Goal: Task Accomplishment & Management: Use online tool/utility

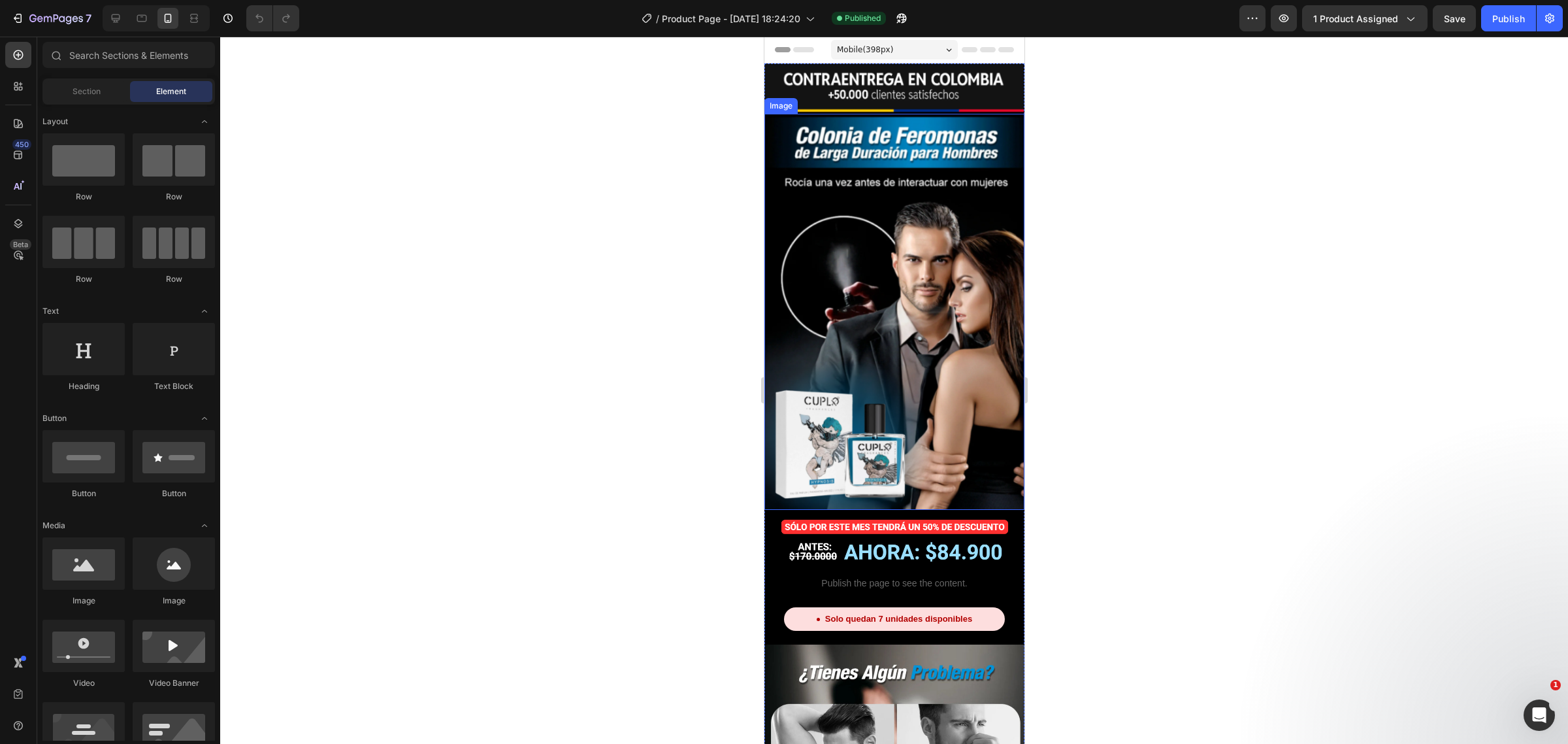
click at [874, 247] on img at bounding box center [894, 312] width 260 height 396
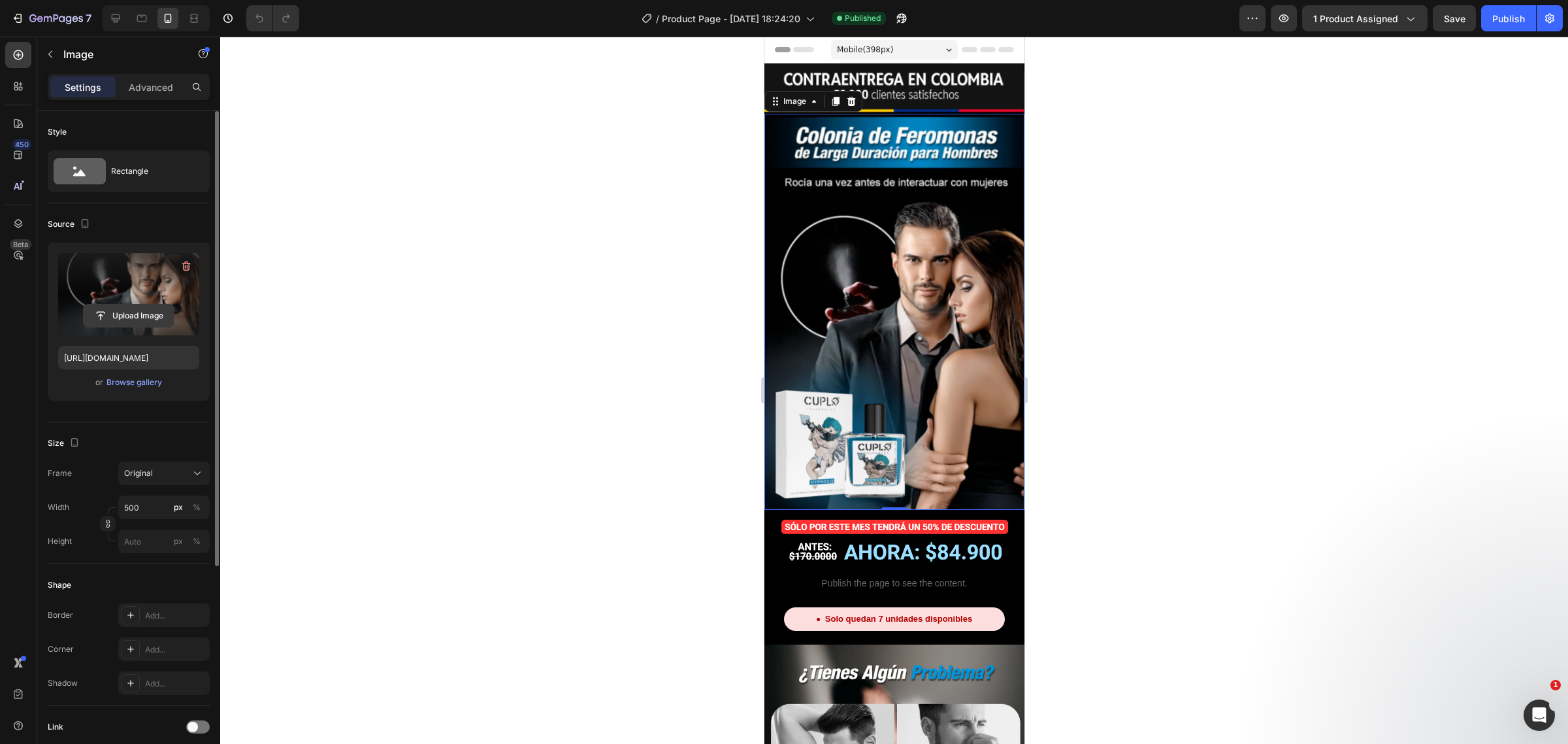
click at [122, 312] on input "file" at bounding box center [129, 316] width 90 height 22
type input "https://cdn.shopify.com/s/files/1/0567/4991/6237/files/gempages_532837443318056…"
click at [1498, 16] on div "Publish" at bounding box center [1509, 19] width 33 height 14
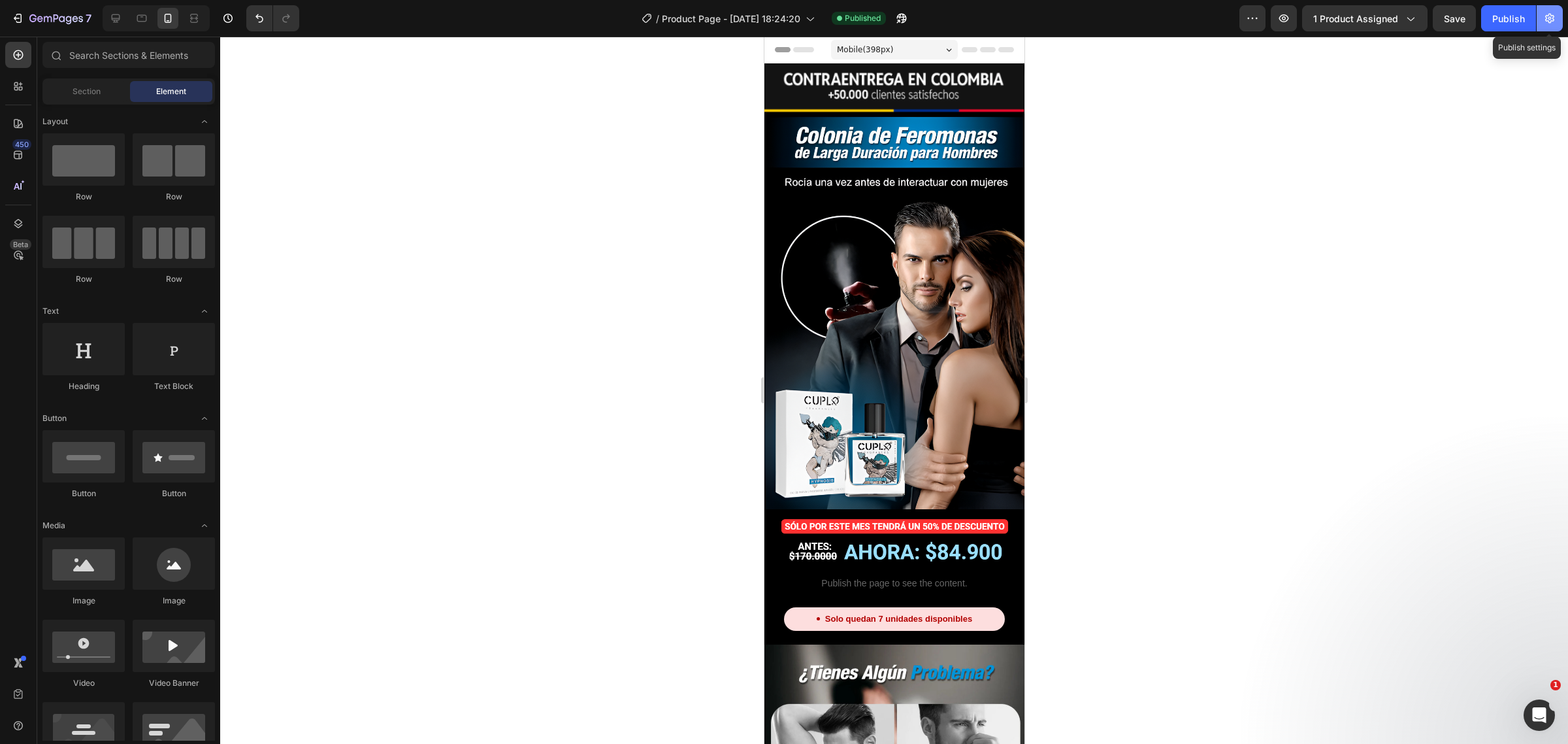
click at [1545, 10] on button "button" at bounding box center [1550, 18] width 26 height 26
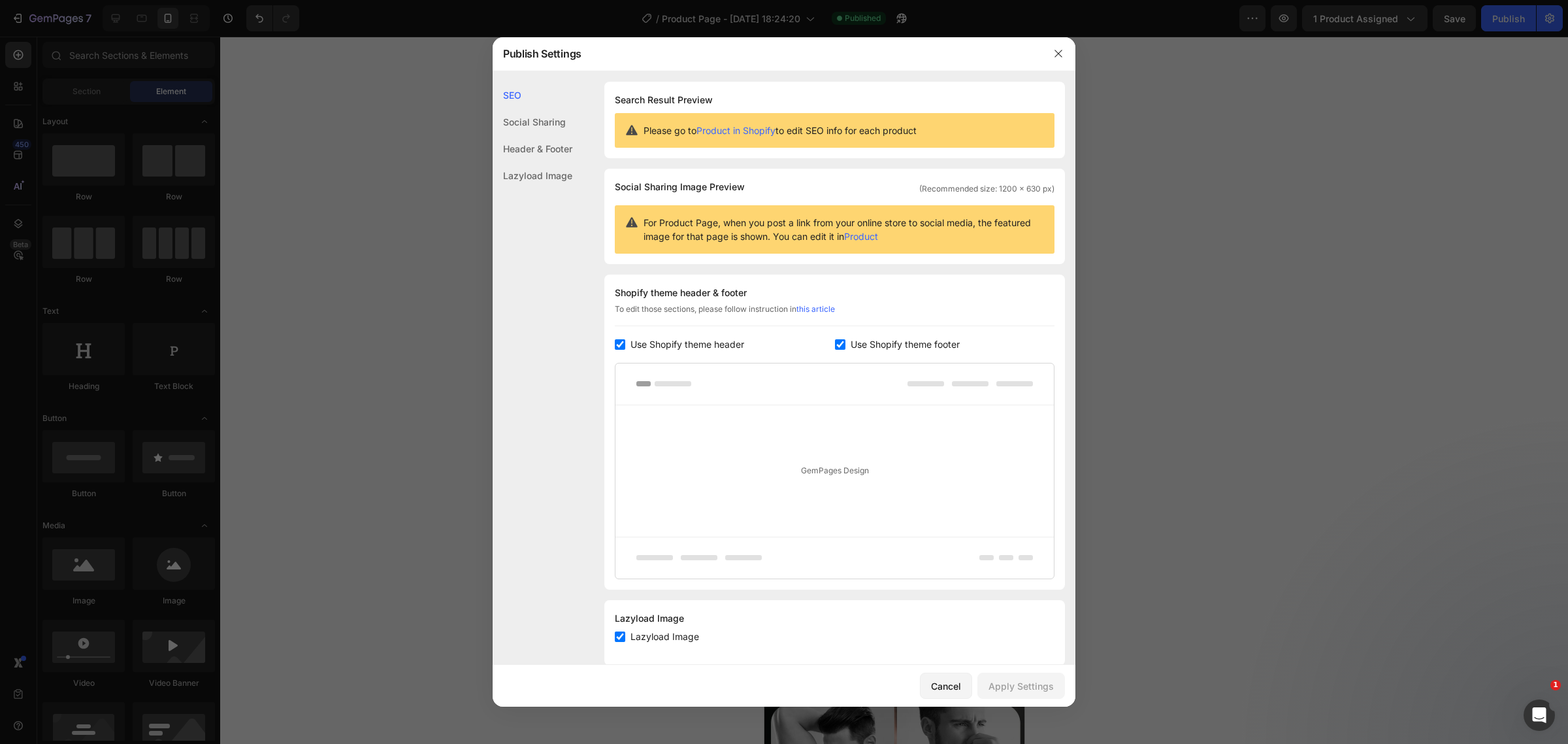
click at [662, 346] on span "Use Shopify theme header" at bounding box center [688, 345] width 114 height 16
checkbox input "false"
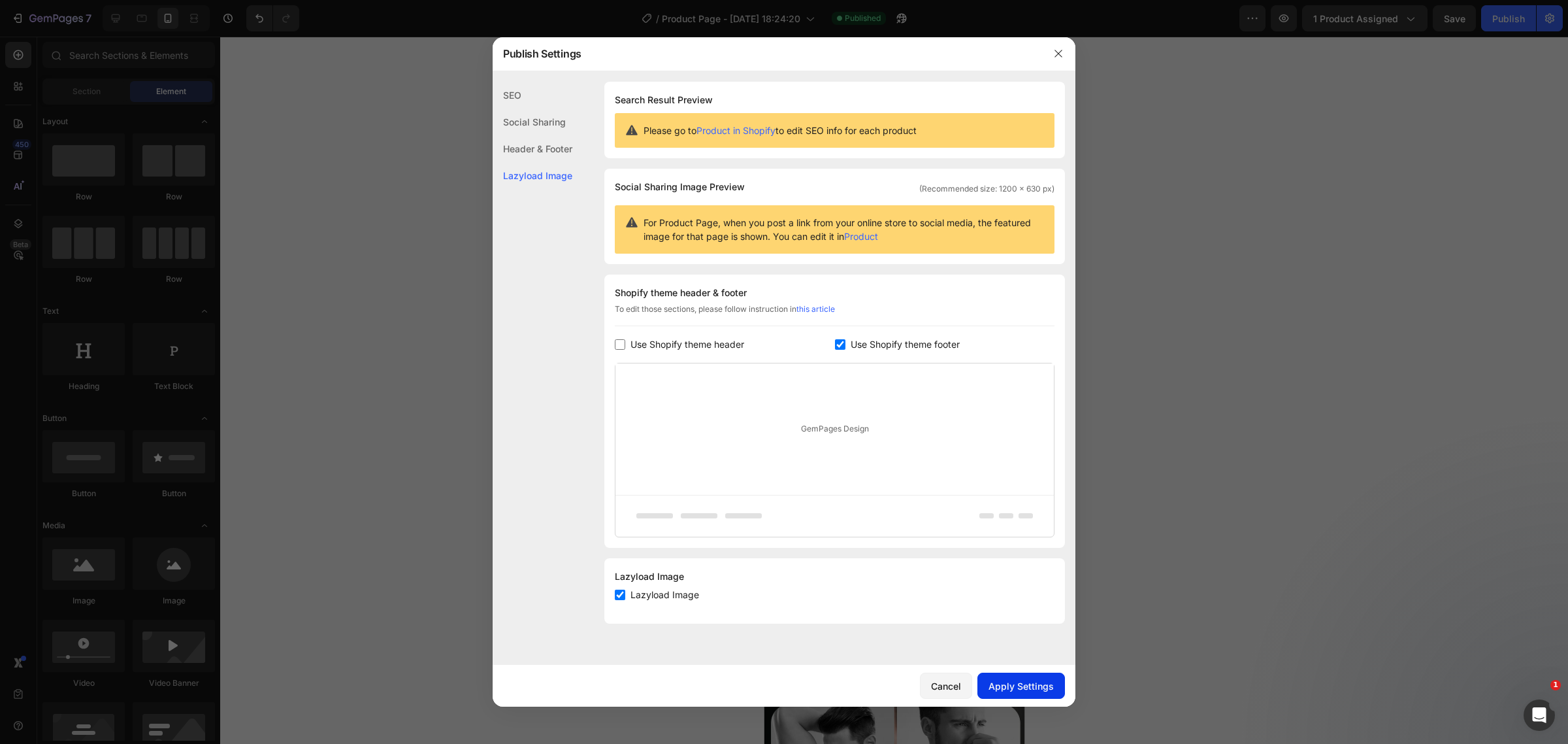
click at [1023, 684] on div "Apply Settings" at bounding box center [1021, 686] width 65 height 14
click at [1056, 51] on icon "button" at bounding box center [1058, 53] width 7 height 7
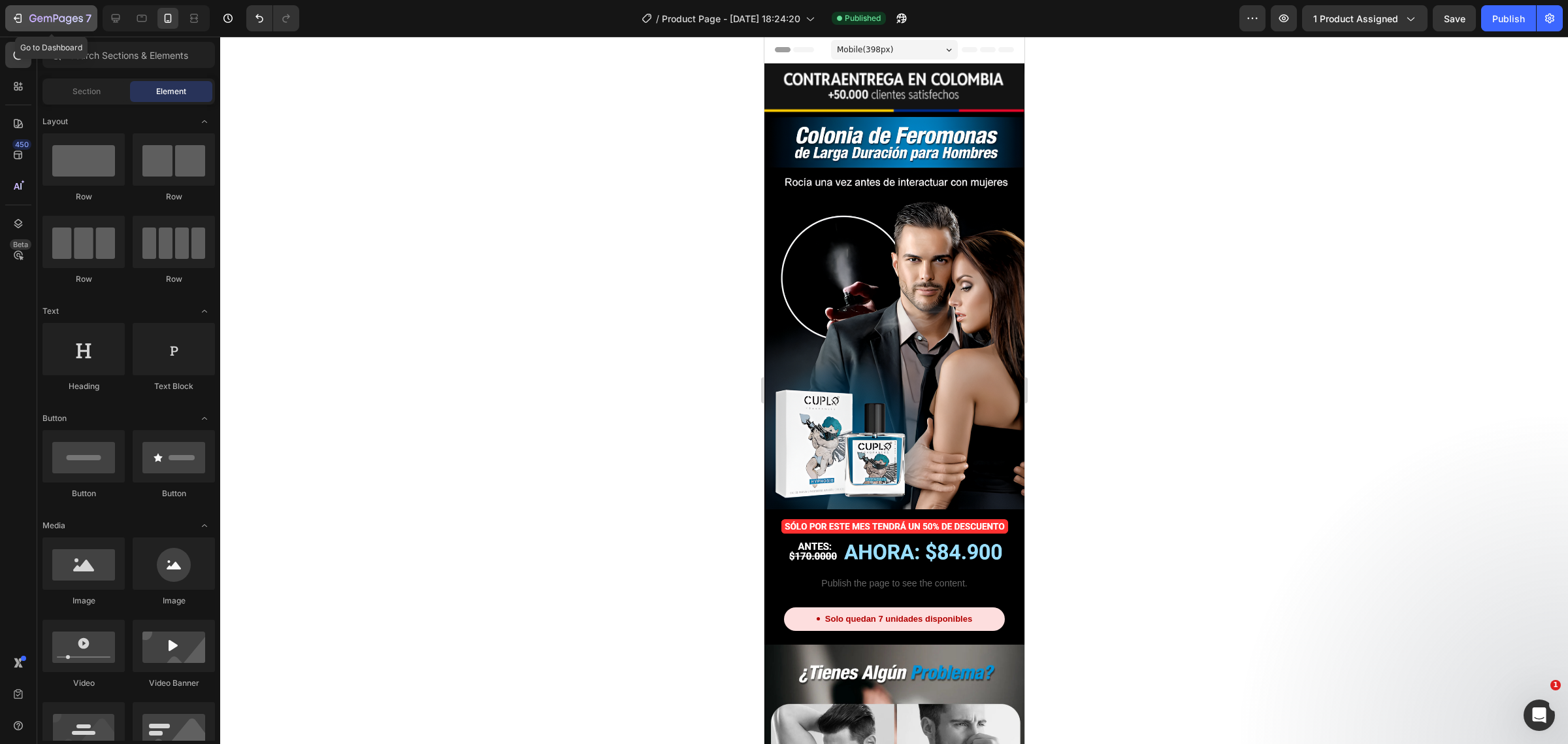
click at [33, 22] on icon "button" at bounding box center [32, 18] width 7 height 8
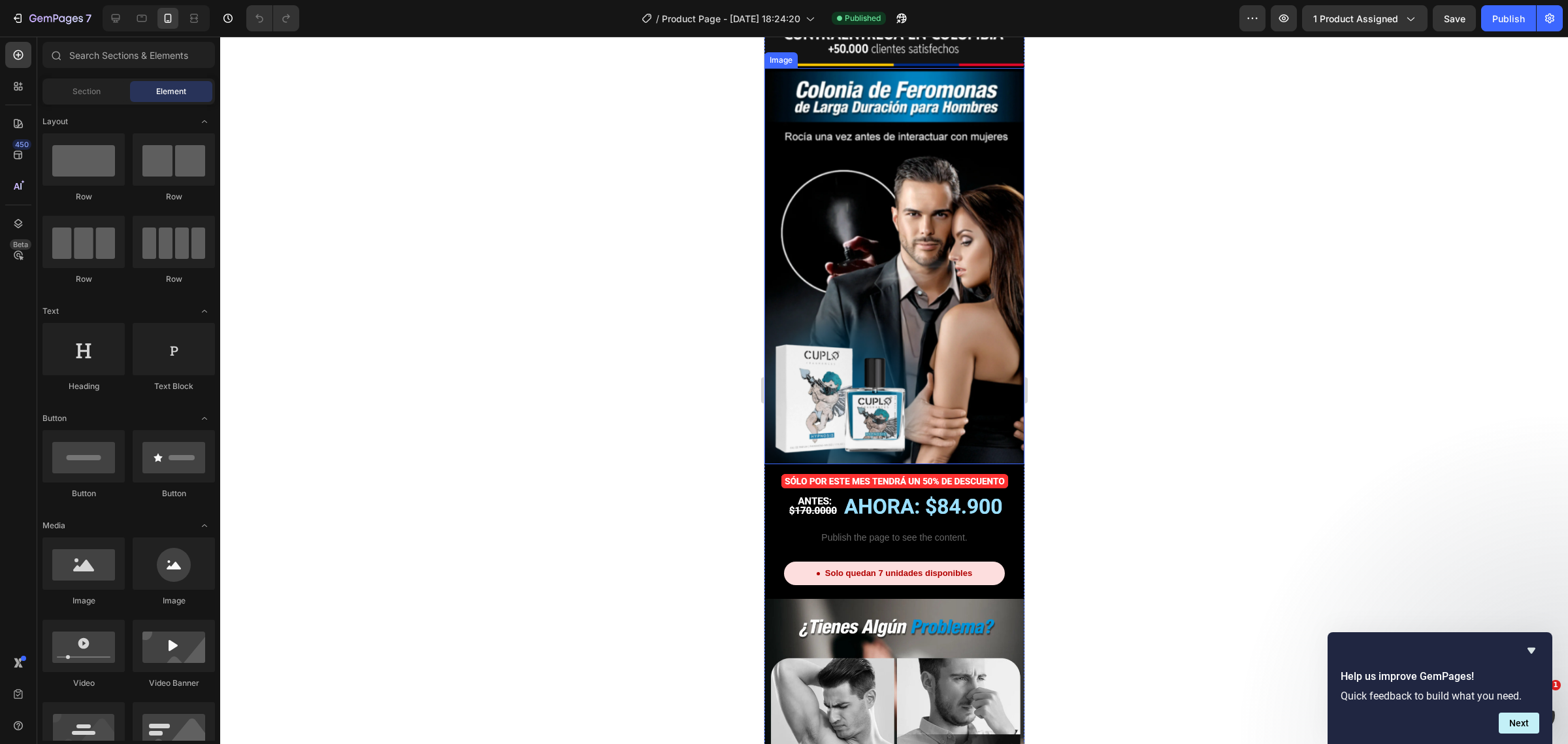
scroll to position [163, 0]
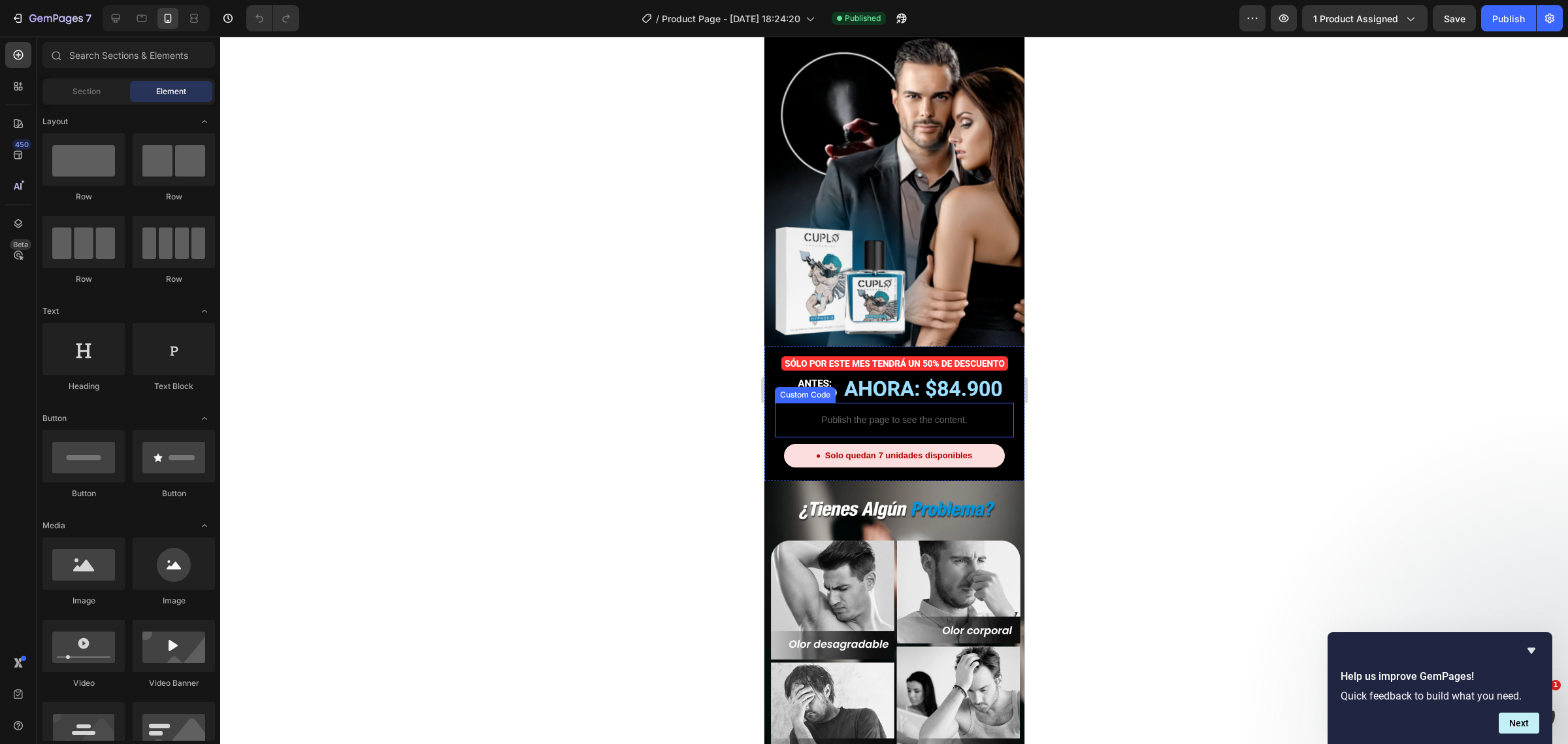
click at [851, 403] on div "Publish the page to see the content." at bounding box center [893, 420] width 239 height 35
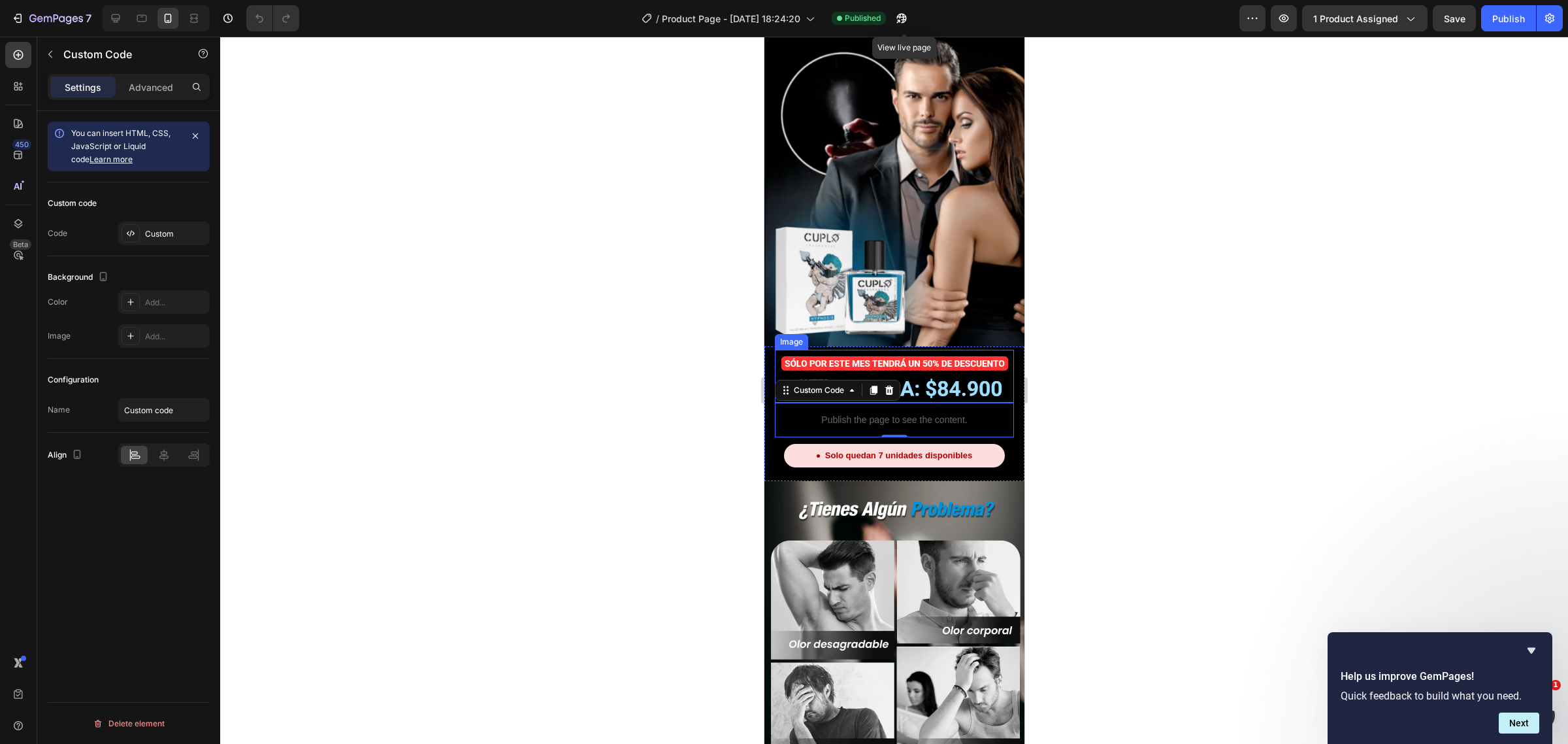
click at [855, 444] on div "Solo quedan 7 unidades disponibles" at bounding box center [894, 456] width 221 height 24
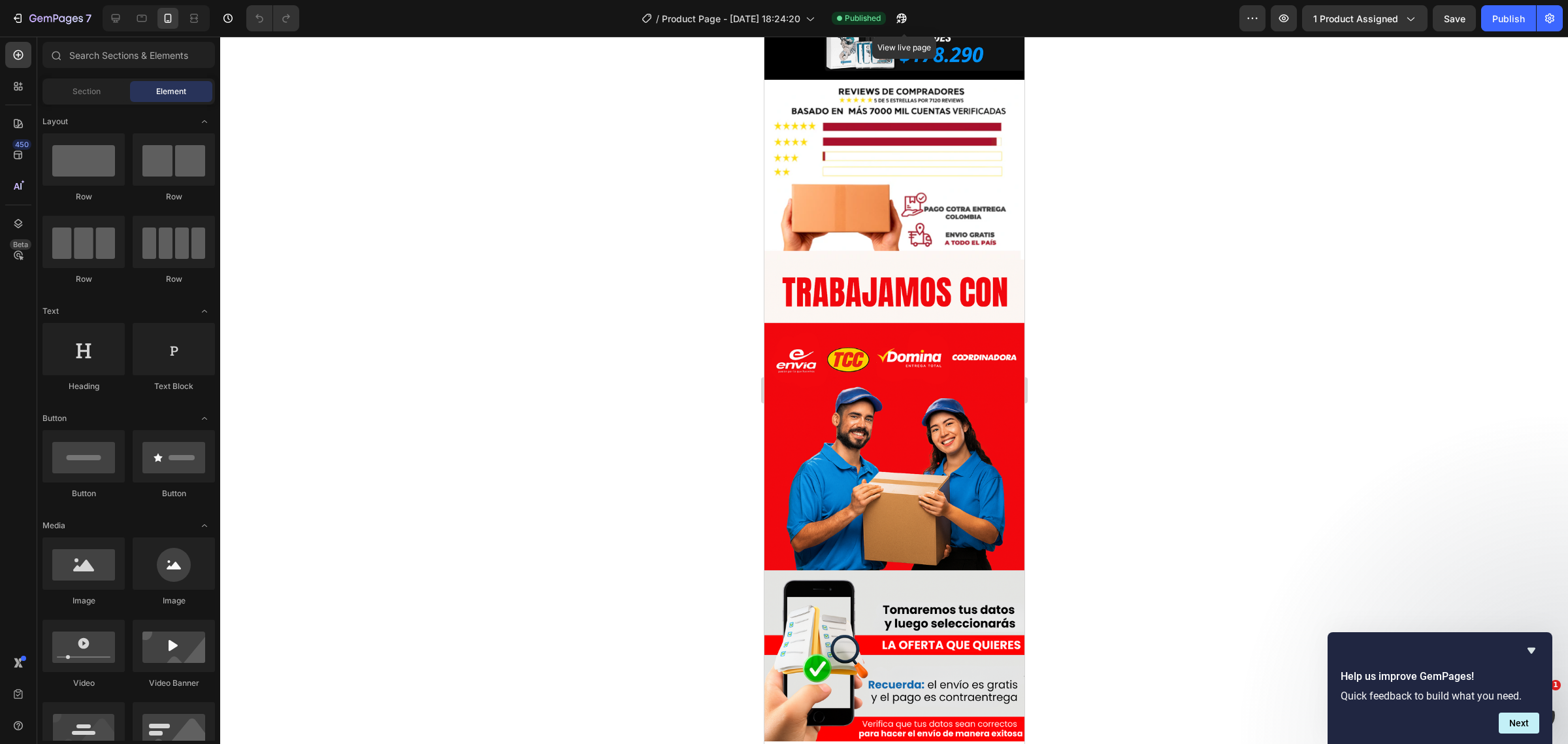
scroll to position [4581, 0]
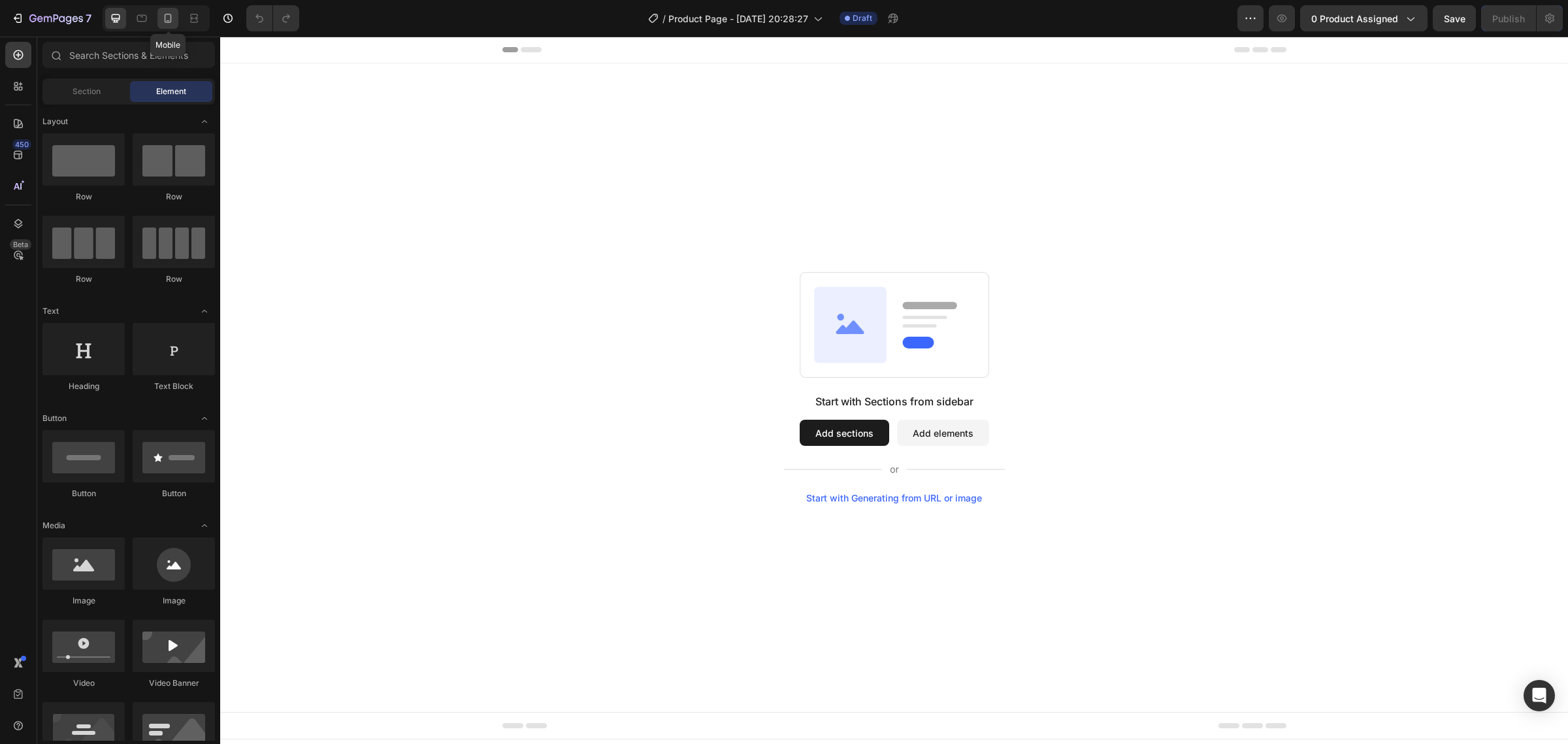
click at [174, 24] on icon at bounding box center [167, 18] width 13 height 13
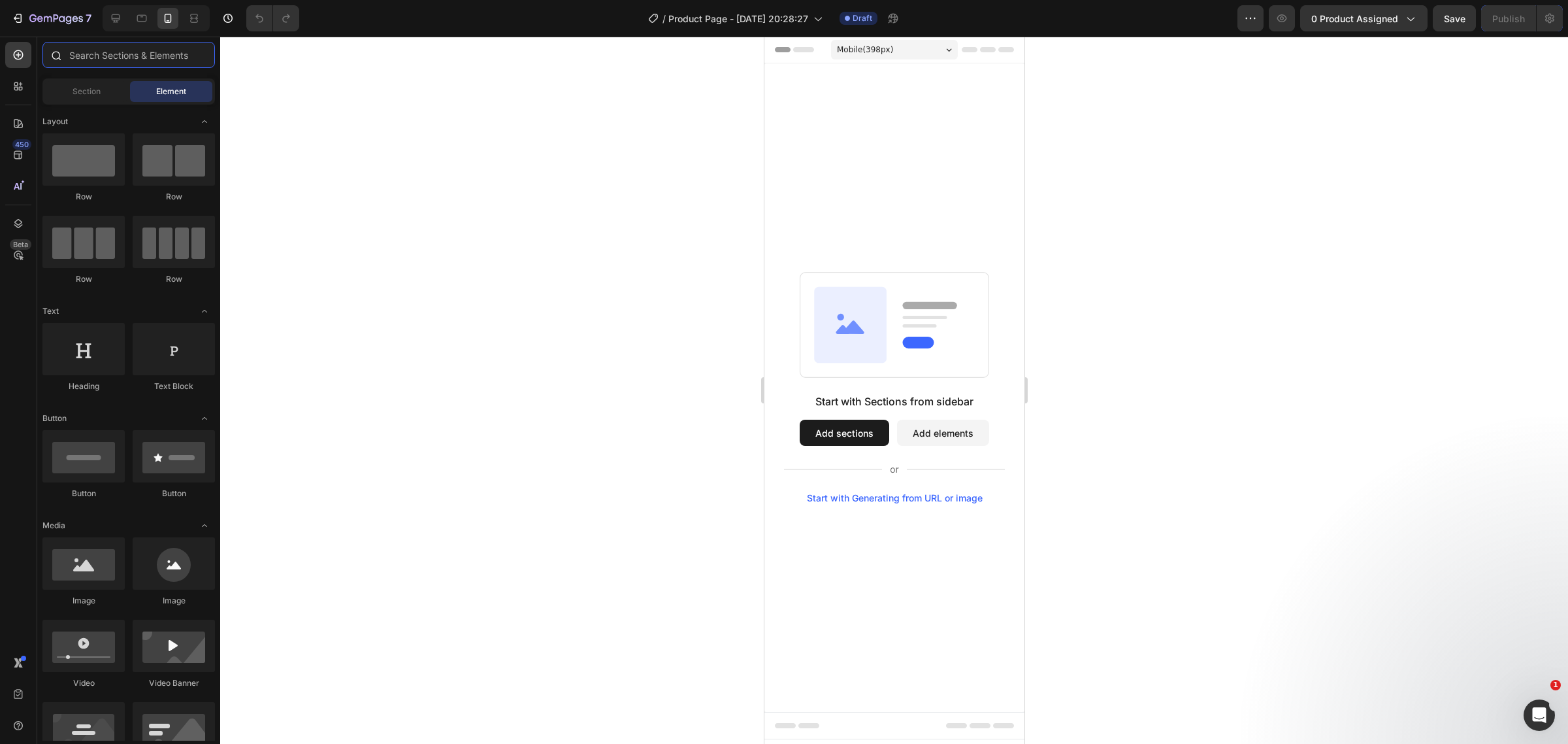
click at [112, 64] on input "text" at bounding box center [128, 55] width 173 height 26
click at [144, 70] on div at bounding box center [128, 57] width 183 height 31
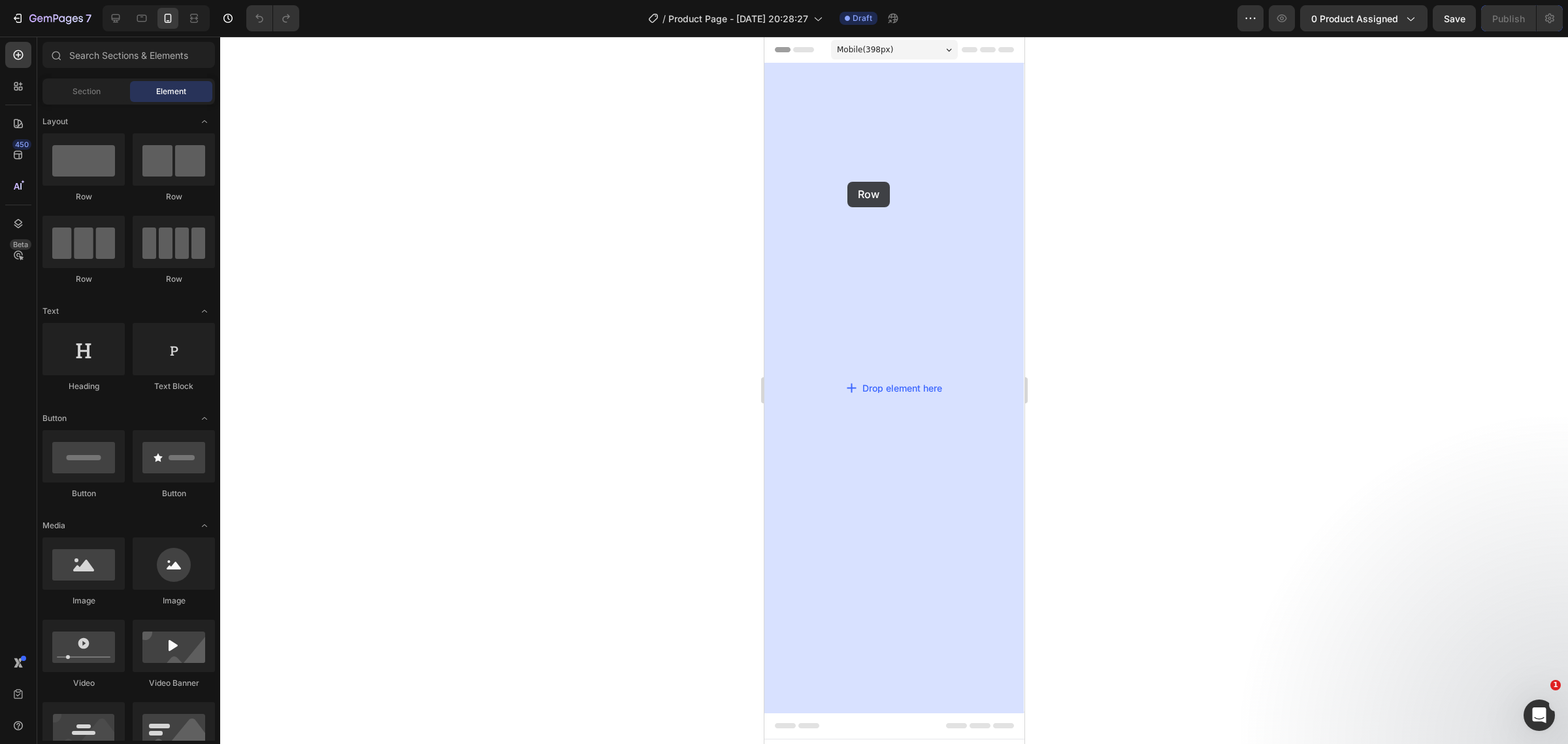
drag, startPoint x: 862, startPoint y: 203, endPoint x: 790, endPoint y: 176, distance: 76.7
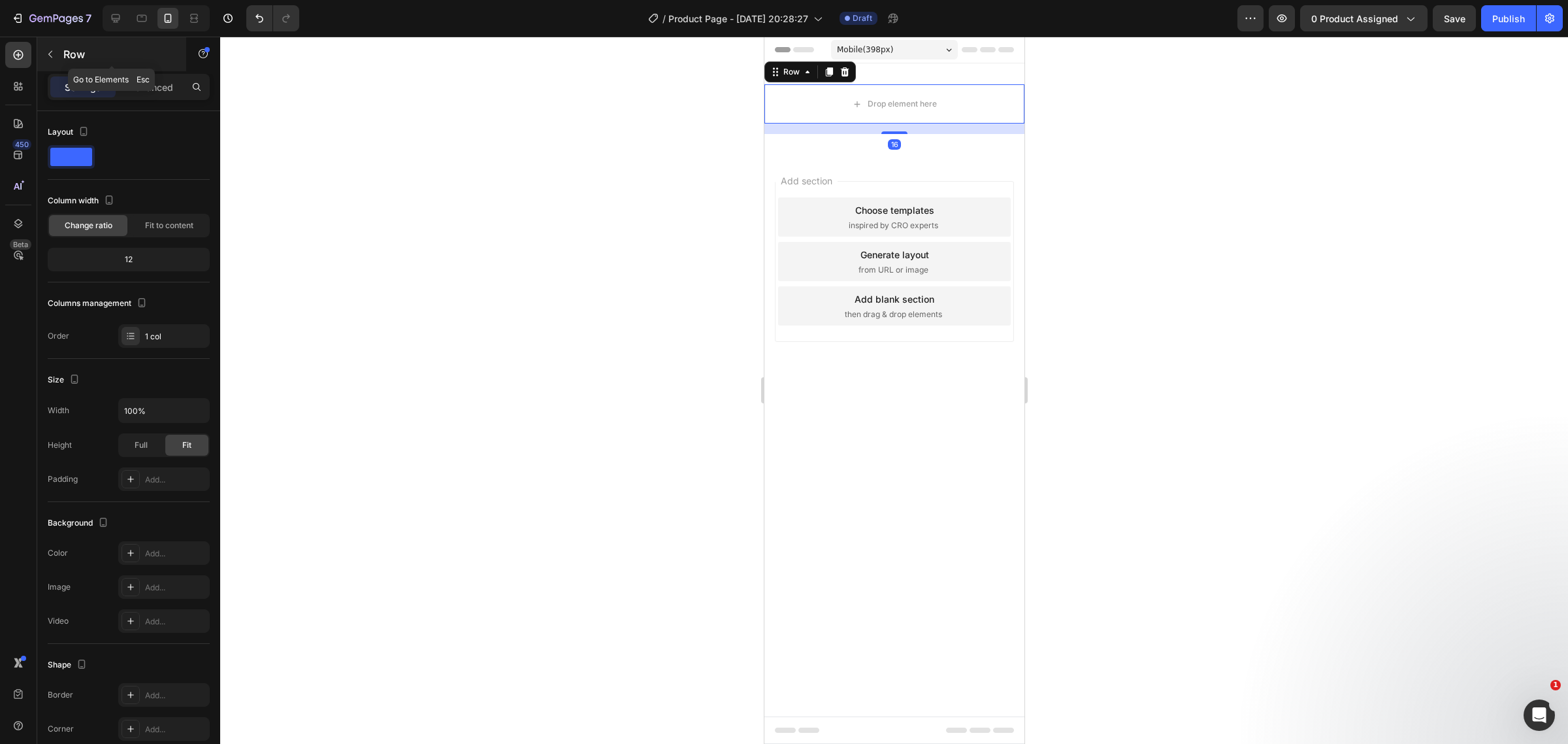
click at [54, 44] on button "button" at bounding box center [50, 54] width 21 height 21
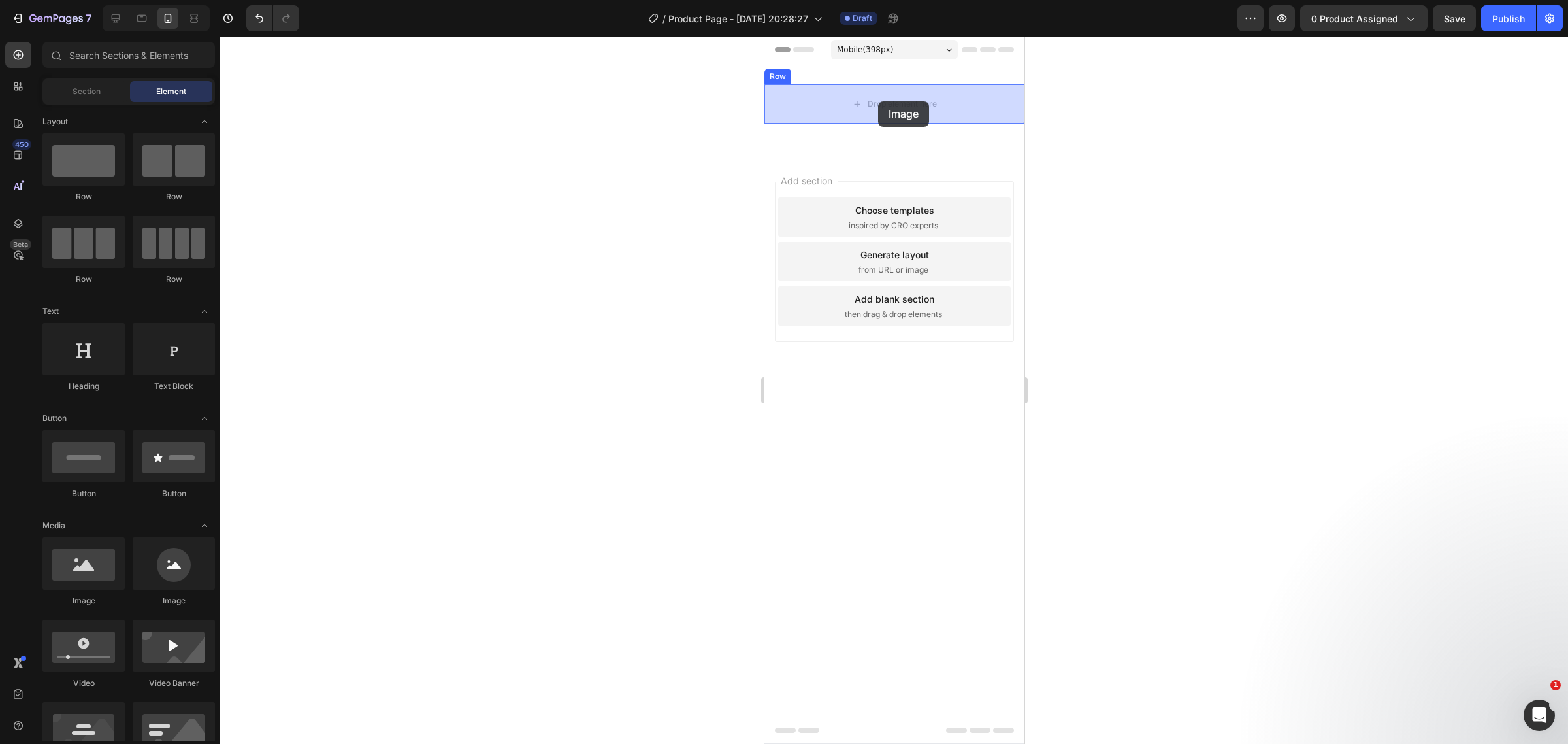
drag, startPoint x: 849, startPoint y: 621, endPoint x: 878, endPoint y: 101, distance: 521.0
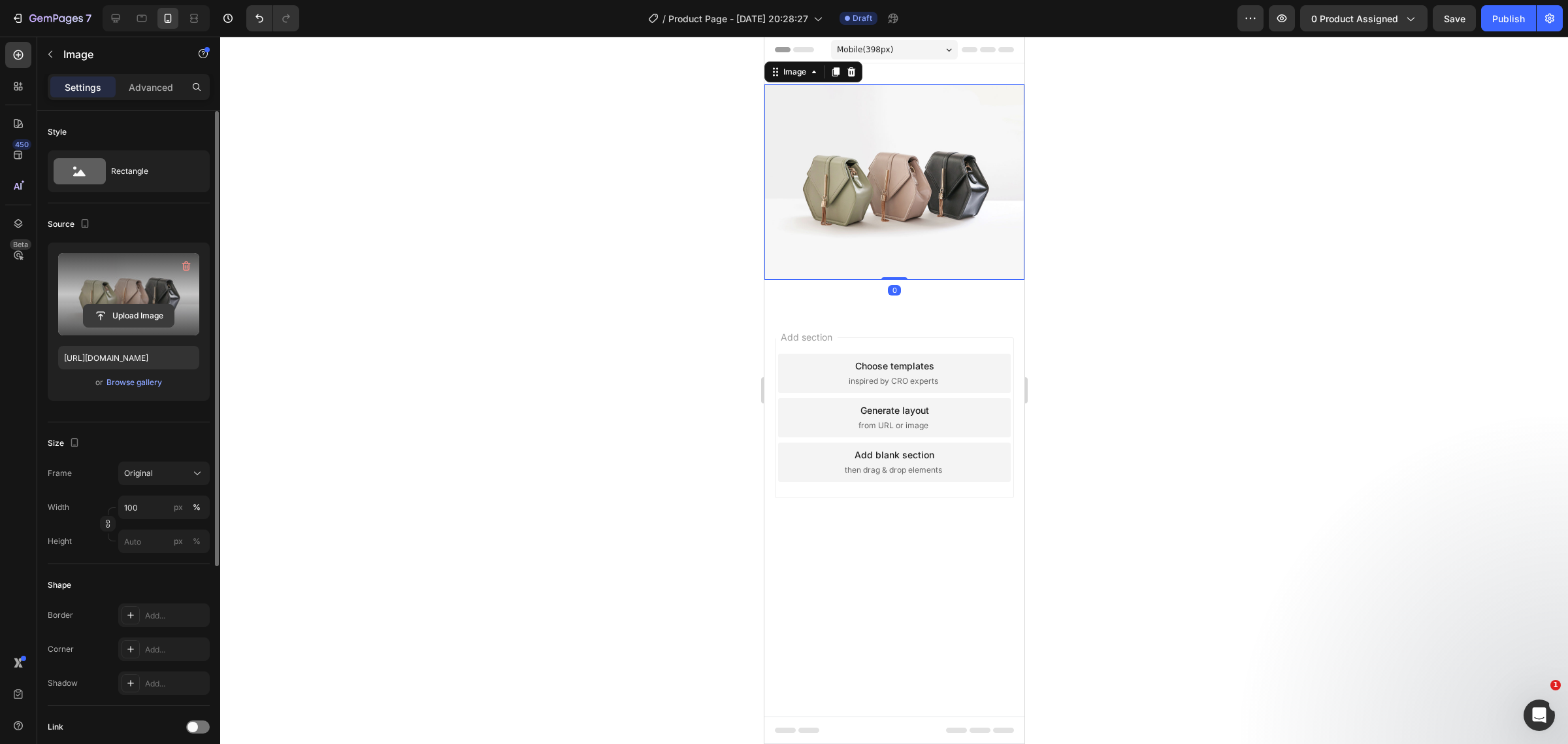
click at [132, 308] on input "file" at bounding box center [129, 316] width 90 height 22
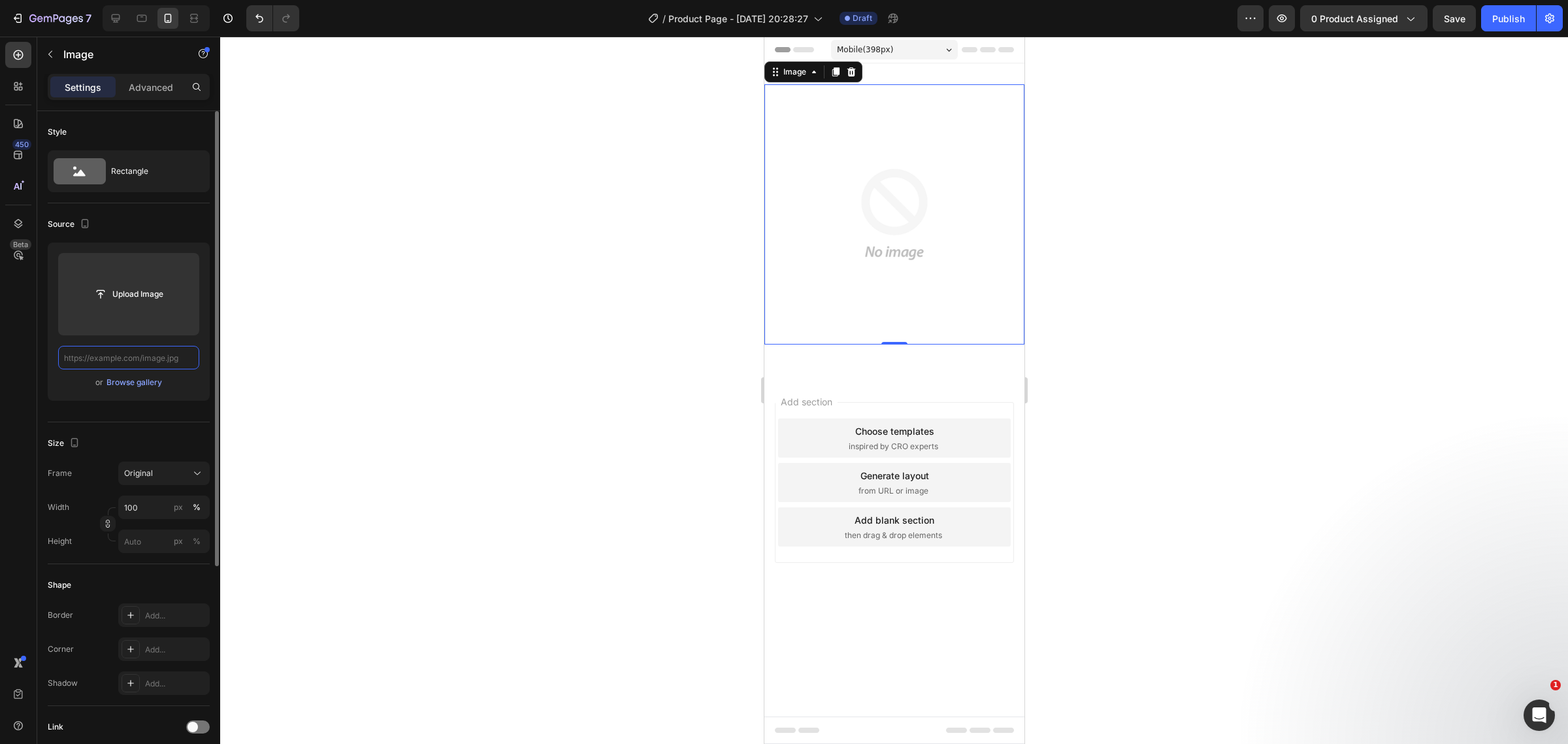
click at [157, 361] on input "text" at bounding box center [128, 358] width 141 height 24
paste input "[URL][DOMAIN_NAME]"
type input "[URL][DOMAIN_NAME]"
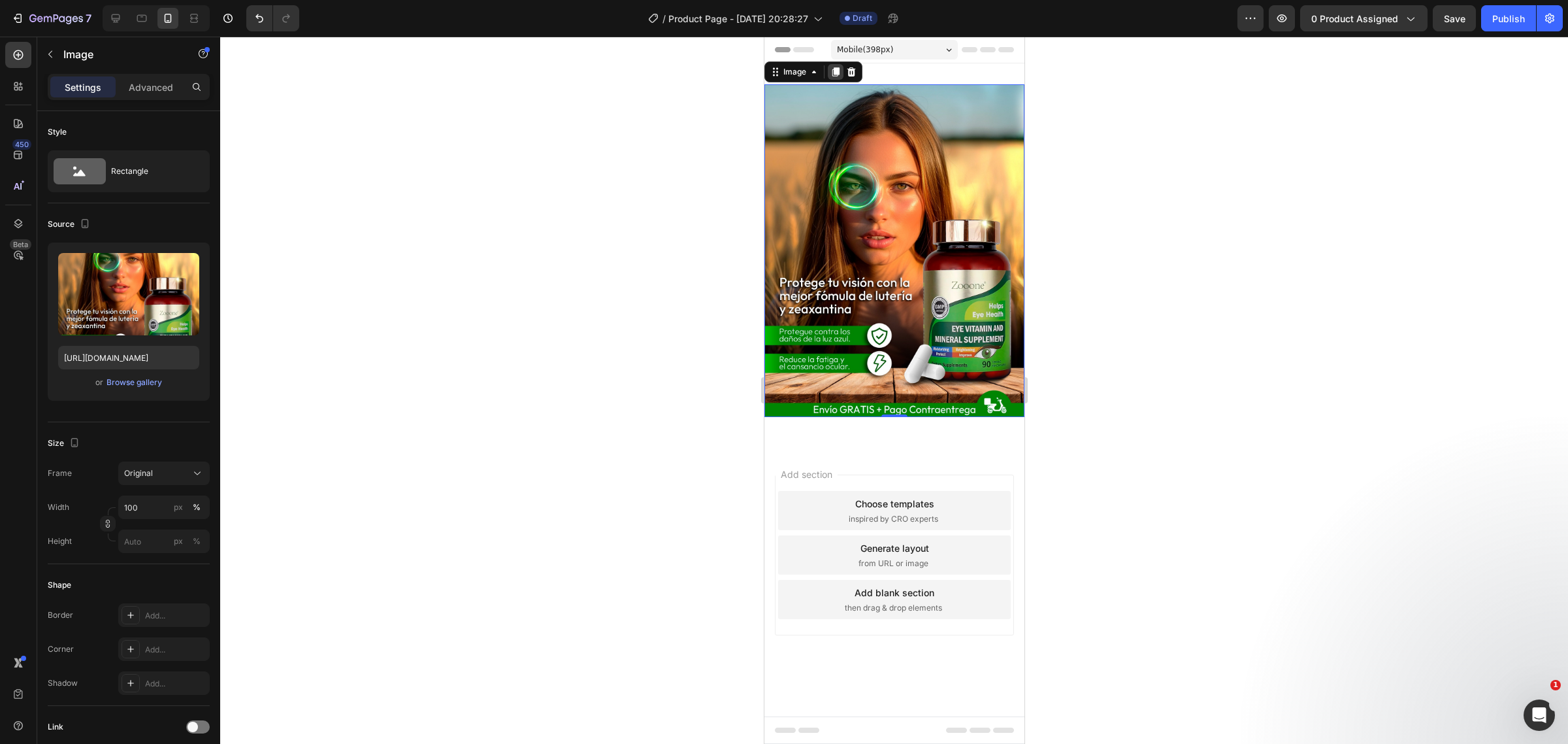
click at [831, 73] on icon at bounding box center [835, 72] width 10 height 10
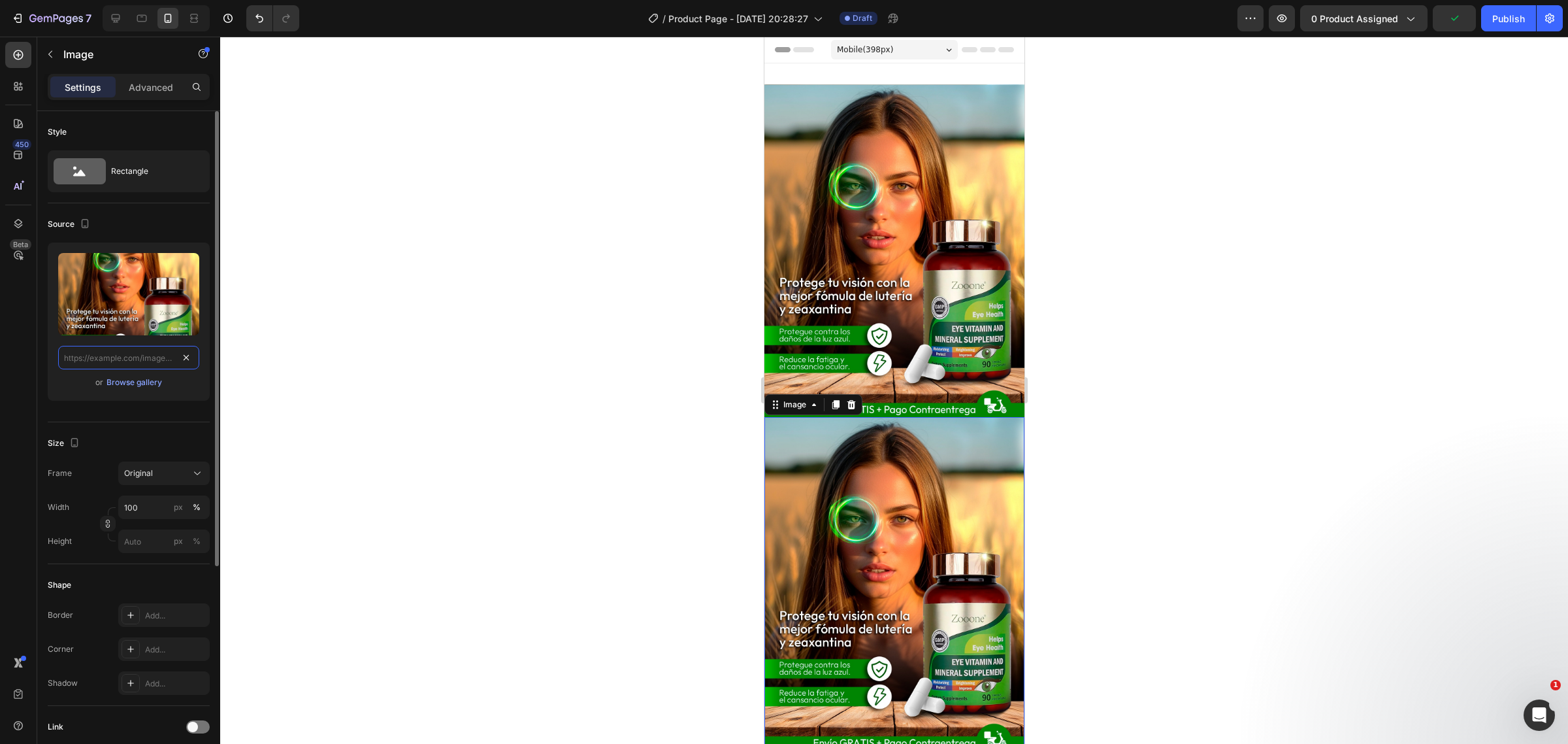
scroll to position [0, 0]
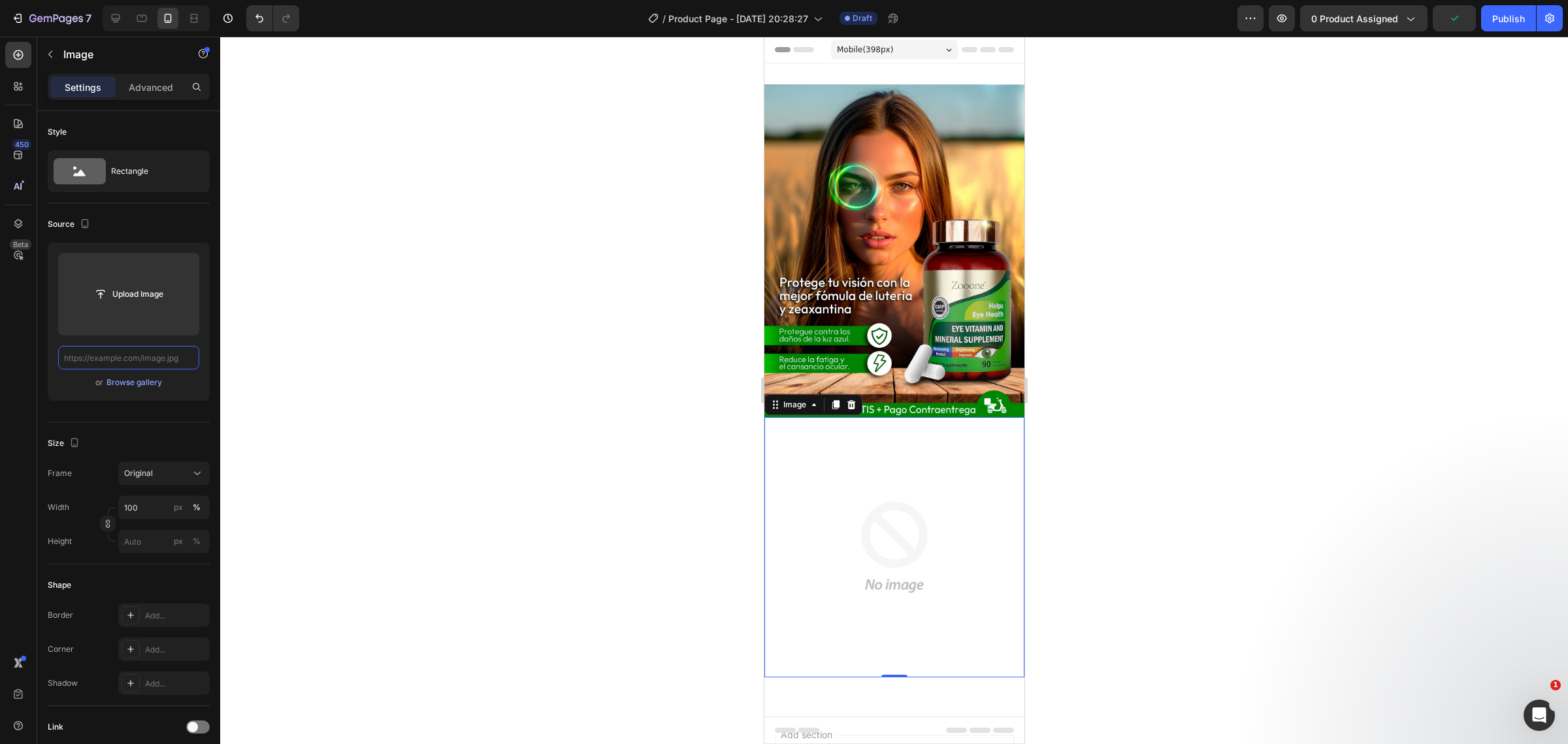
paste input "[URL][DOMAIN_NAME]"
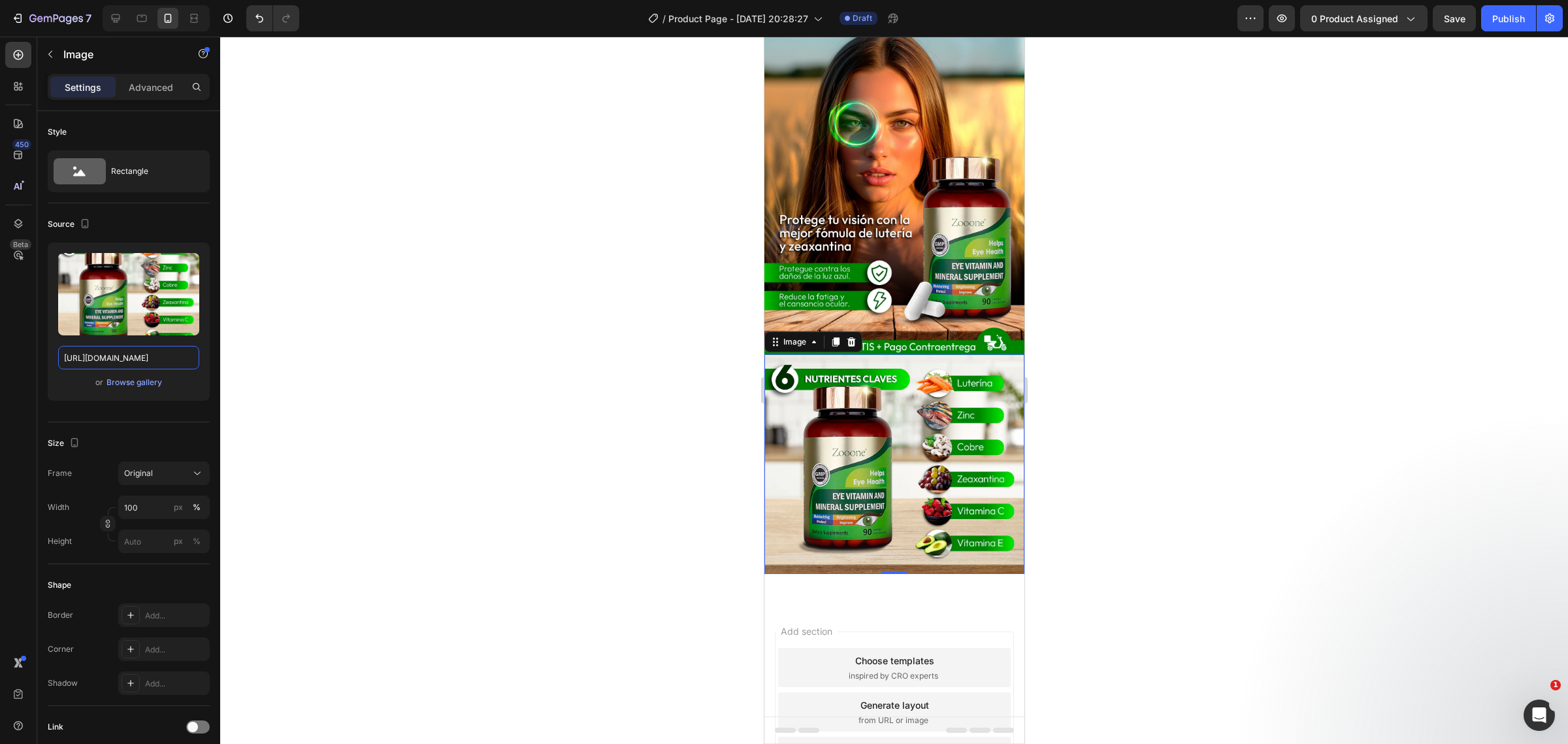
scroll to position [148, 0]
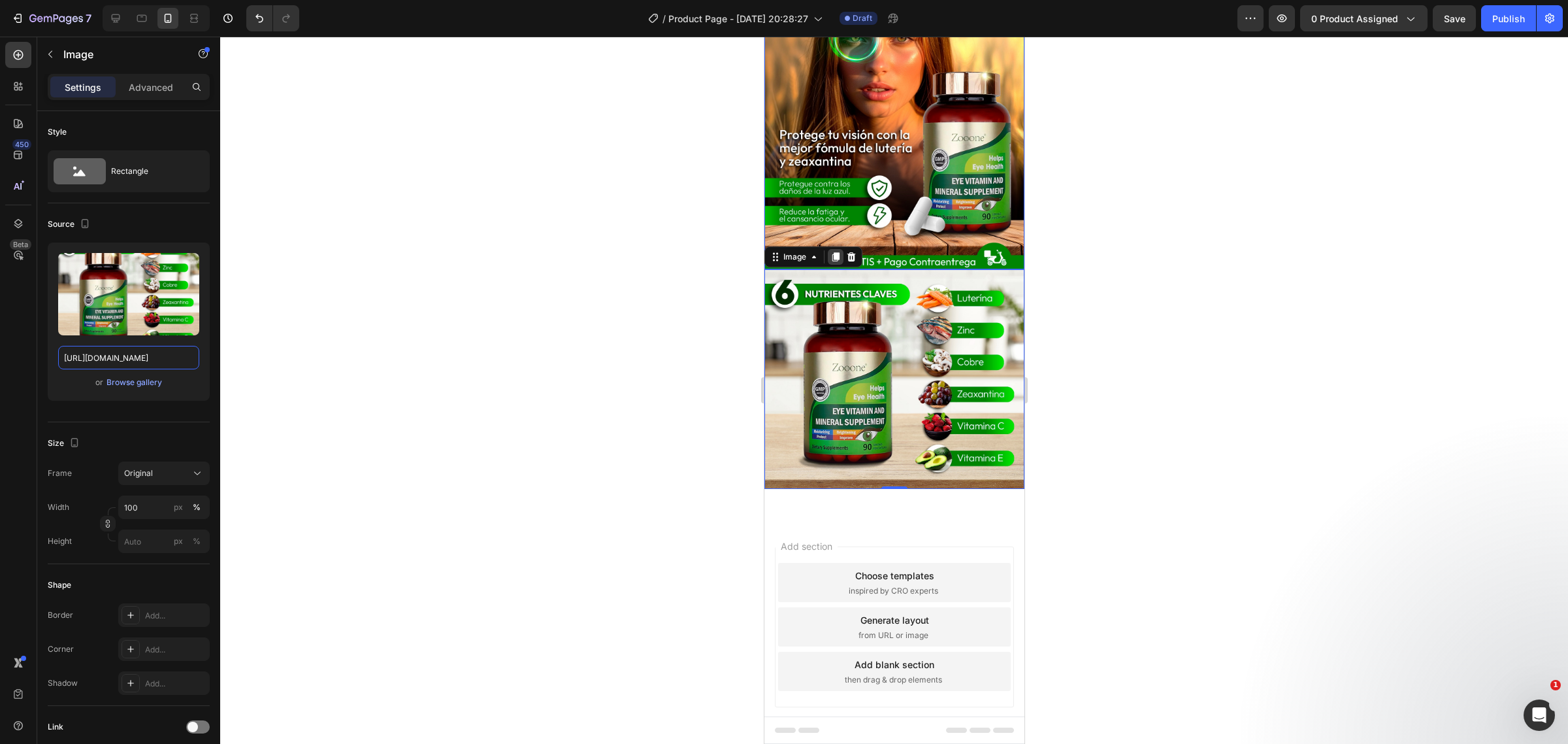
type input "[URL][DOMAIN_NAME]"
click at [835, 252] on icon at bounding box center [835, 256] width 7 height 9
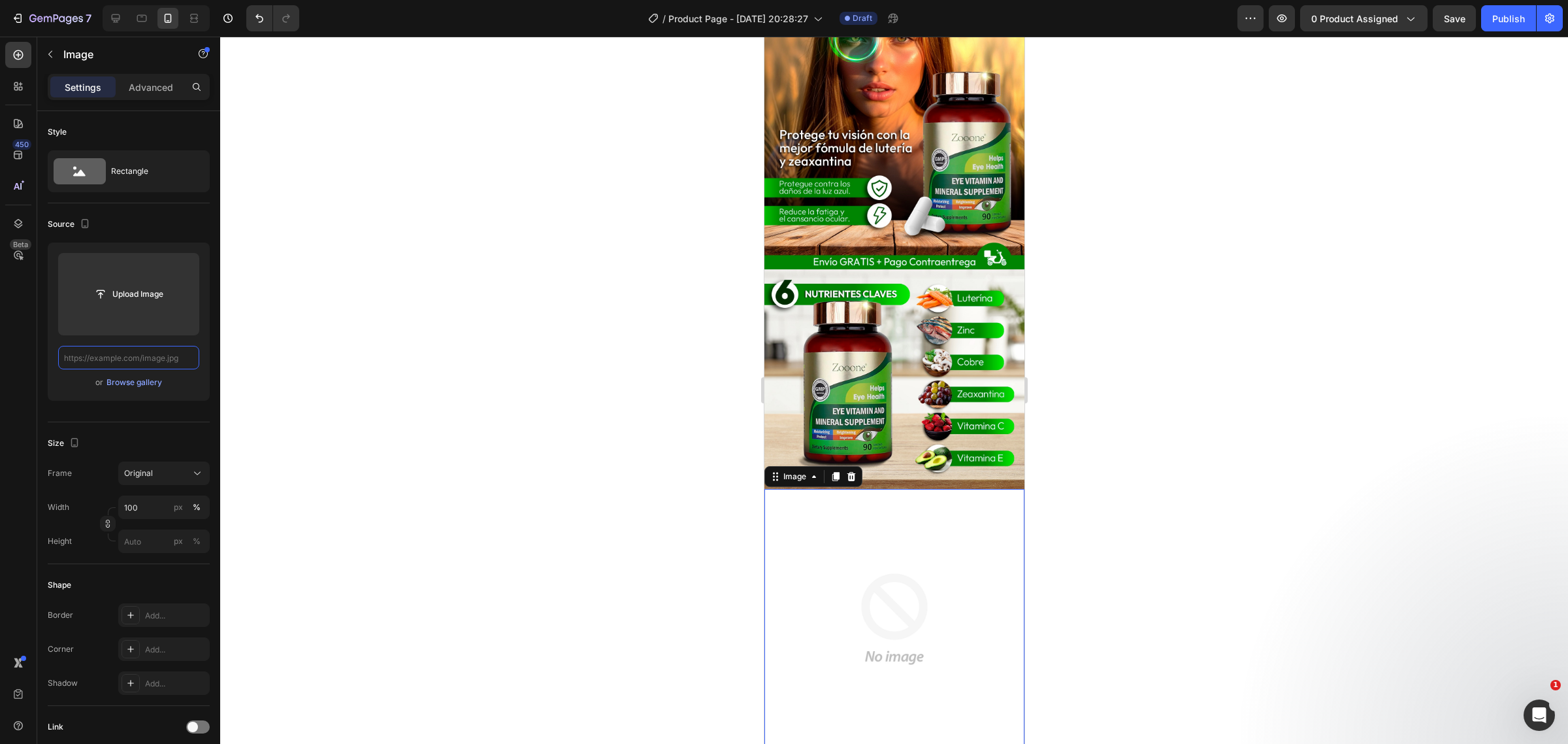
paste input "[URL][DOMAIN_NAME]"
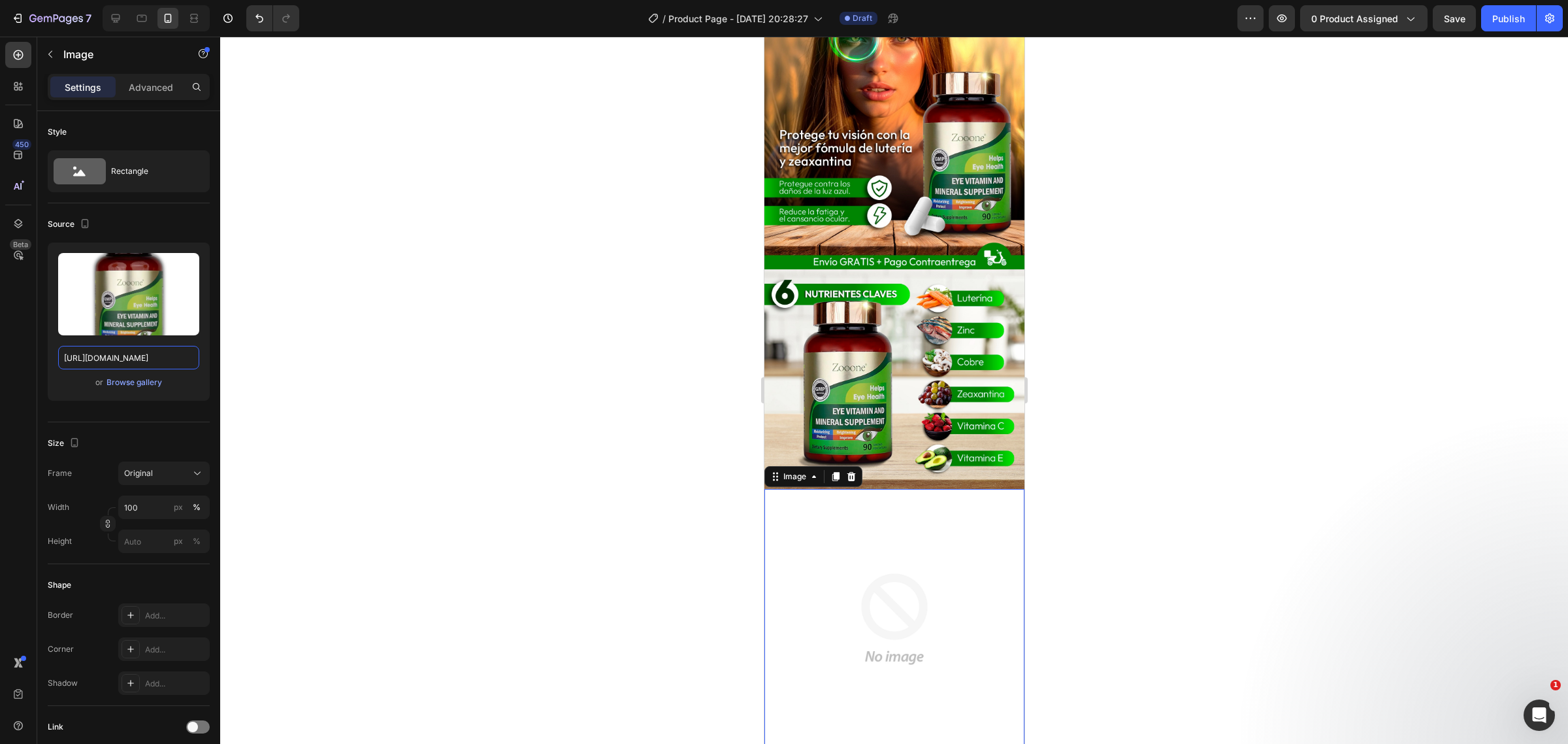
scroll to position [0, 200]
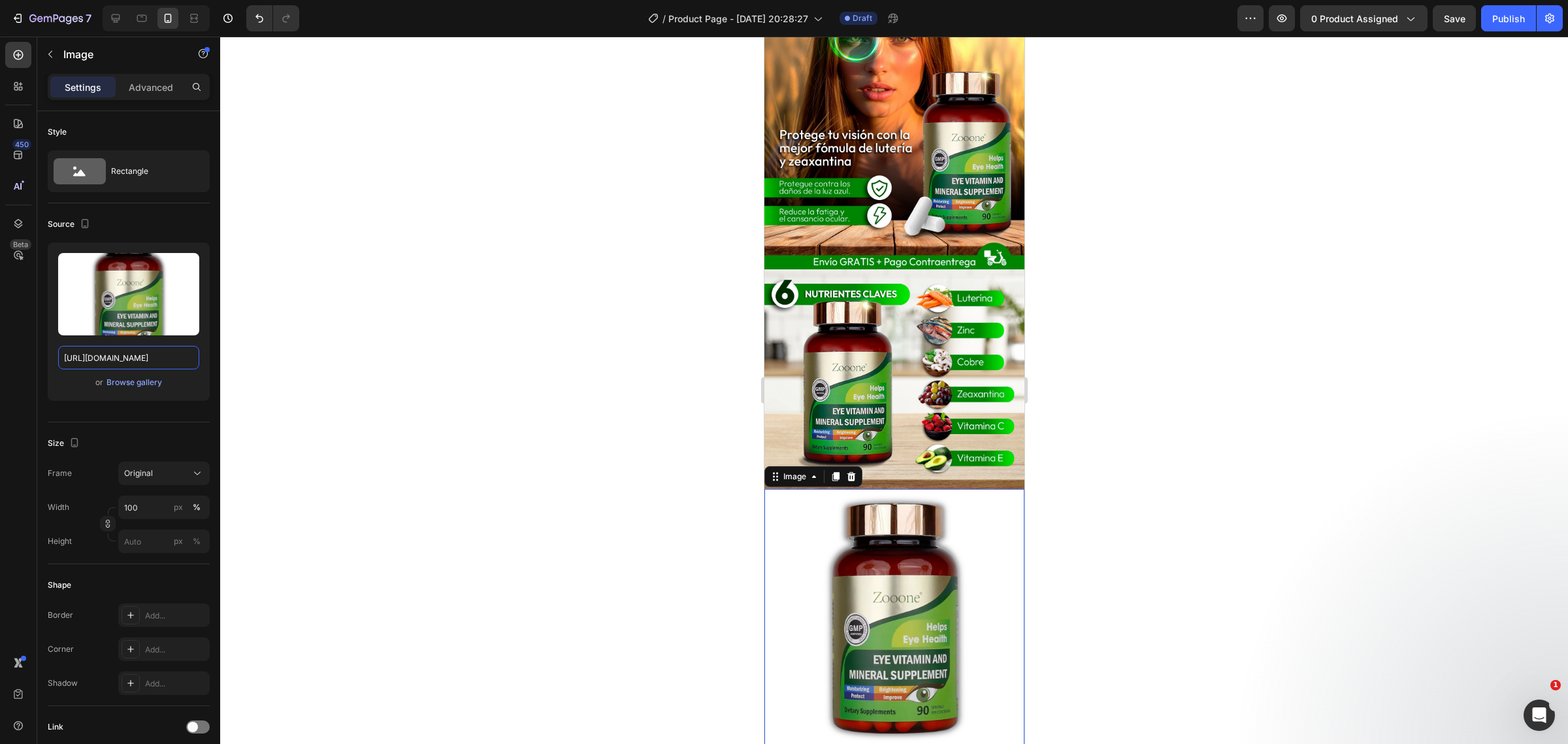
type input "[URL][DOMAIN_NAME]"
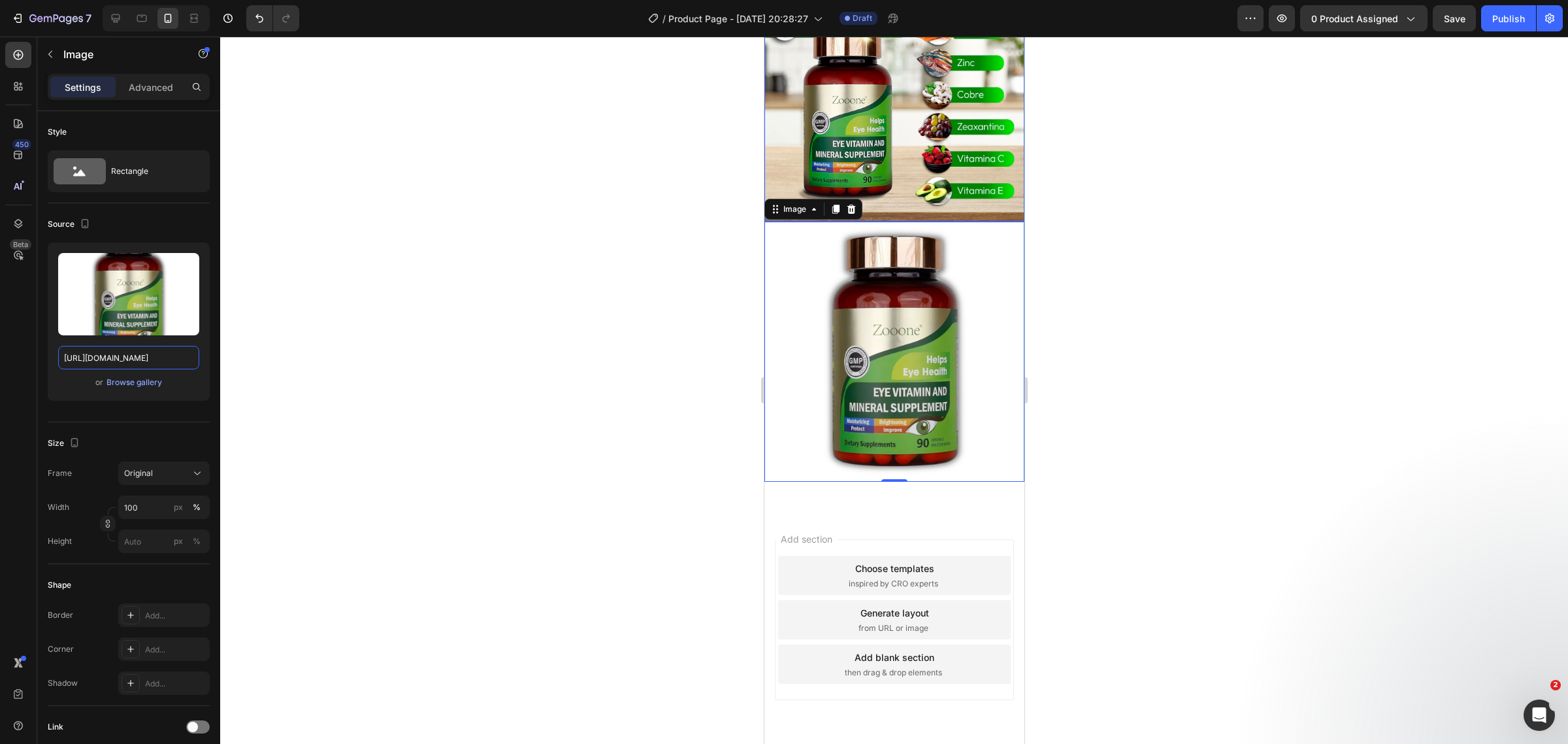
scroll to position [423, 0]
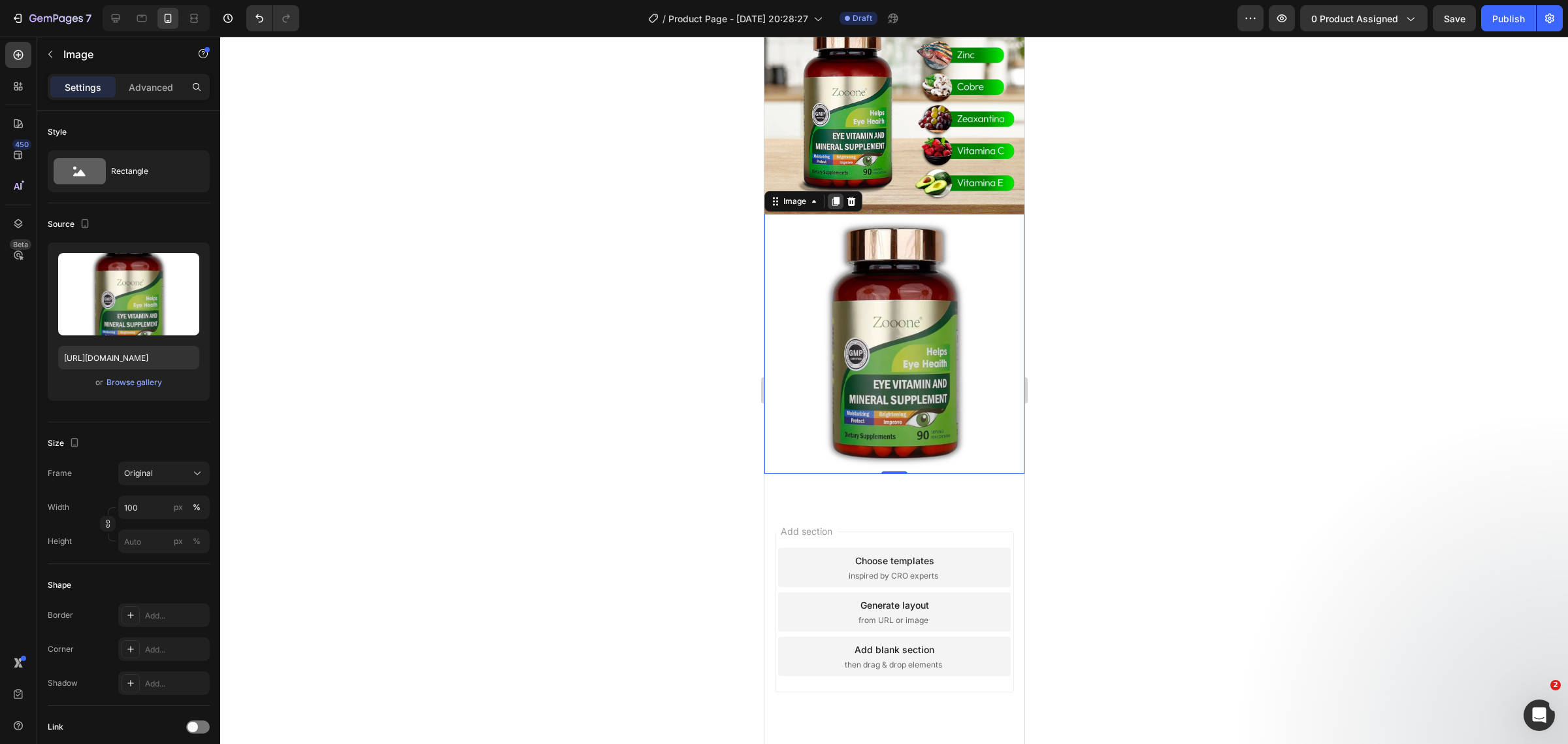
click at [836, 197] on icon at bounding box center [835, 201] width 7 height 9
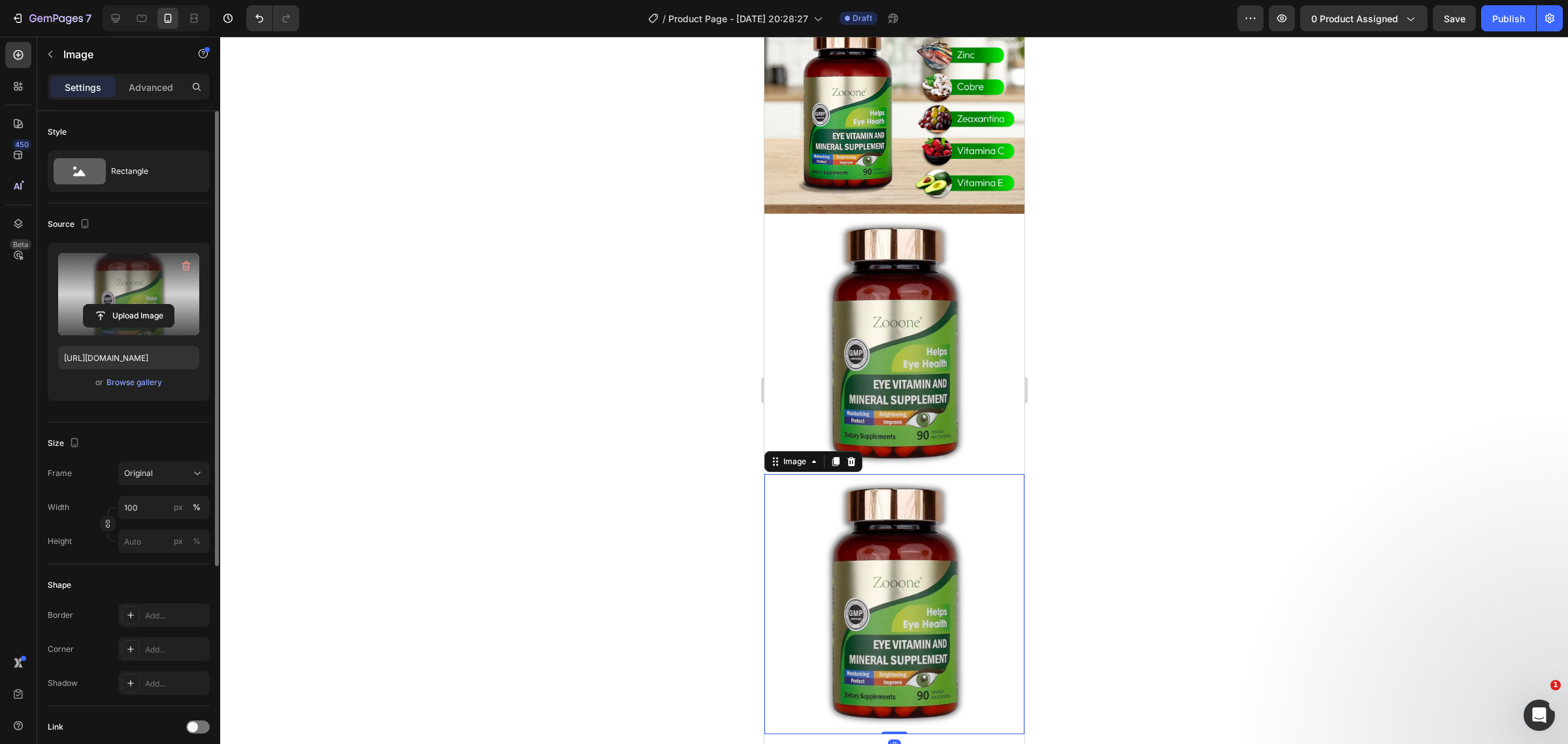
click at [157, 306] on input "file" at bounding box center [129, 316] width 90 height 22
click at [135, 306] on input "file" at bounding box center [129, 316] width 90 height 22
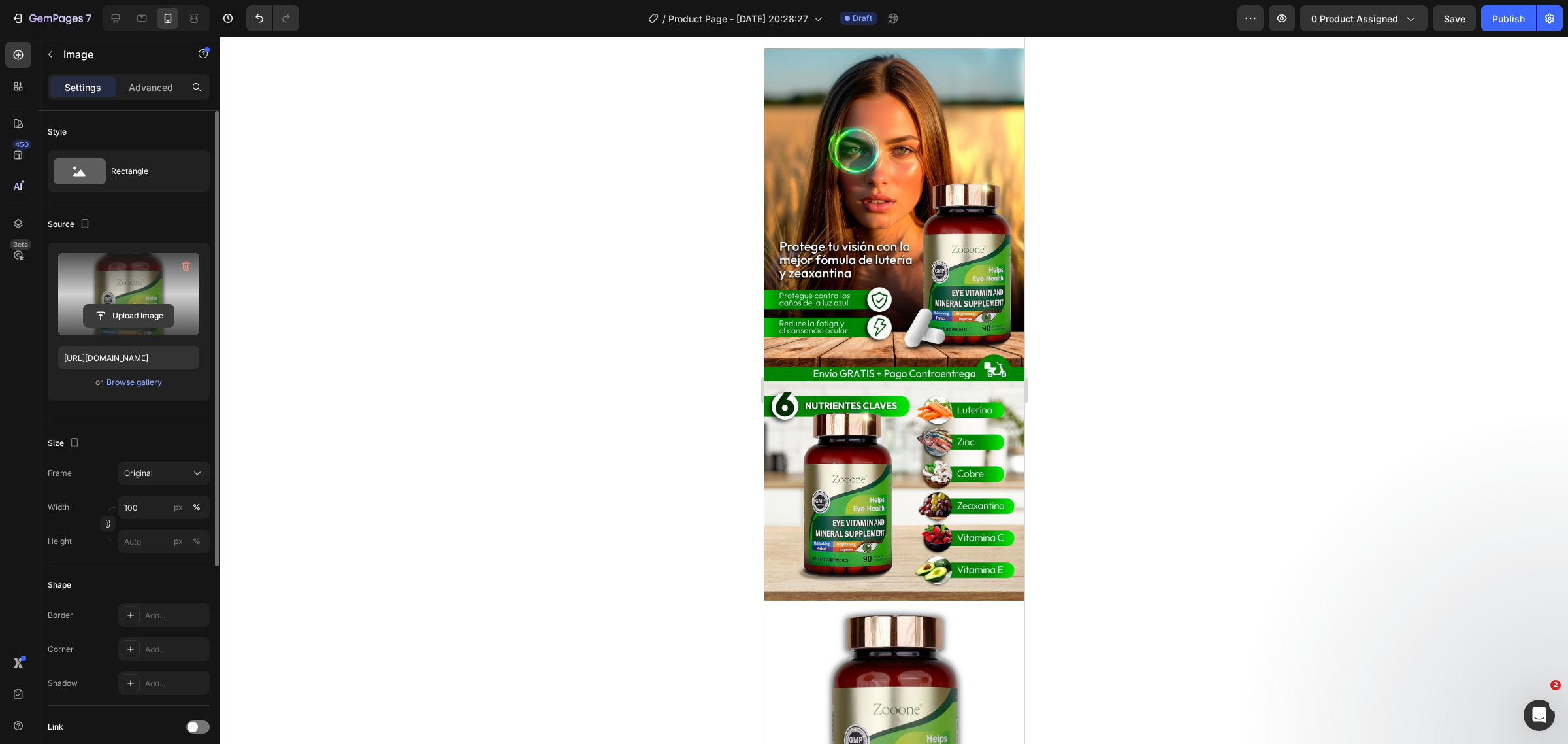
scroll to position [0, 0]
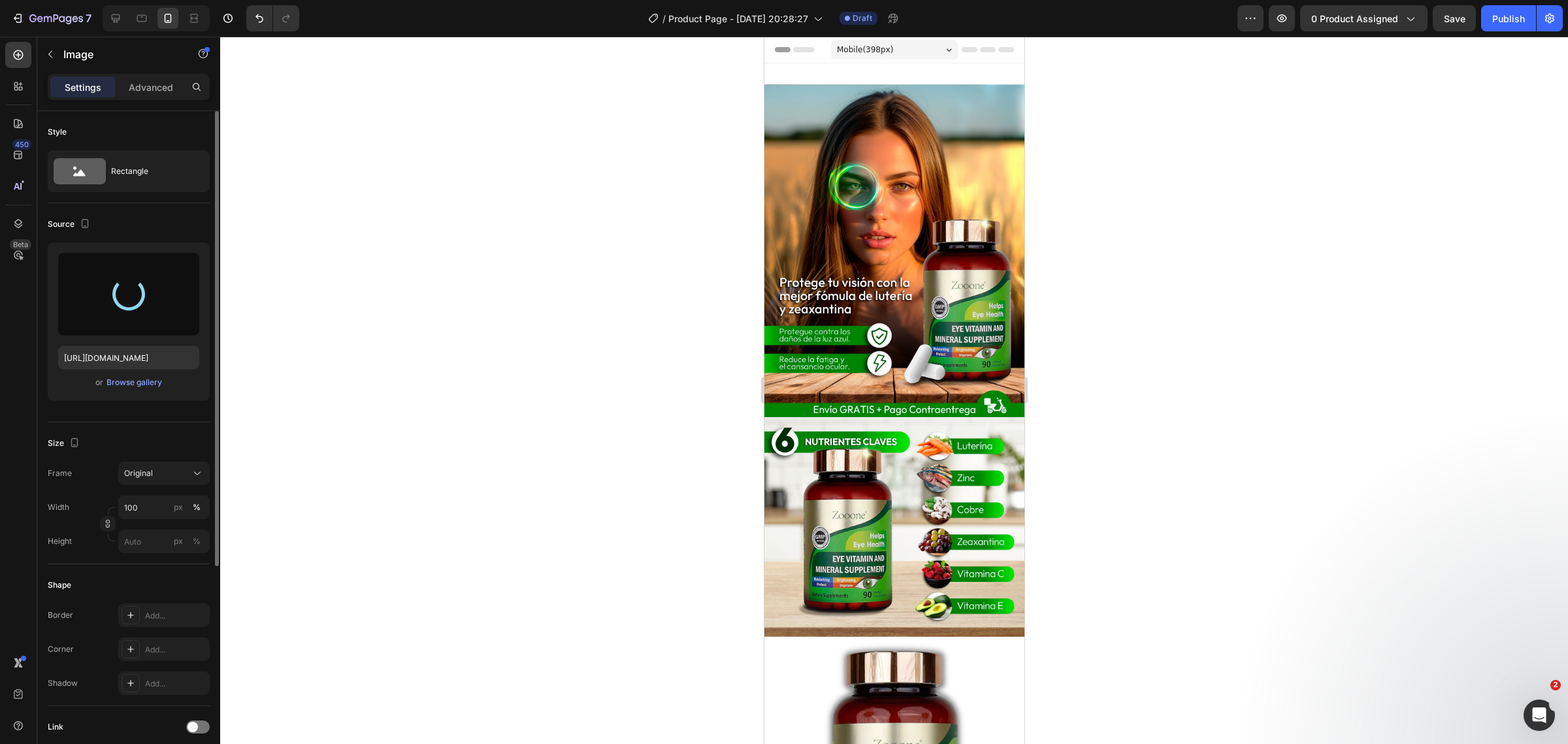
drag, startPoint x: 154, startPoint y: 308, endPoint x: 12, endPoint y: 265, distance: 147.6
click at [259, 73] on div at bounding box center [894, 390] width 1348 height 707
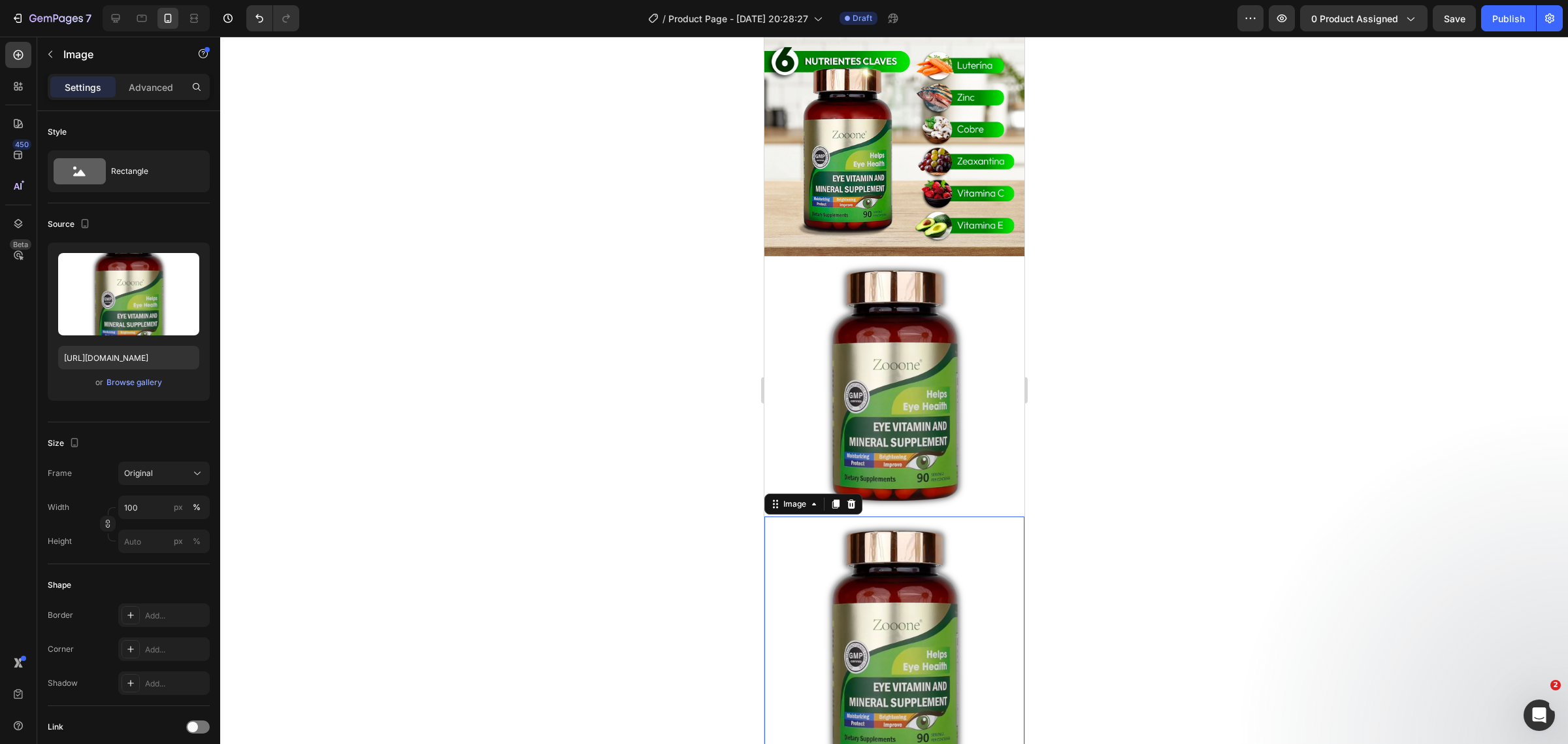
scroll to position [262, 0]
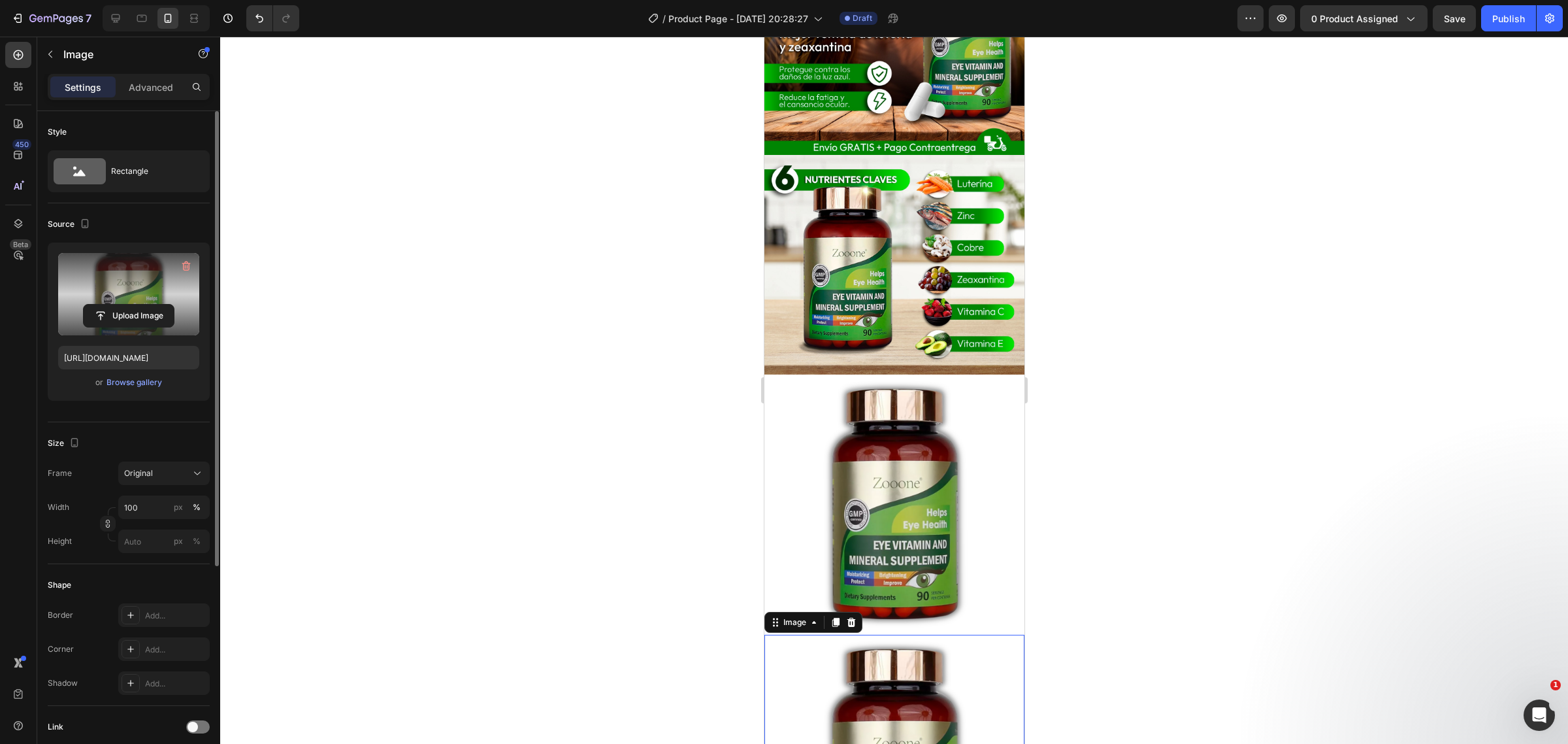
click at [134, 291] on label at bounding box center [128, 294] width 141 height 82
click at [134, 305] on input "file" at bounding box center [129, 316] width 90 height 22
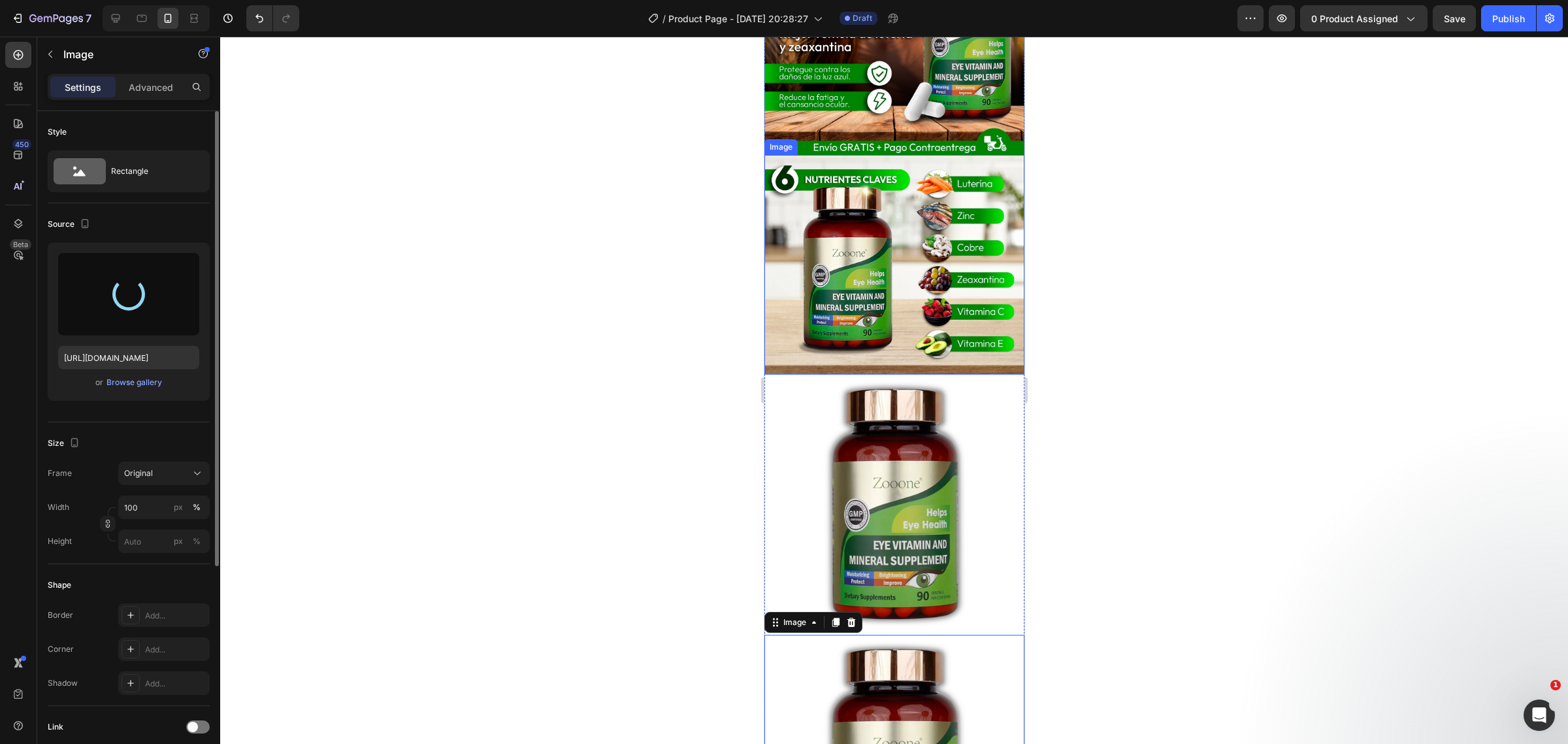
type input "[URL][DOMAIN_NAME]"
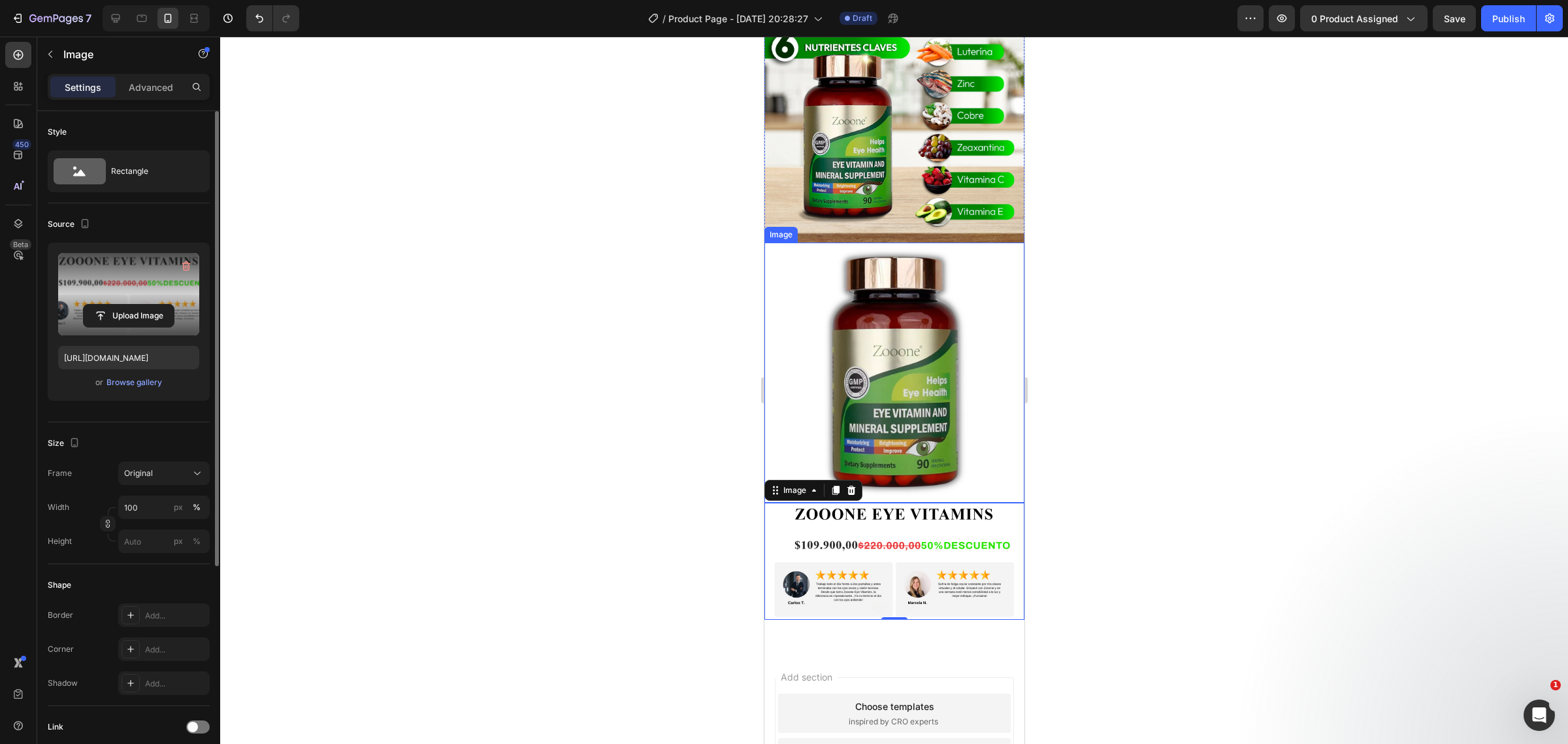
scroll to position [534, 0]
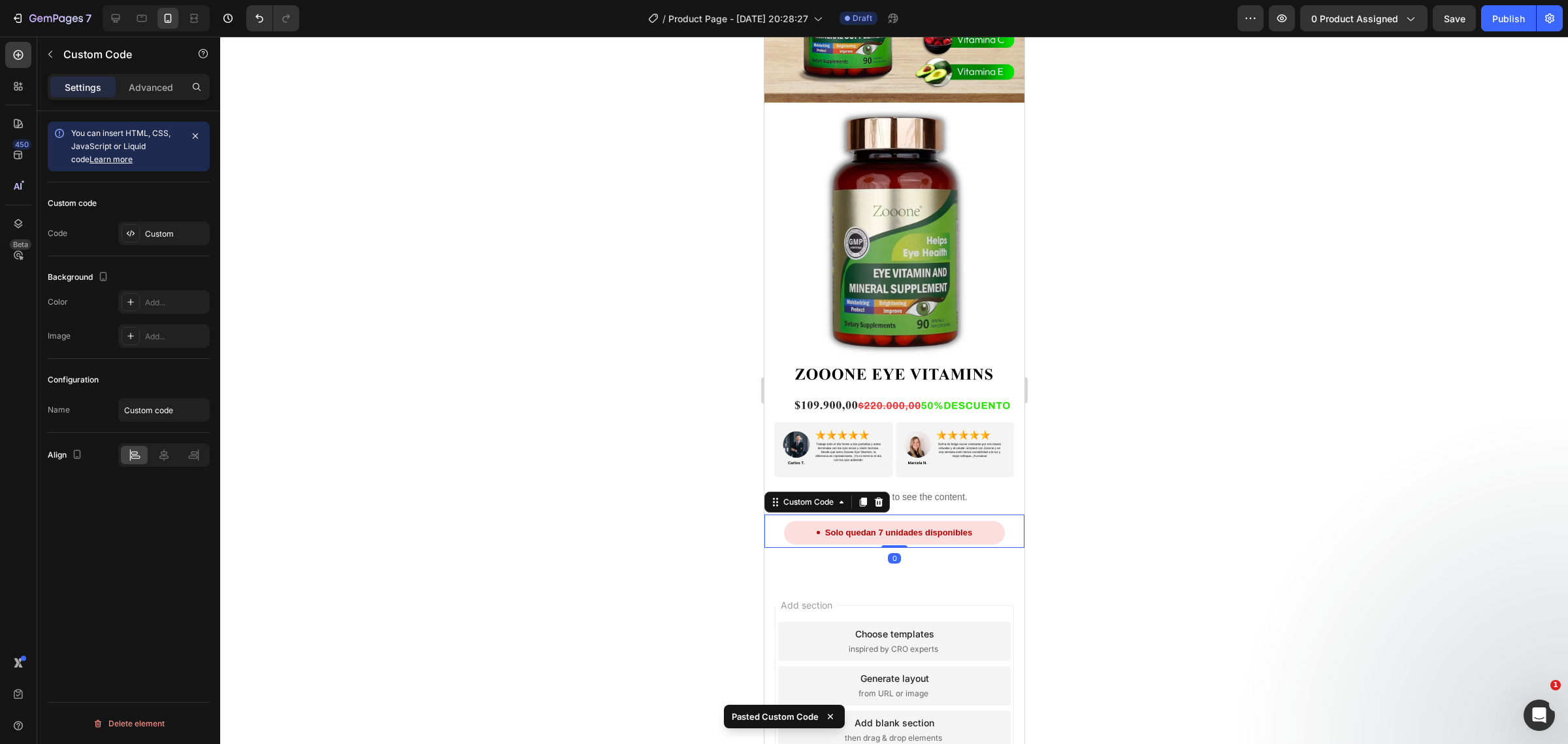
drag, startPoint x: 1111, startPoint y: 386, endPoint x: 1119, endPoint y: 395, distance: 12.0
click at [1115, 391] on div at bounding box center [894, 390] width 1348 height 707
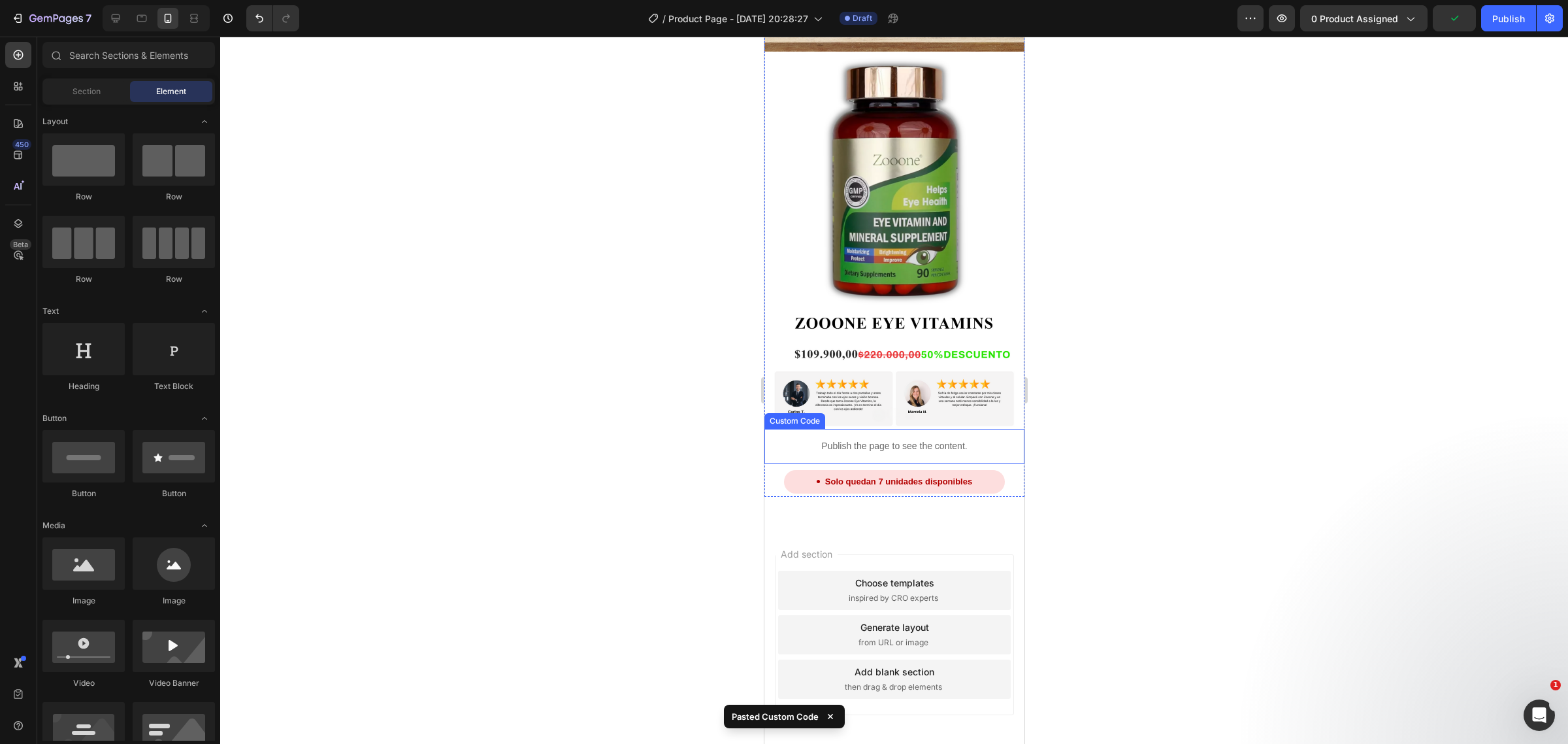
scroll to position [601, 0]
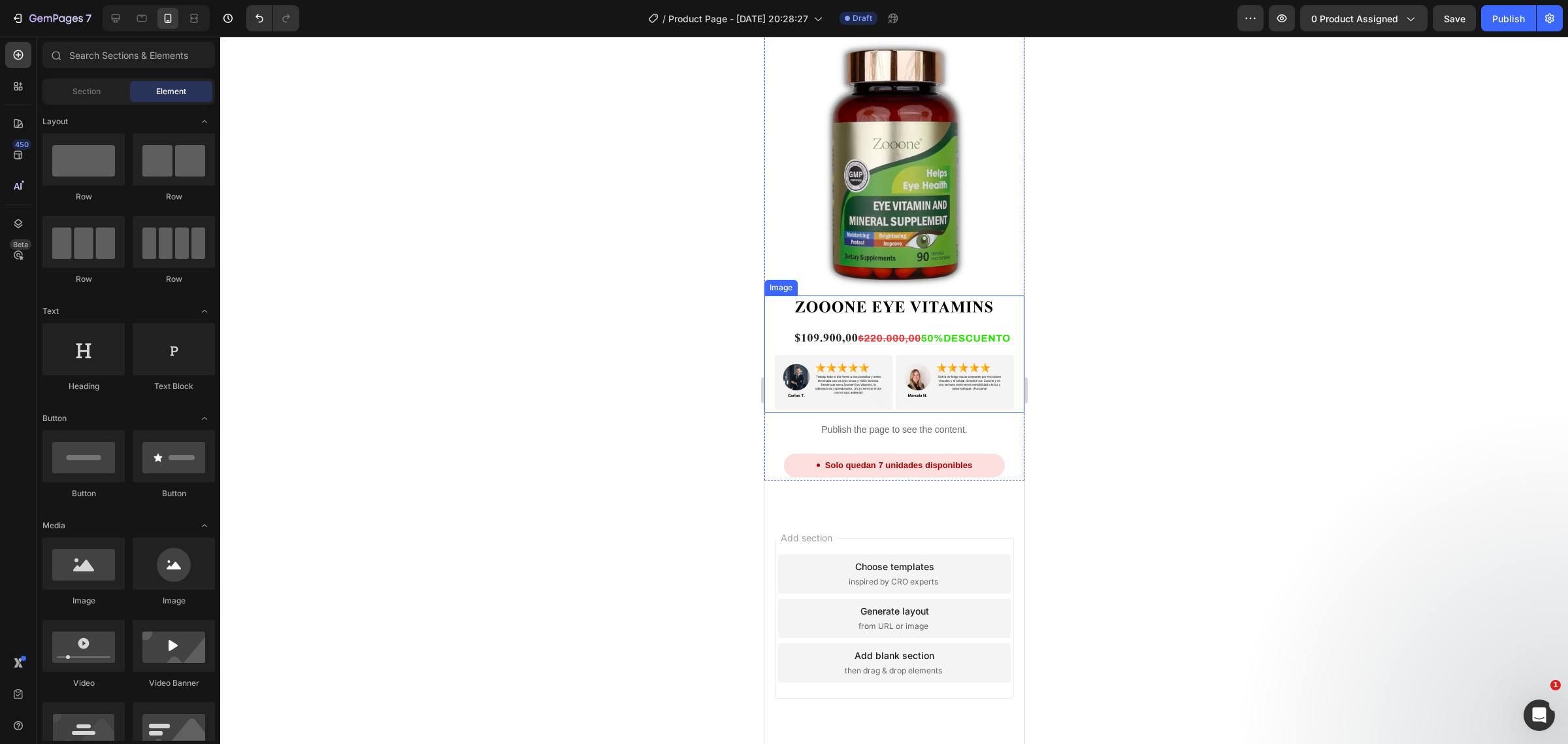
click at [866, 315] on img at bounding box center [894, 353] width 260 height 117
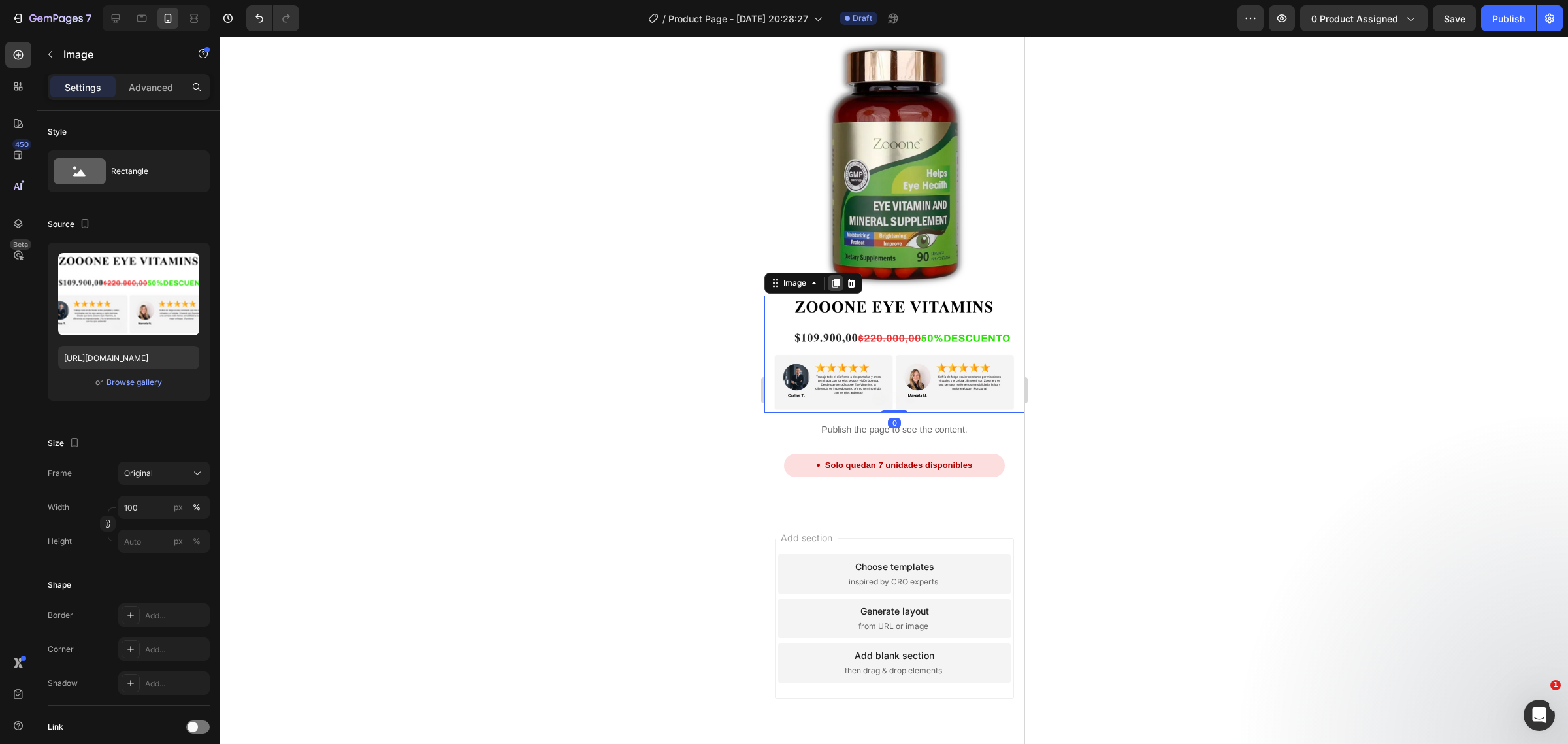
click at [833, 278] on icon at bounding box center [835, 283] width 10 height 10
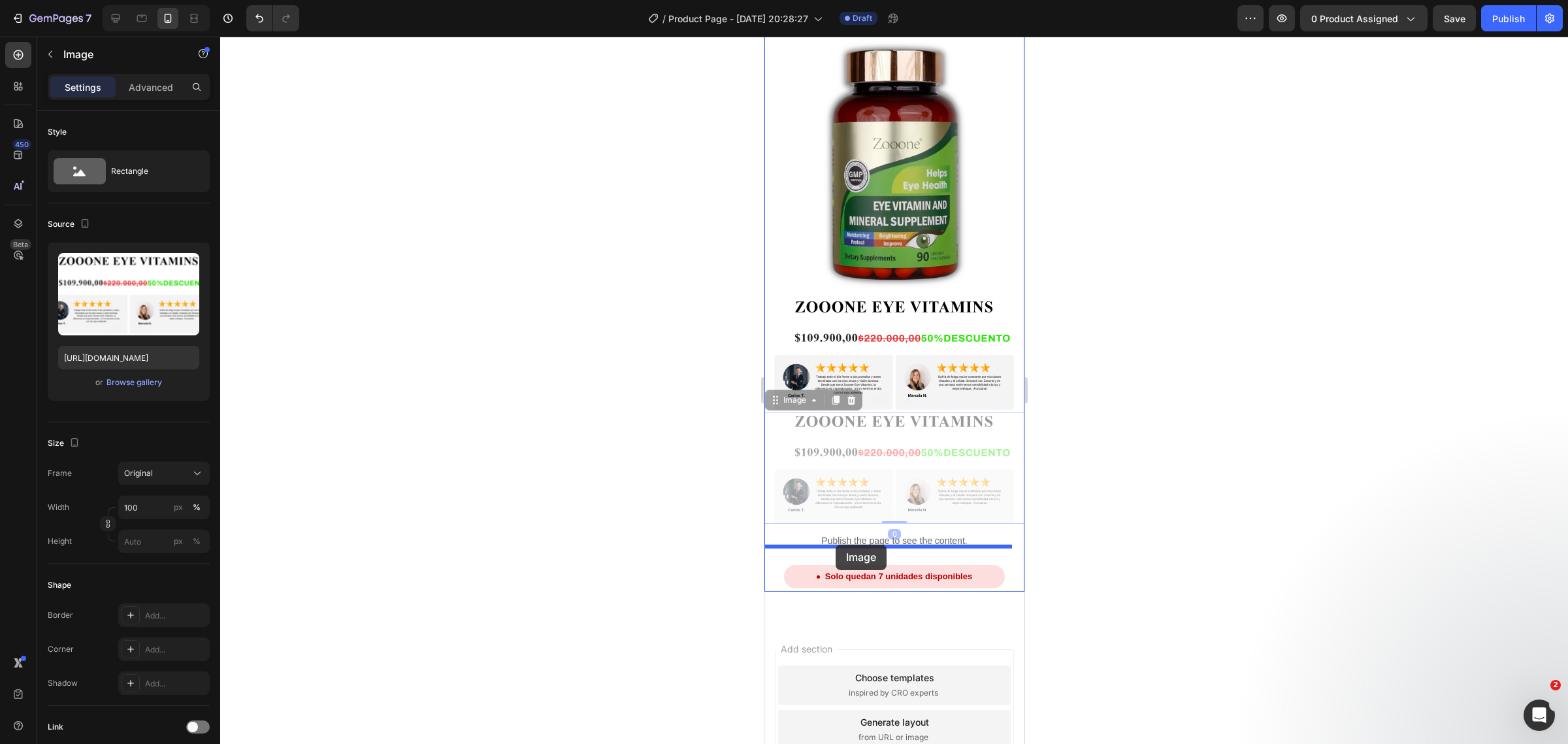
drag, startPoint x: 793, startPoint y: 346, endPoint x: 836, endPoint y: 544, distance: 202.6
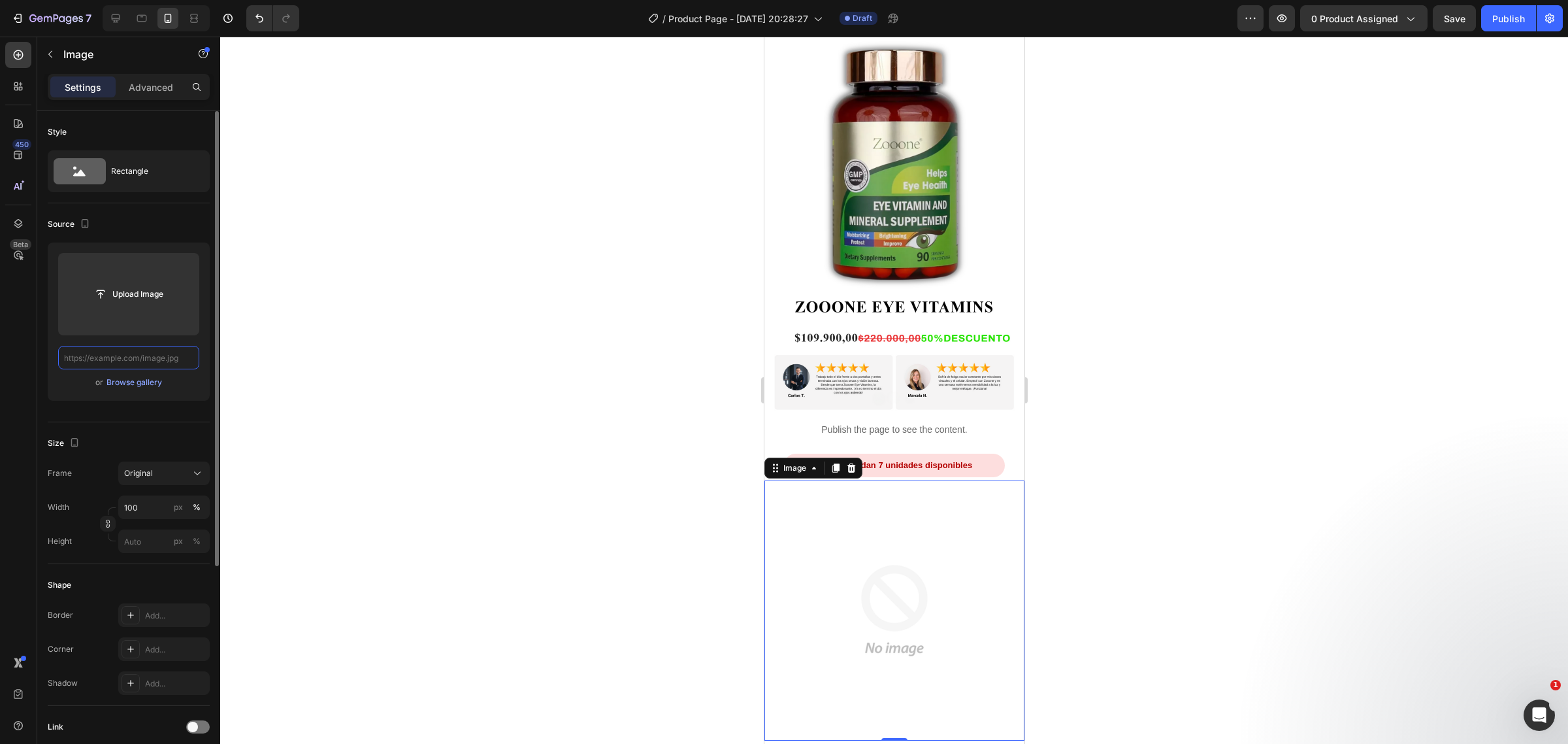
scroll to position [0, 0]
paste input "[URL][DOMAIN_NAME]"
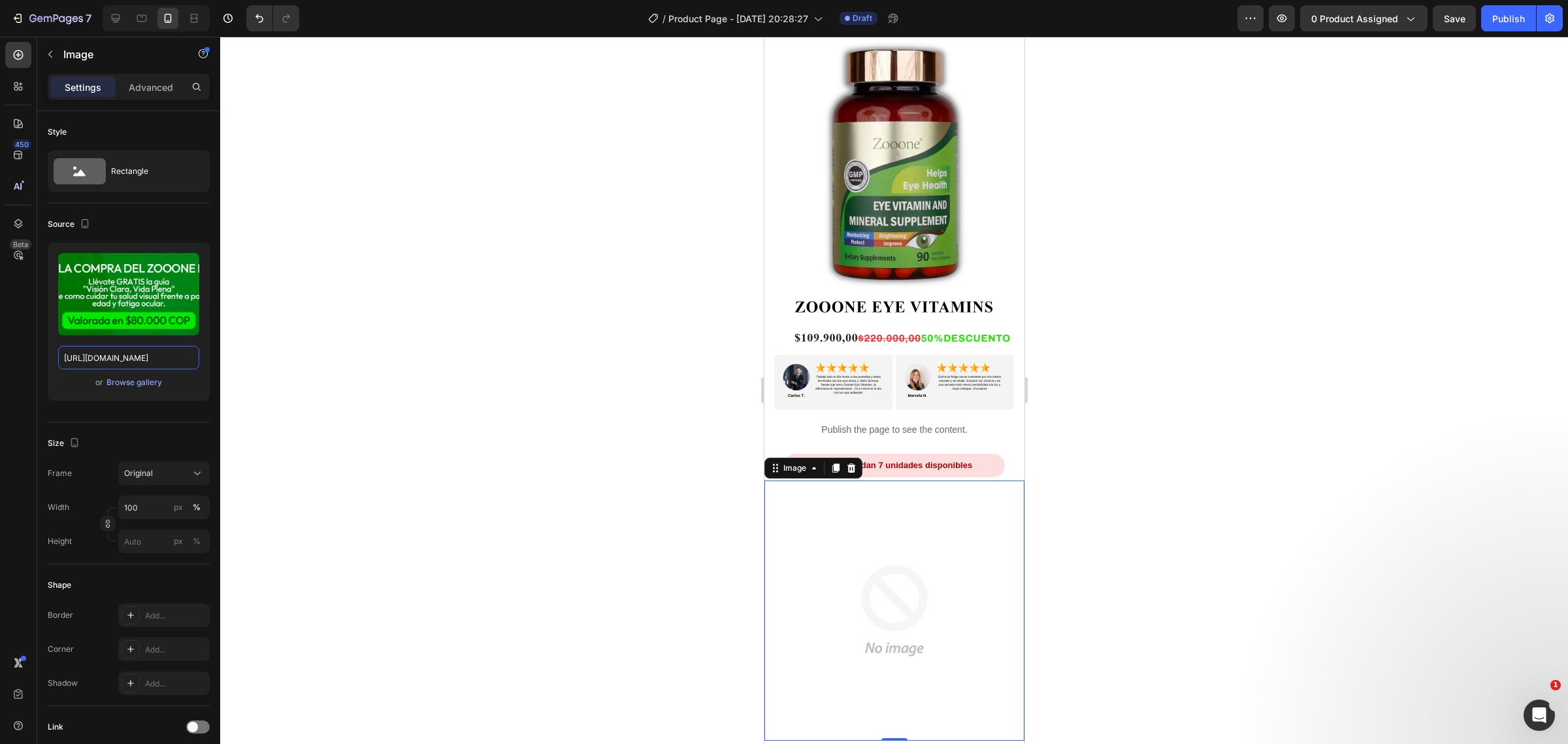
scroll to position [0, 56]
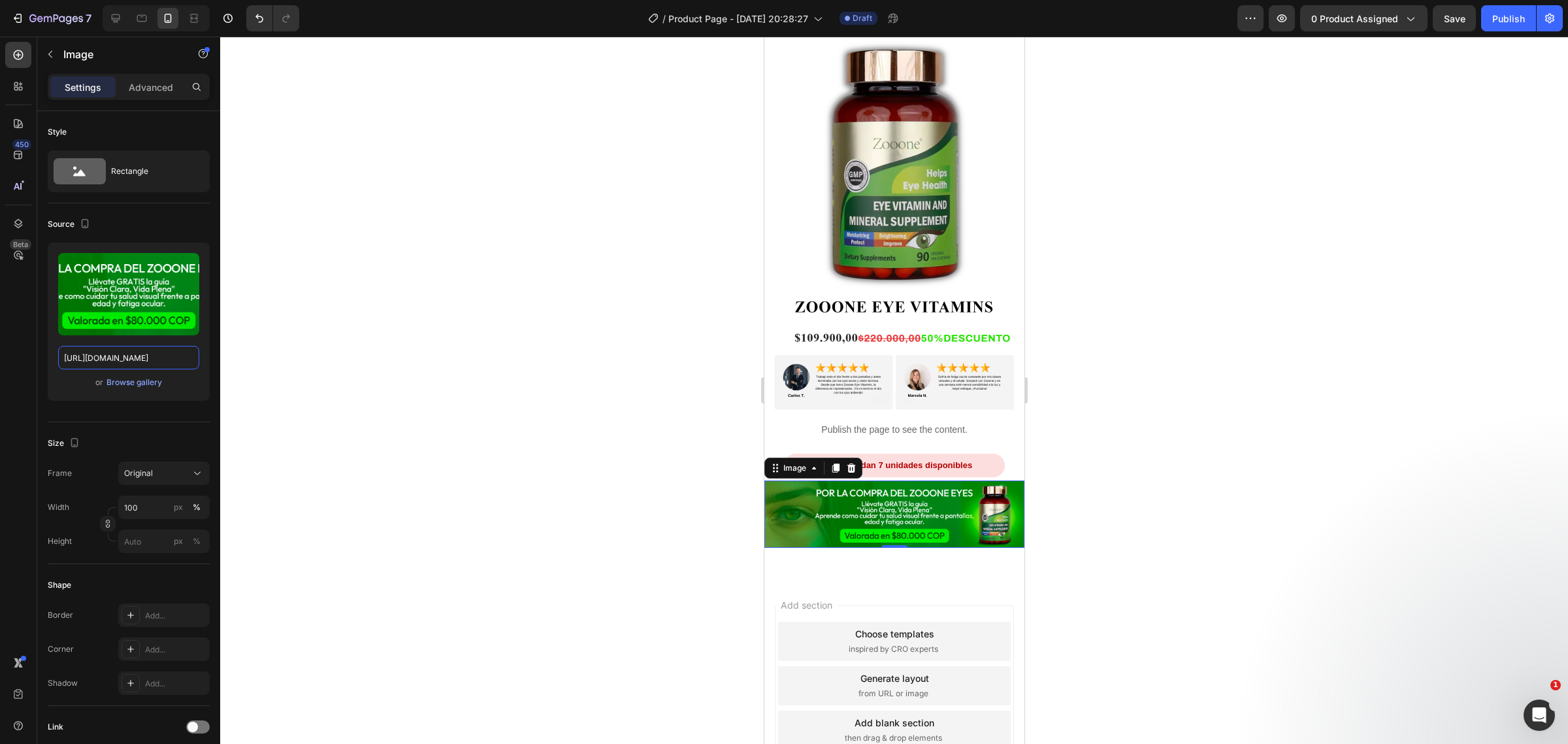
type input "[URL][DOMAIN_NAME]"
click at [830, 463] on icon at bounding box center [835, 468] width 10 height 10
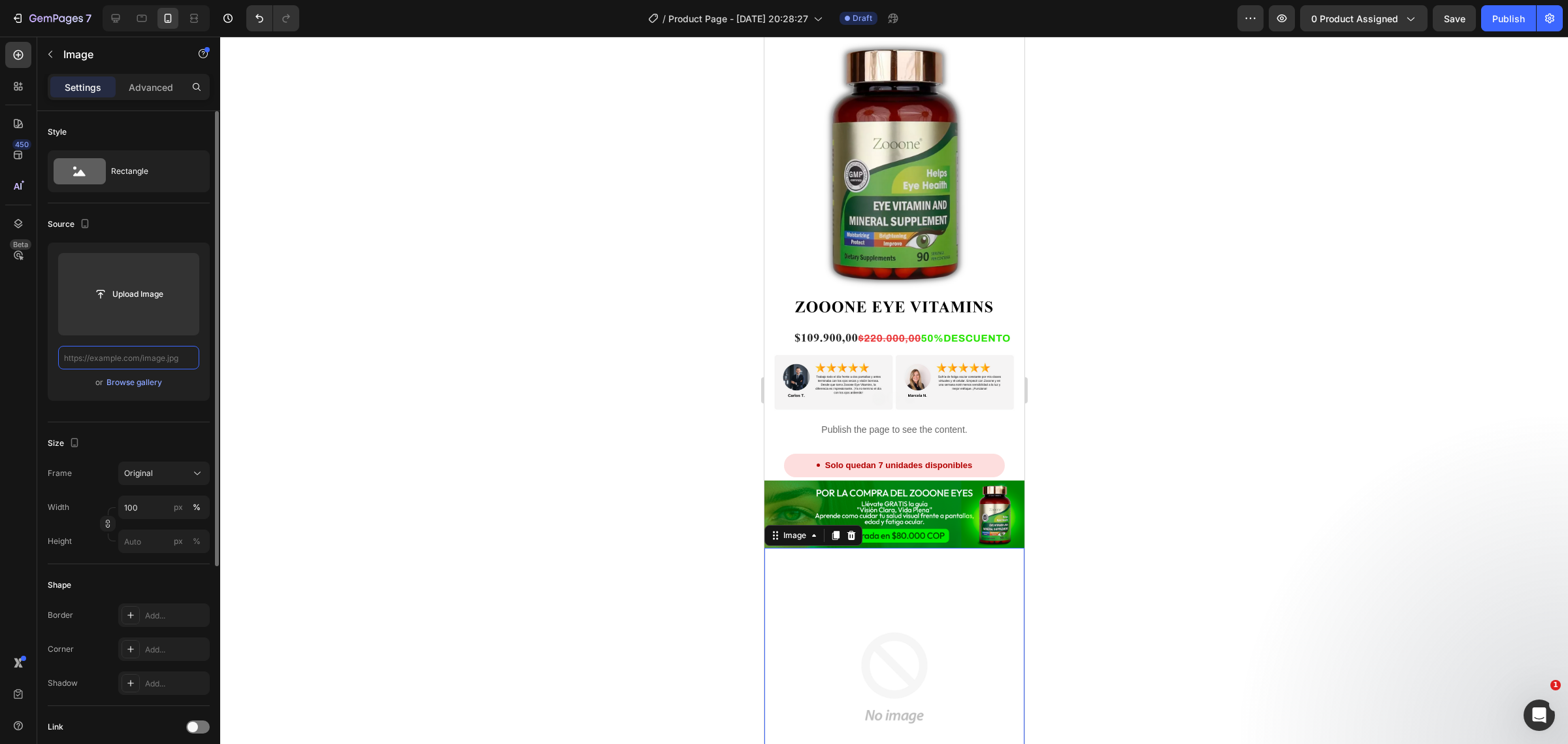
click at [173, 356] on input "text" at bounding box center [128, 358] width 141 height 24
paste input "[URL][DOMAIN_NAME]"
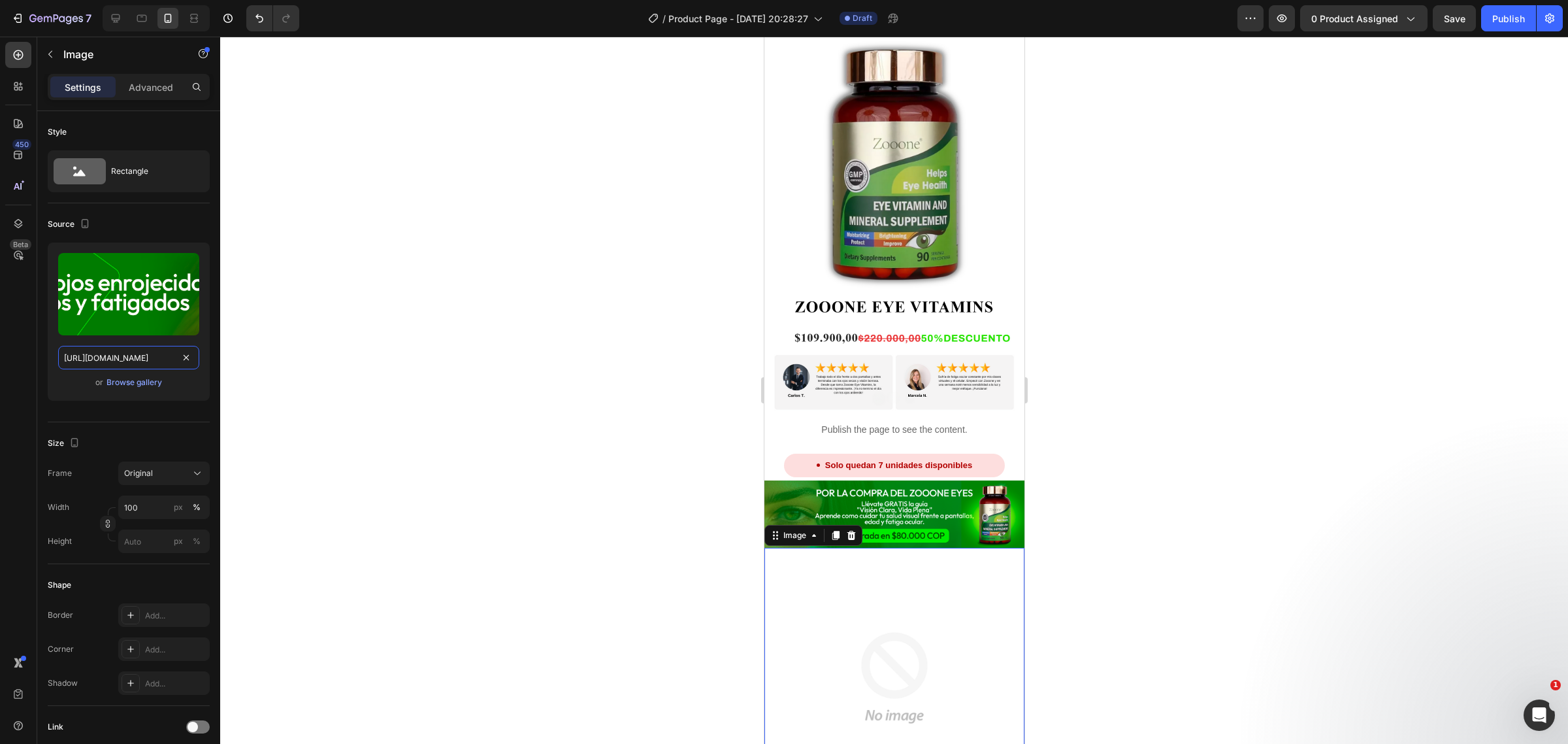
scroll to position [0, 41]
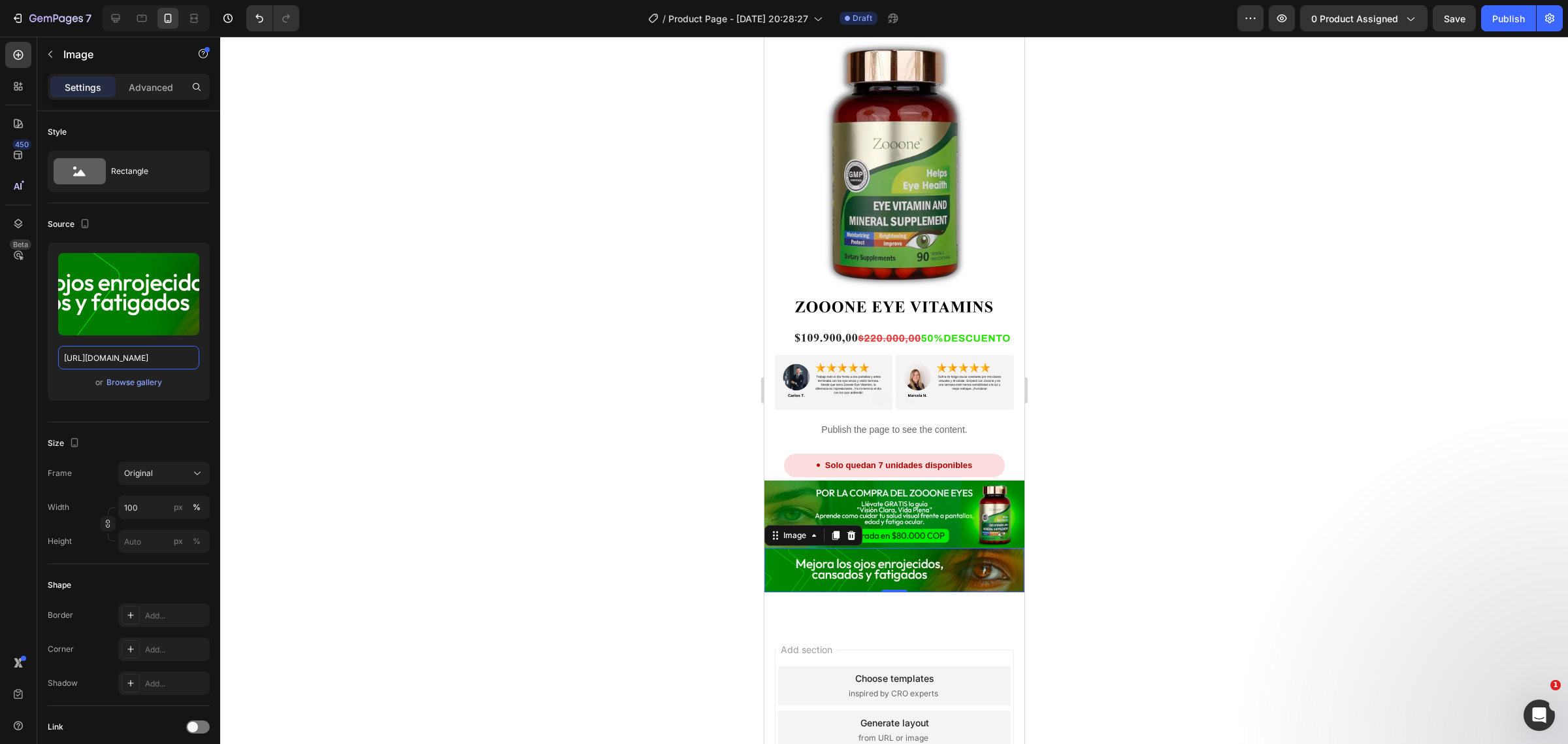
type input "[URL][DOMAIN_NAME]"
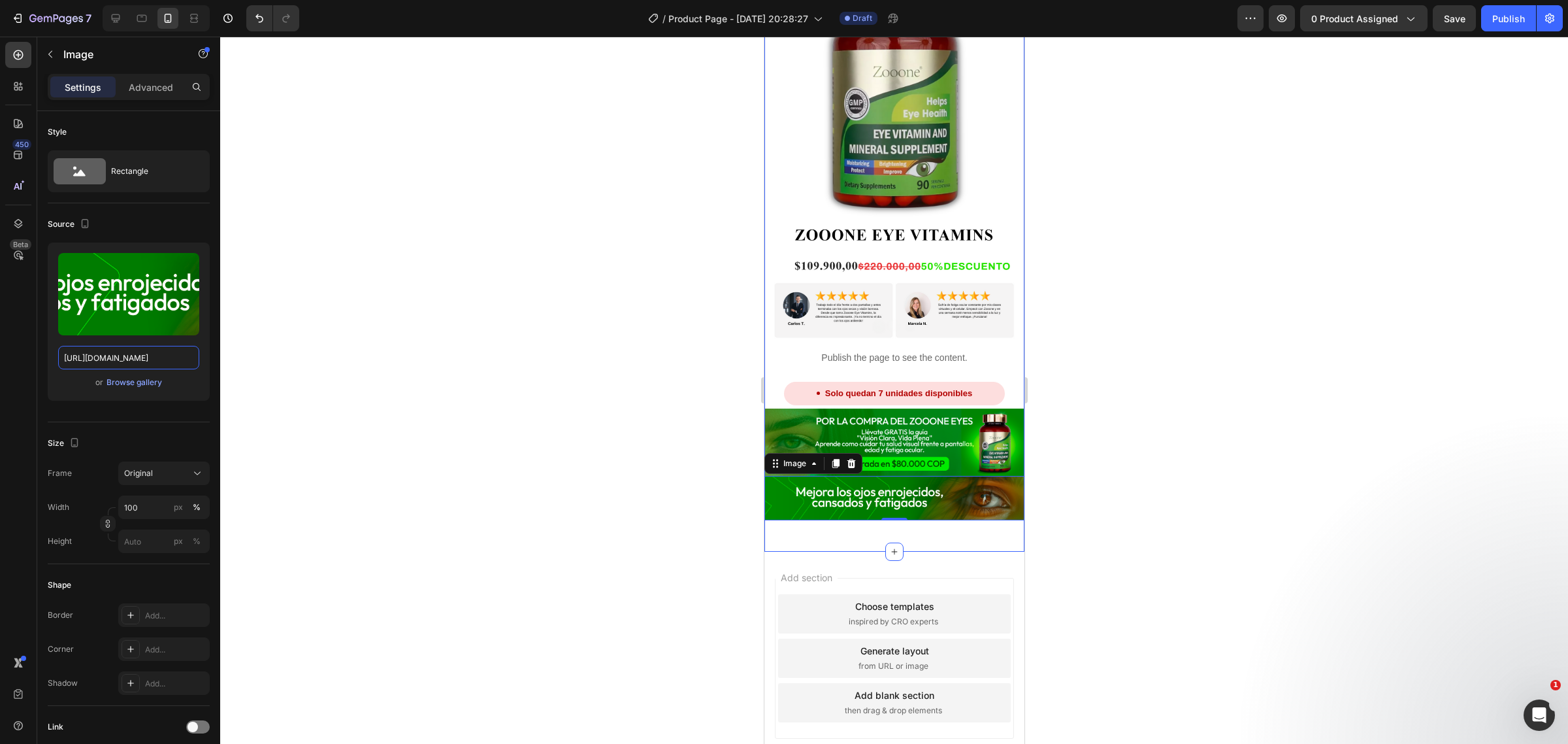
scroll to position [683, 0]
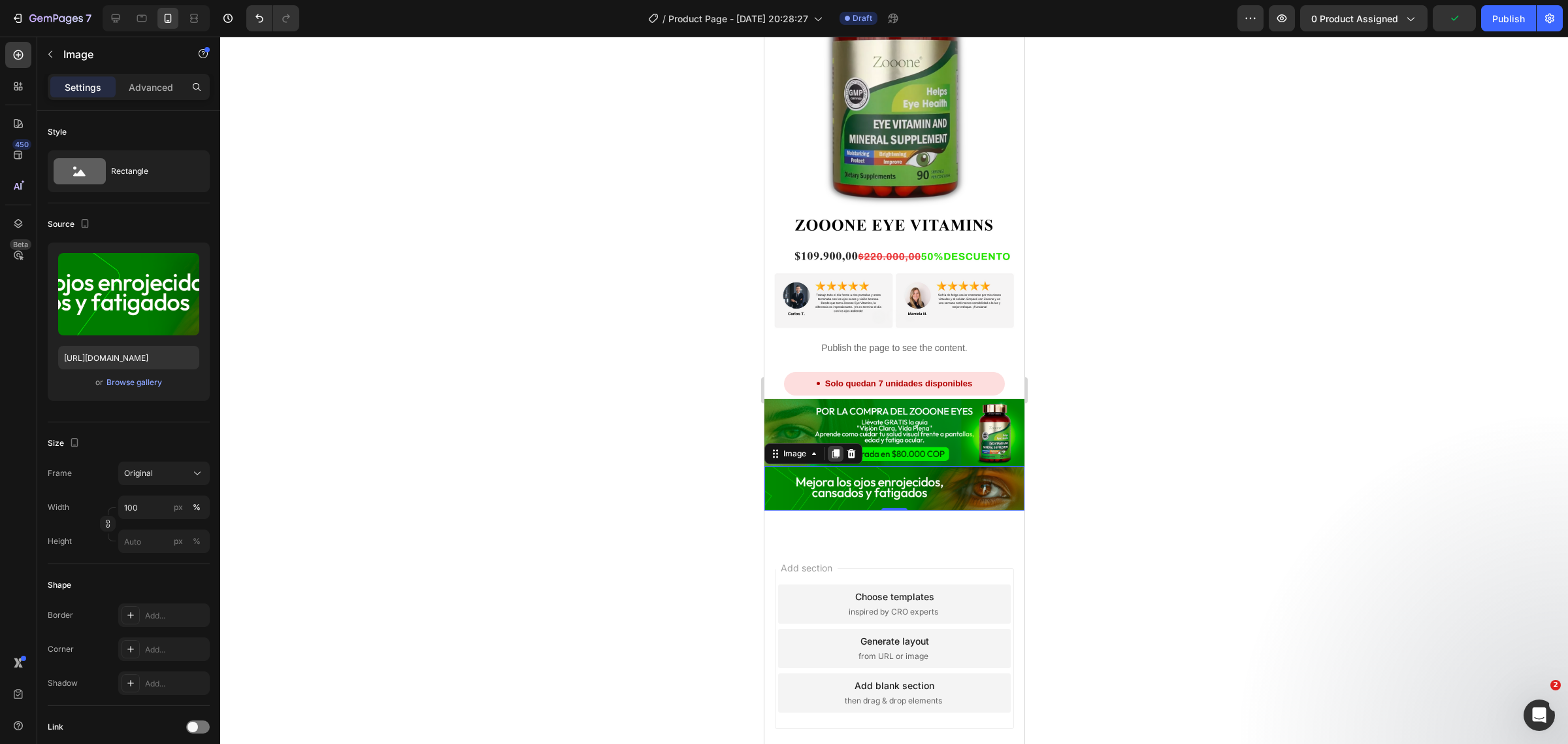
click at [833, 449] on icon at bounding box center [835, 453] width 7 height 9
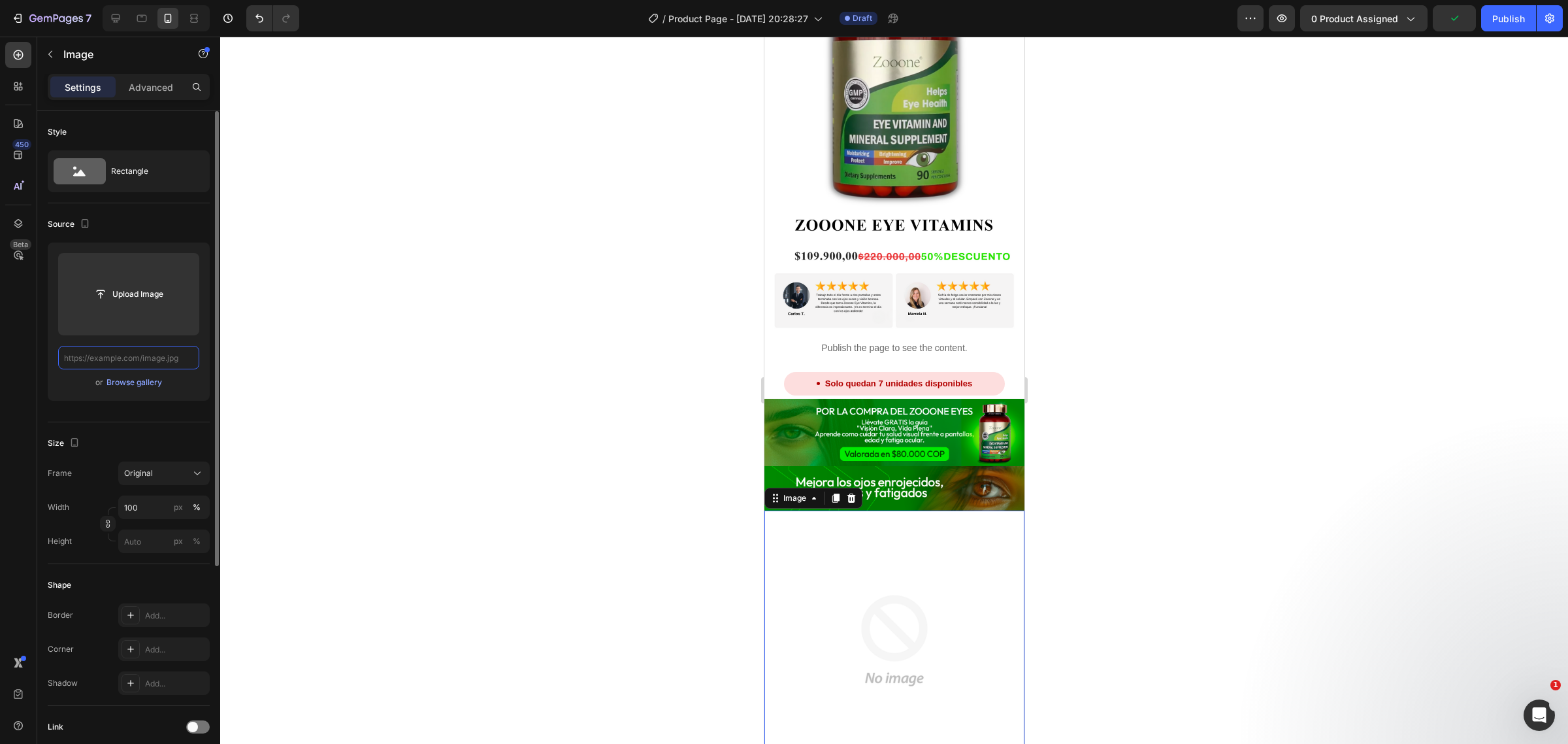
scroll to position [0, 0]
paste input "[URL][DOMAIN_NAME]"
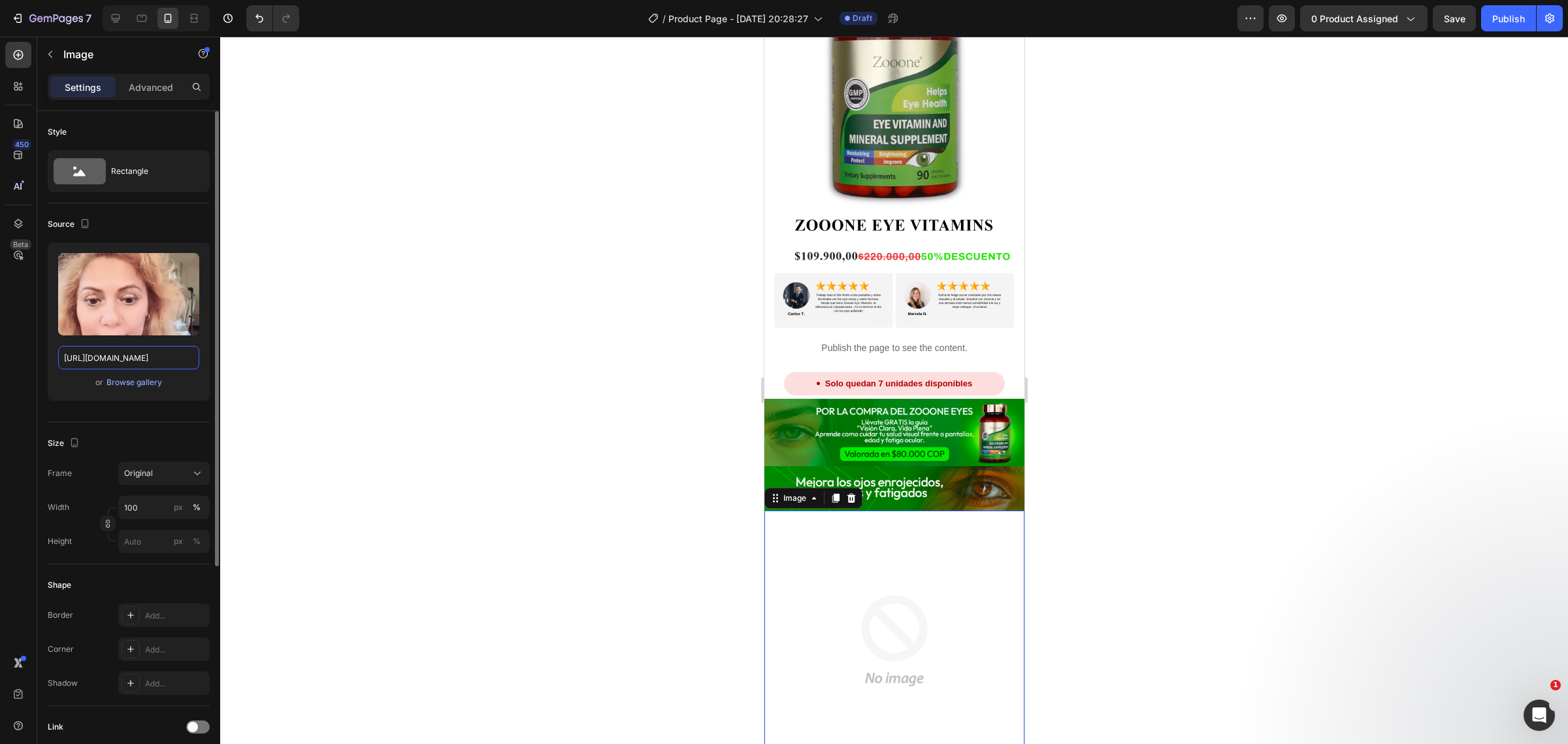
scroll to position [0, 670]
type input "[URL][DOMAIN_NAME]"
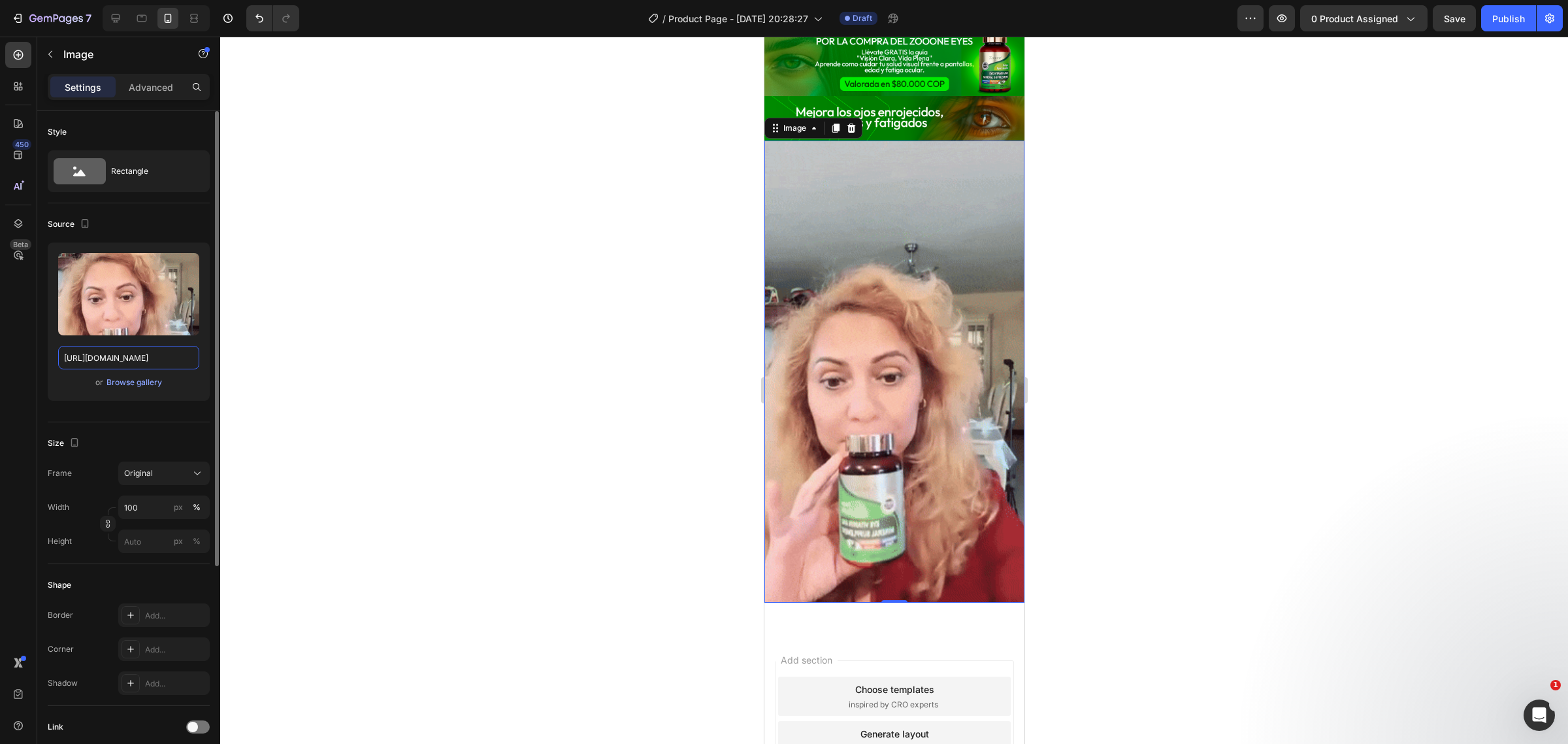
scroll to position [902, 0]
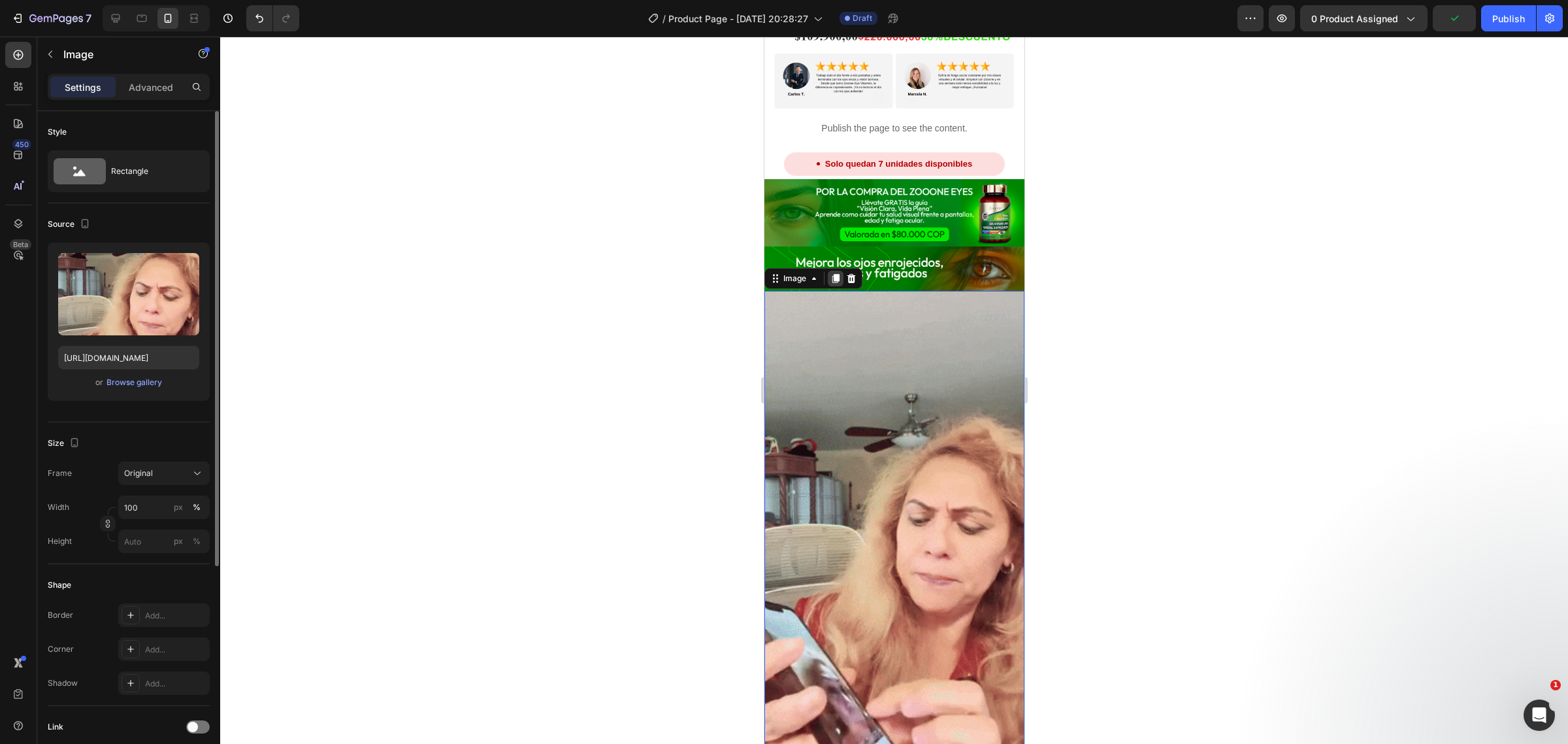
click at [835, 274] on icon at bounding box center [835, 278] width 7 height 9
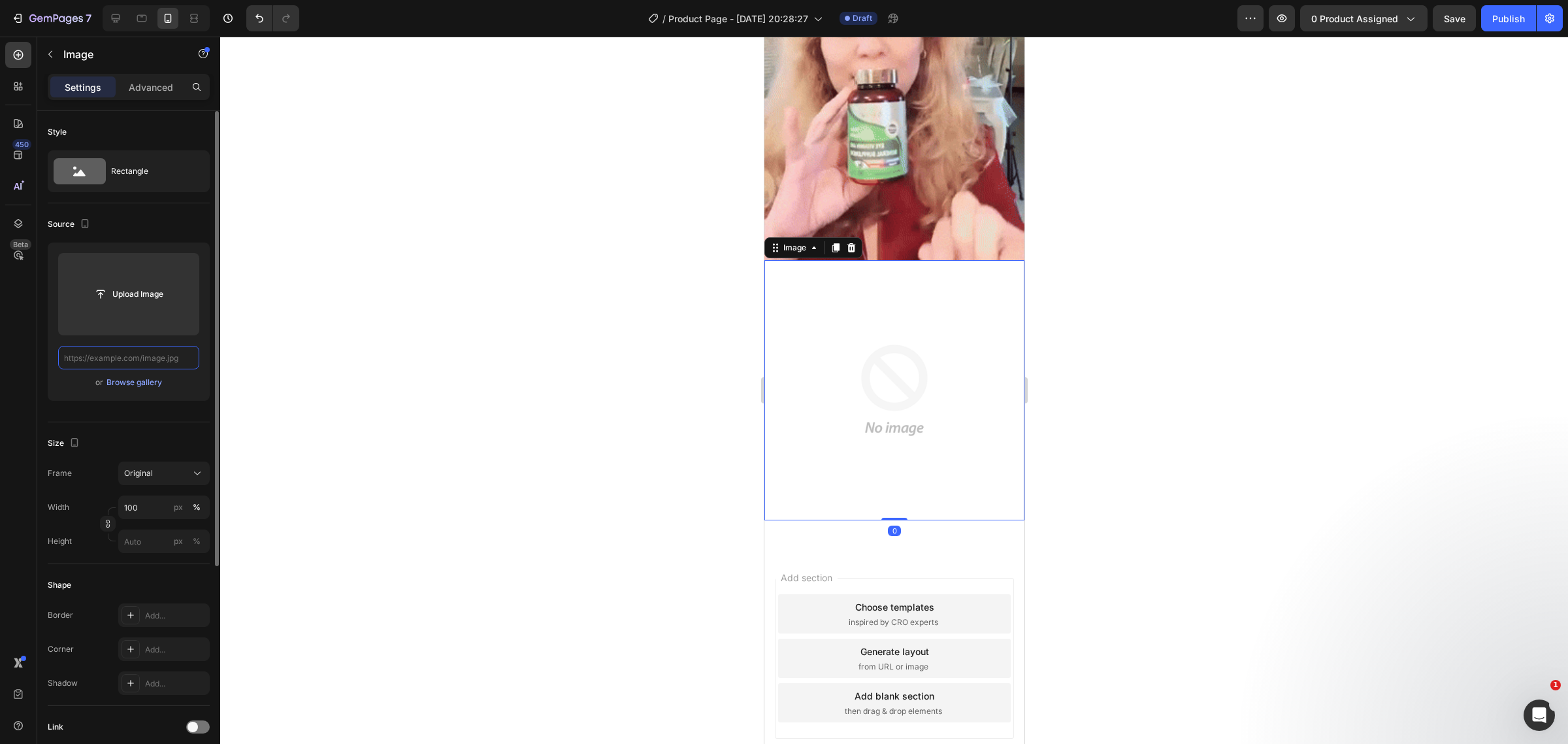
scroll to position [0, 0]
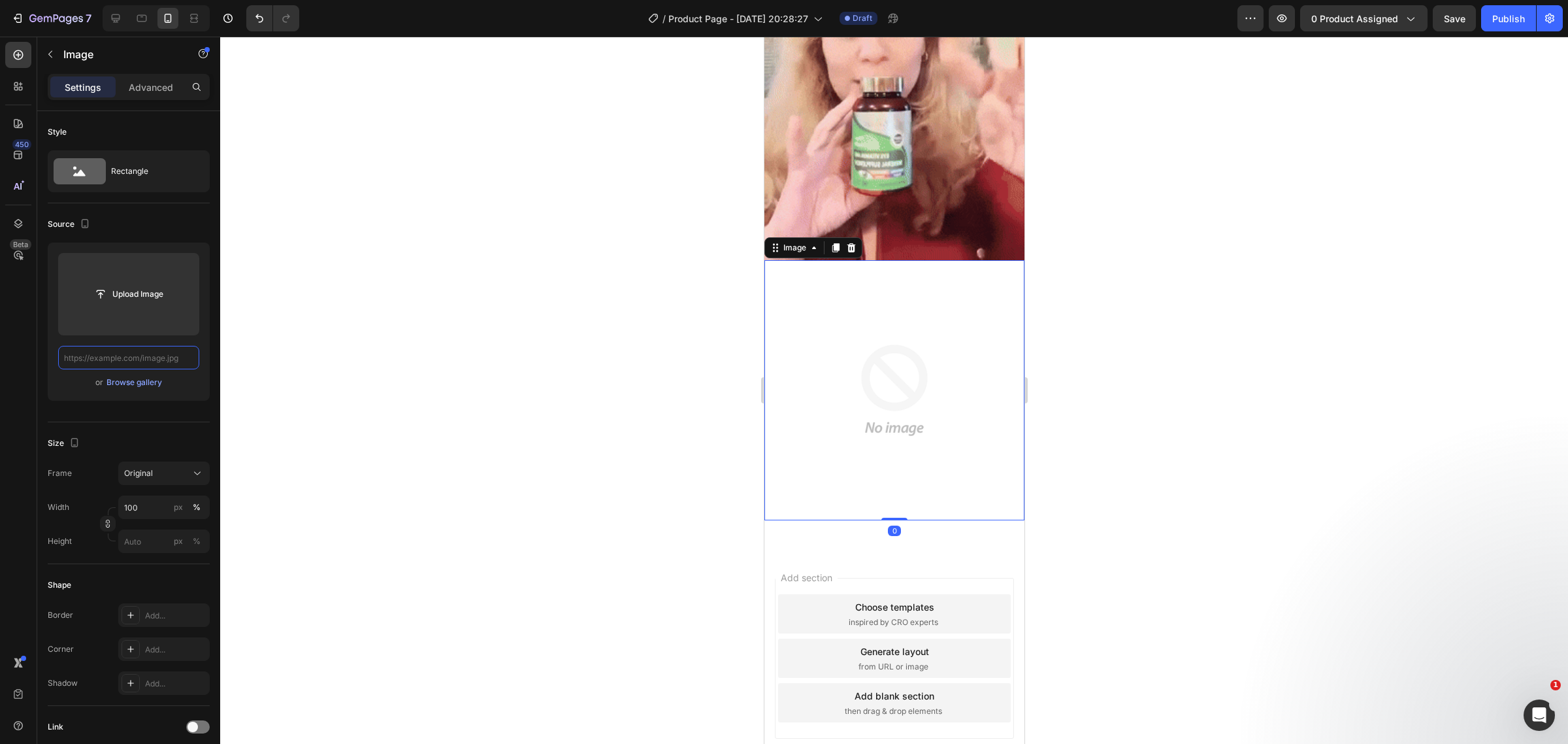
paste input "[URL][DOMAIN_NAME]"
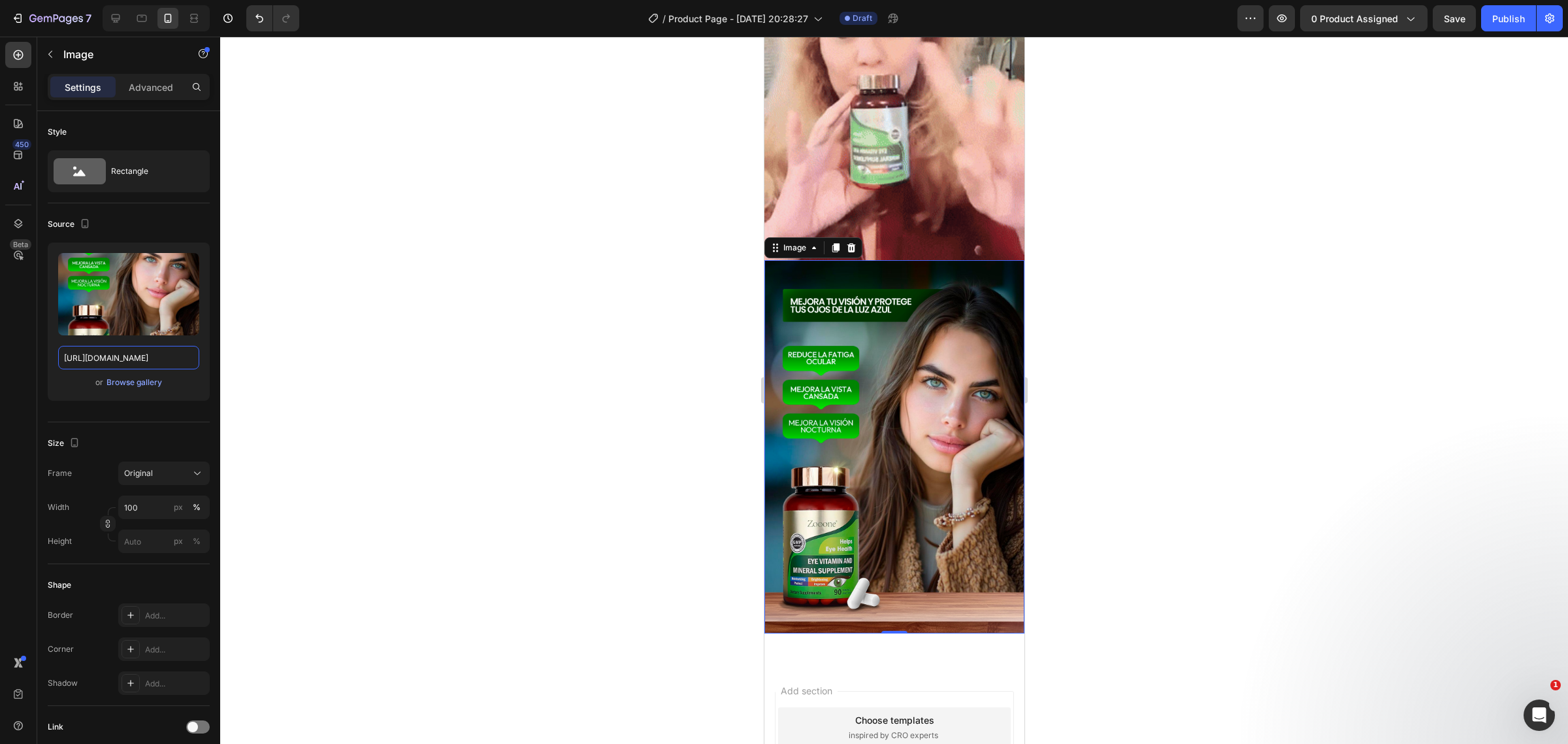
scroll to position [1500, 0]
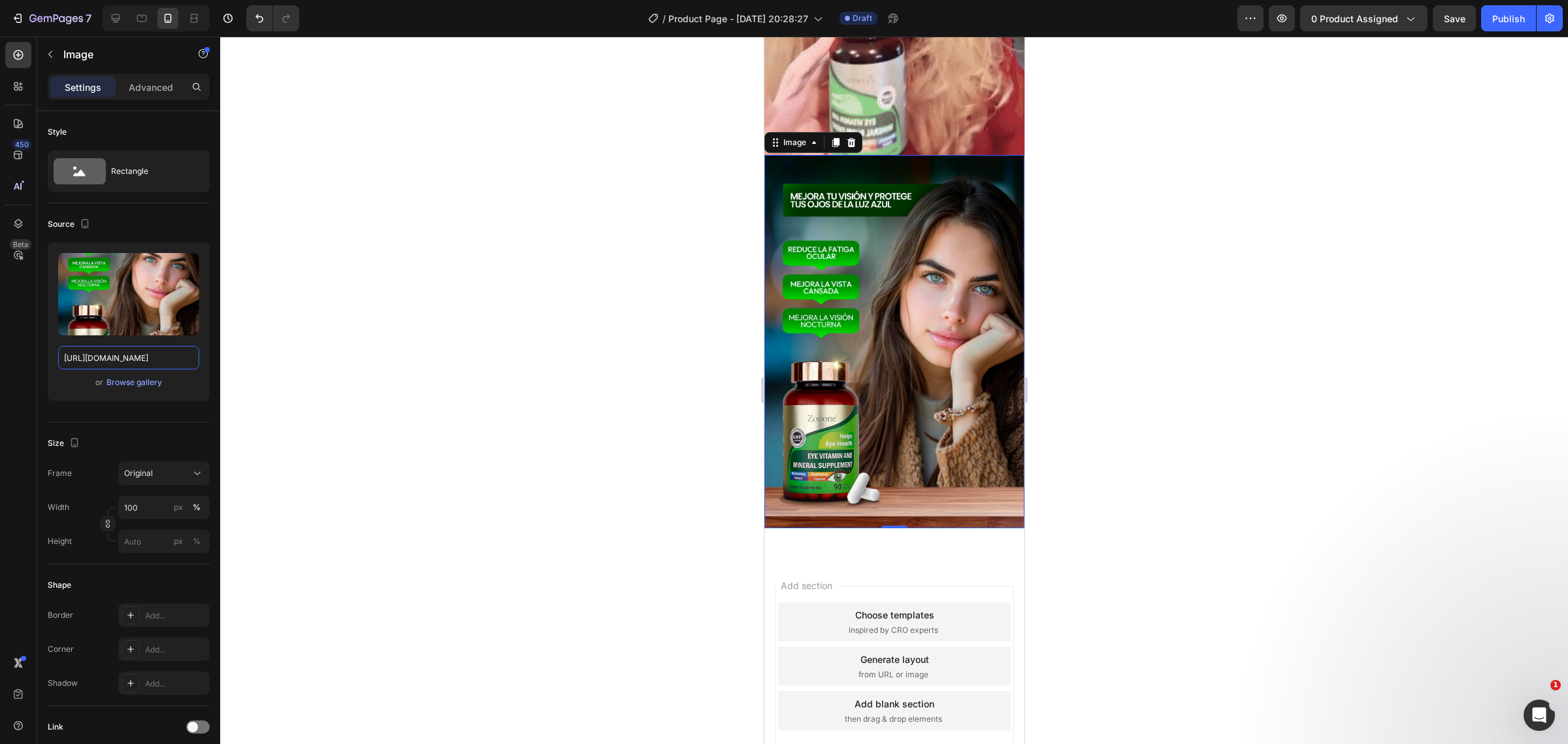
type input "[URL][DOMAIN_NAME]"
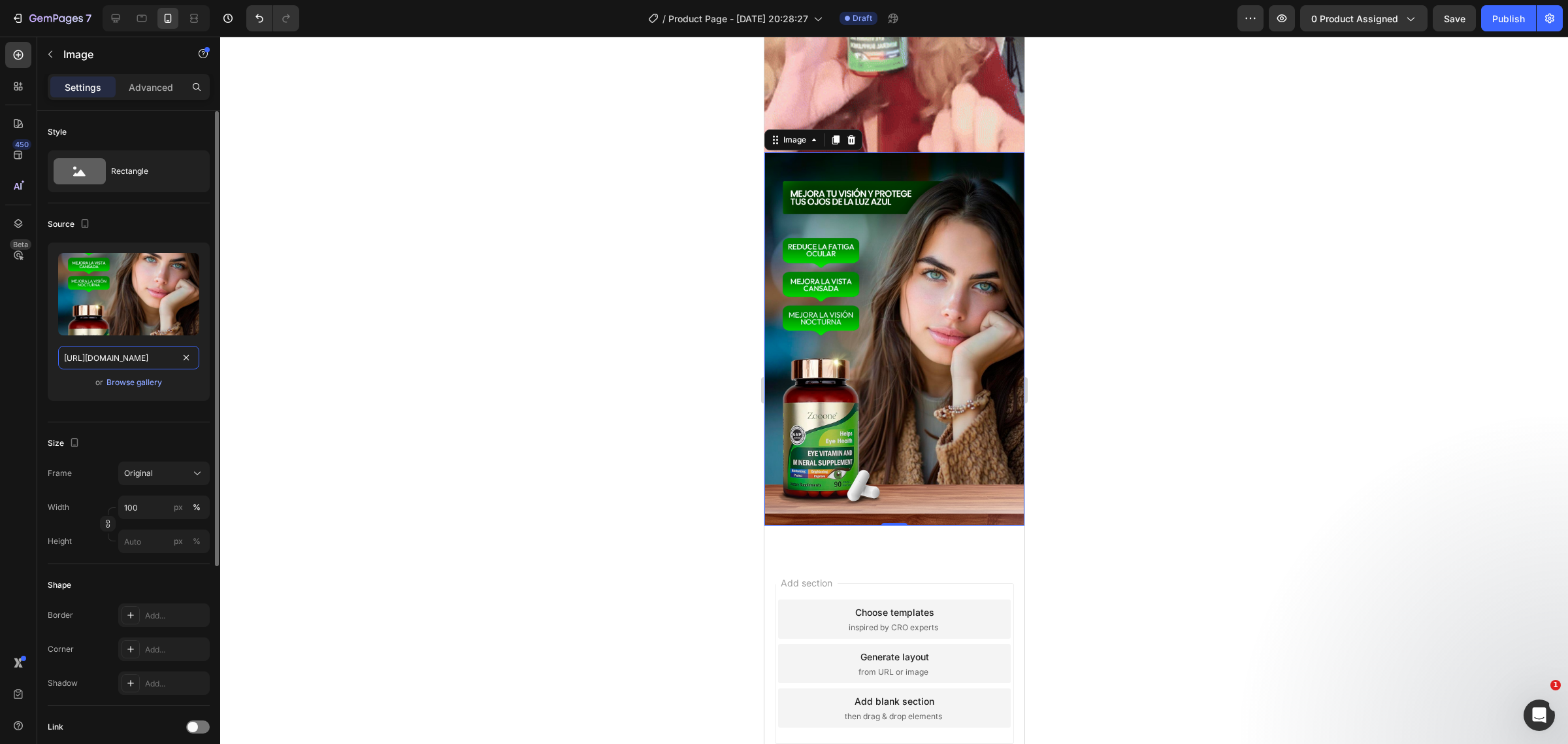
scroll to position [1421, 0]
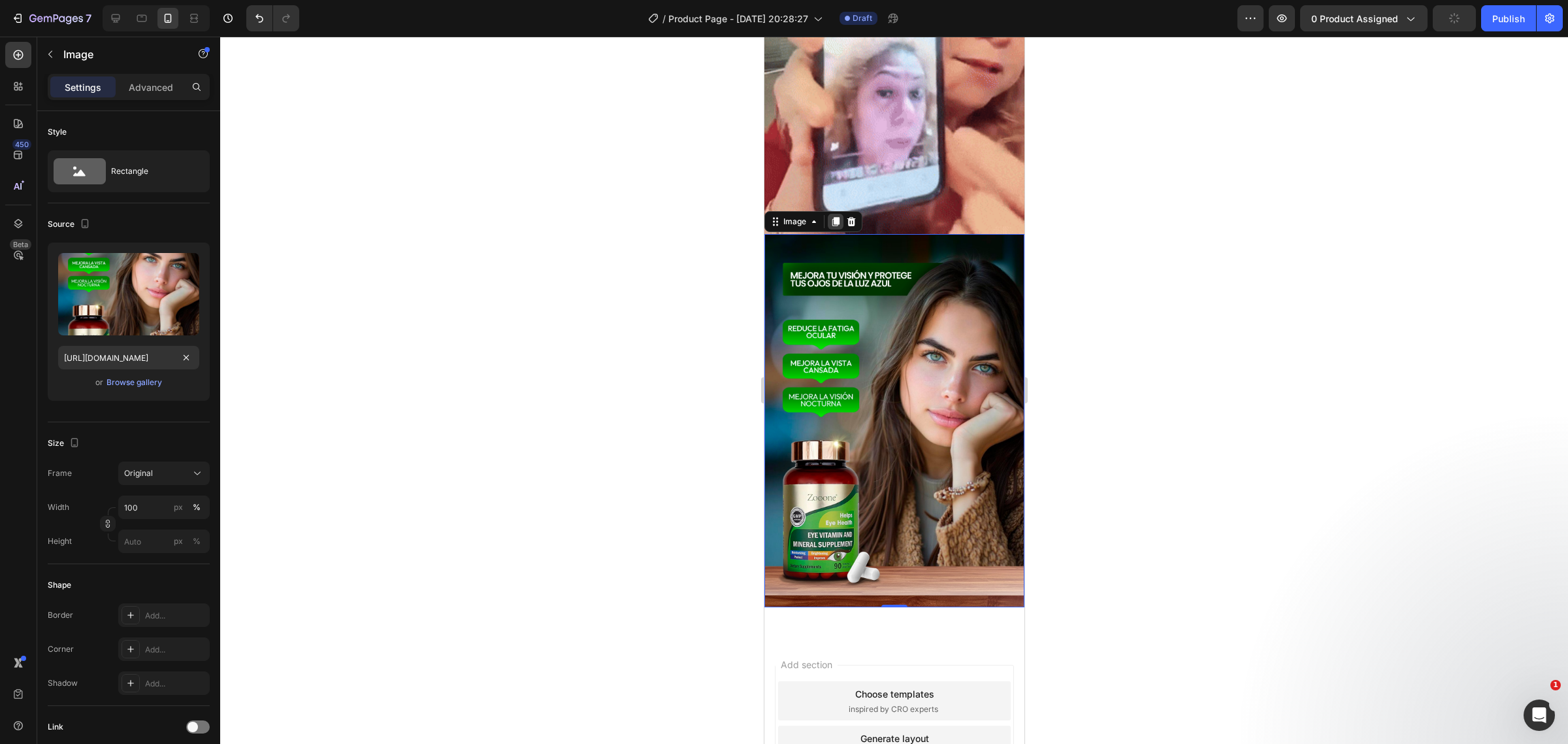
click at [835, 216] on icon at bounding box center [835, 221] width 10 height 10
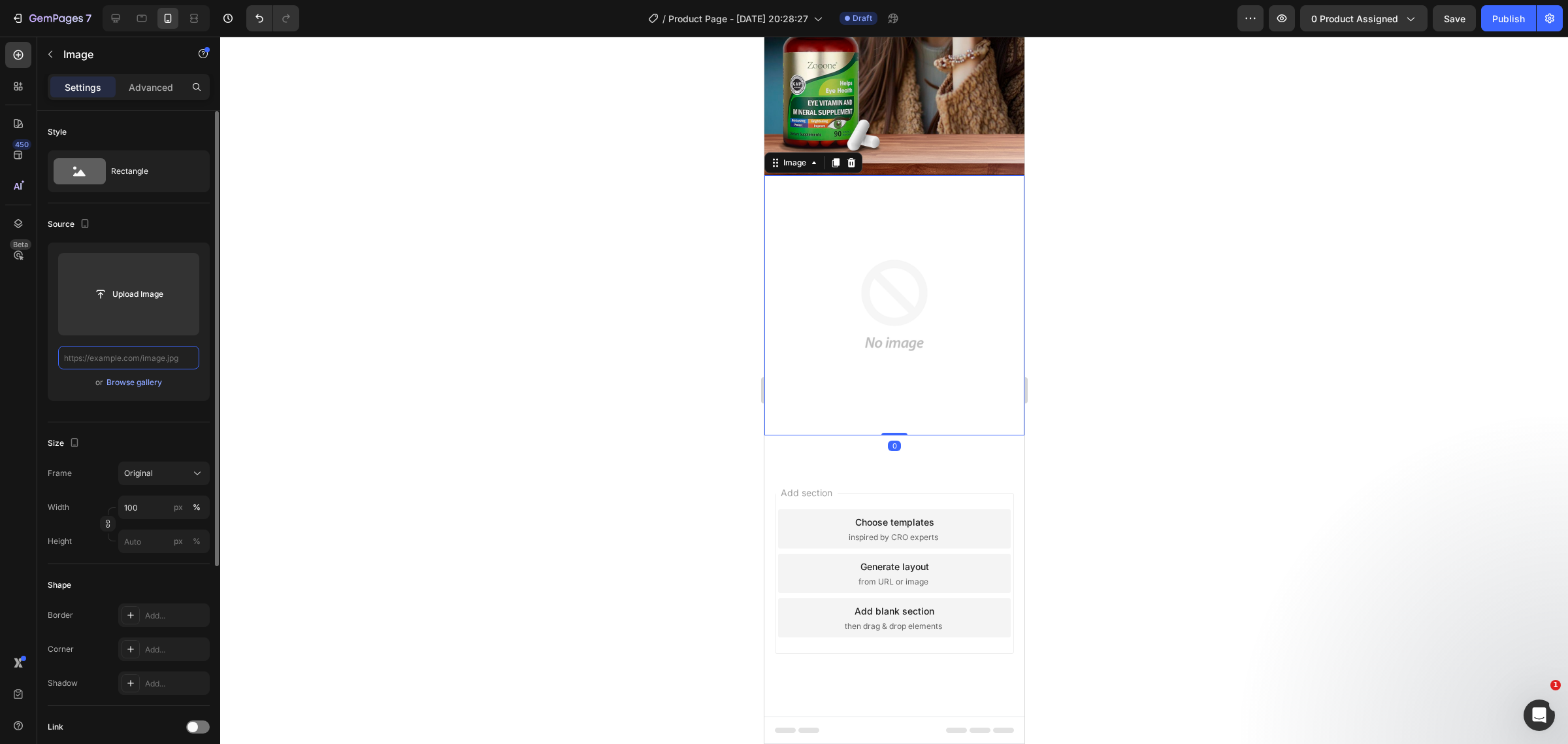
scroll to position [1750, 0]
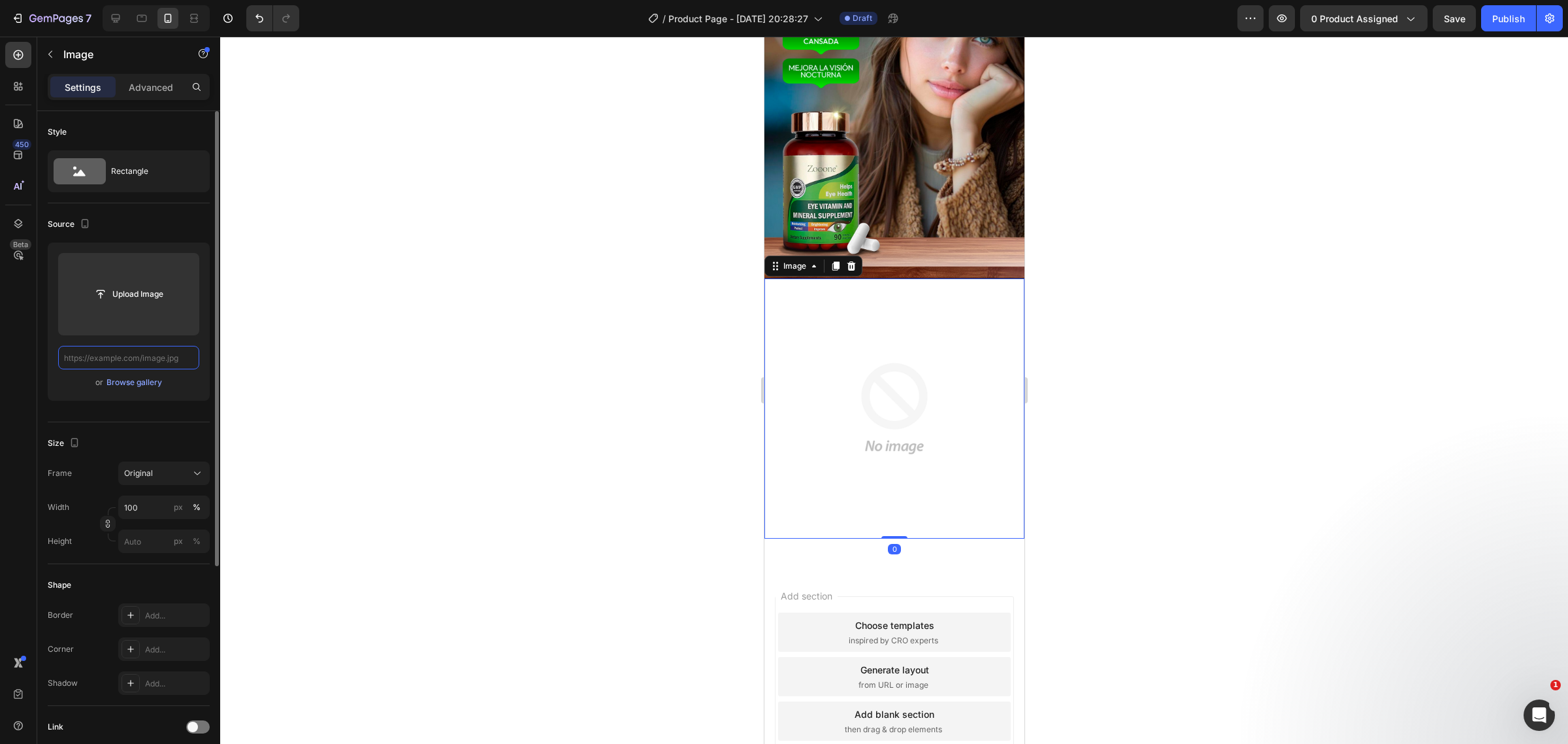
paste input "[URL][DOMAIN_NAME]"
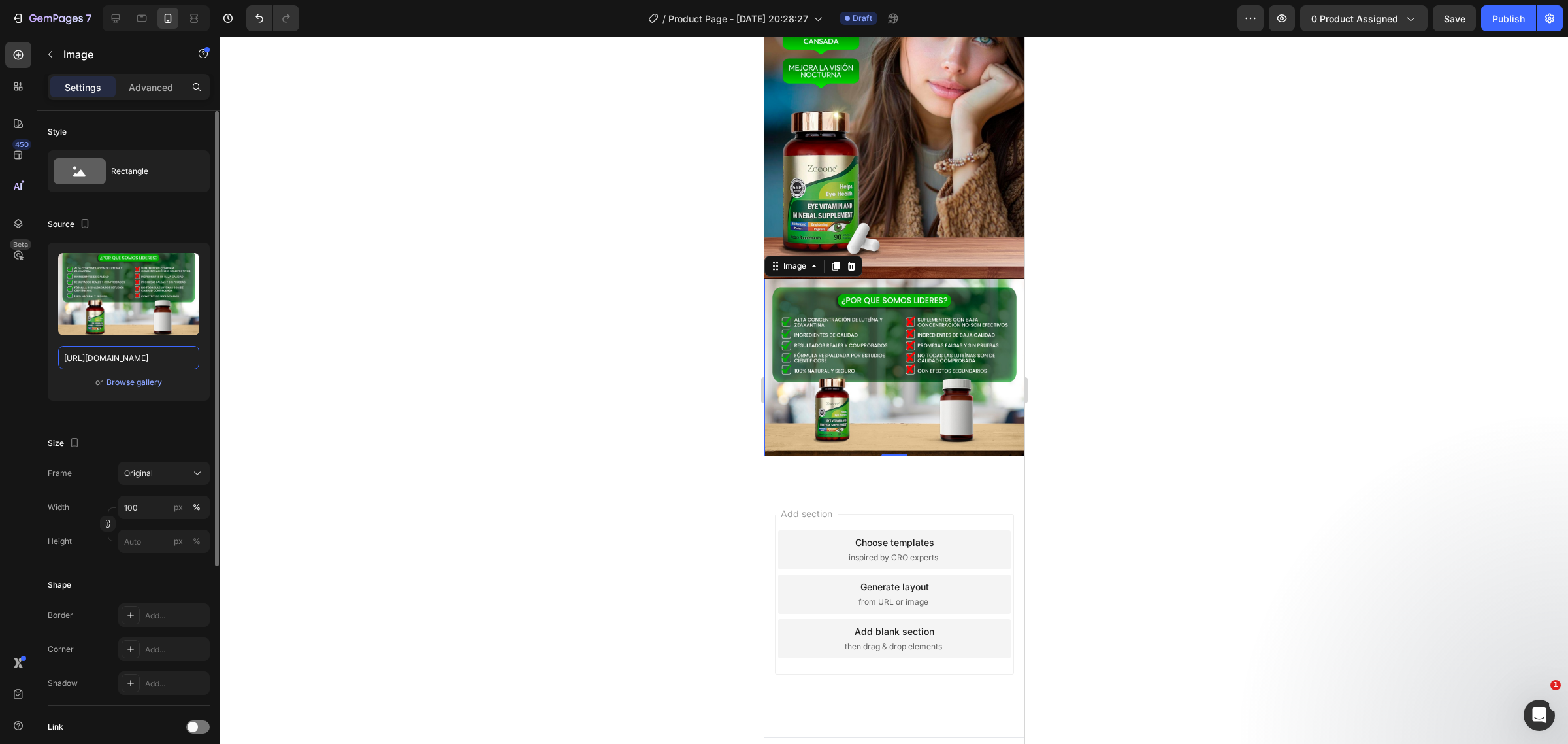
scroll to position [1672, 0]
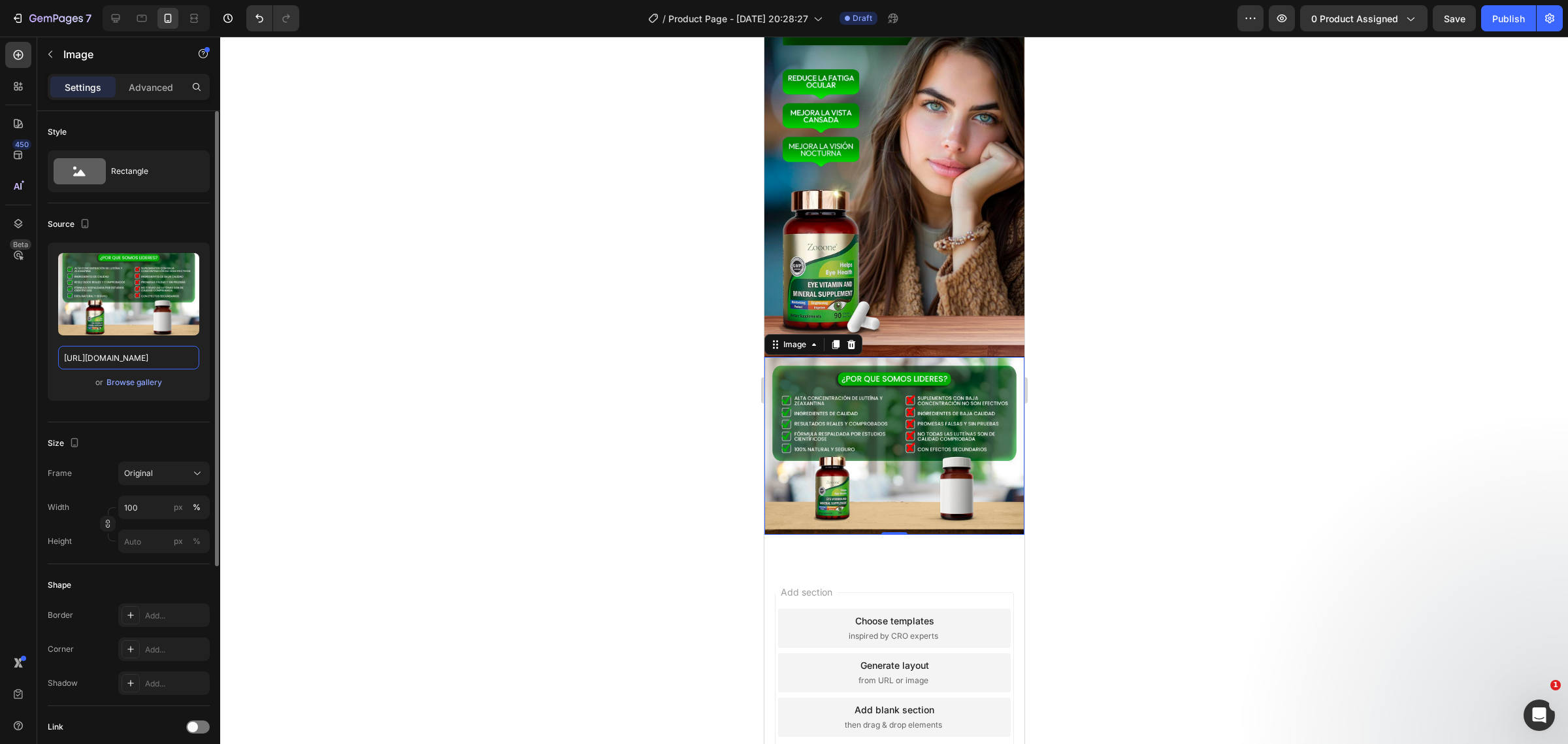
type input "[URL][DOMAIN_NAME]"
click at [839, 339] on icon at bounding box center [835, 344] width 10 height 10
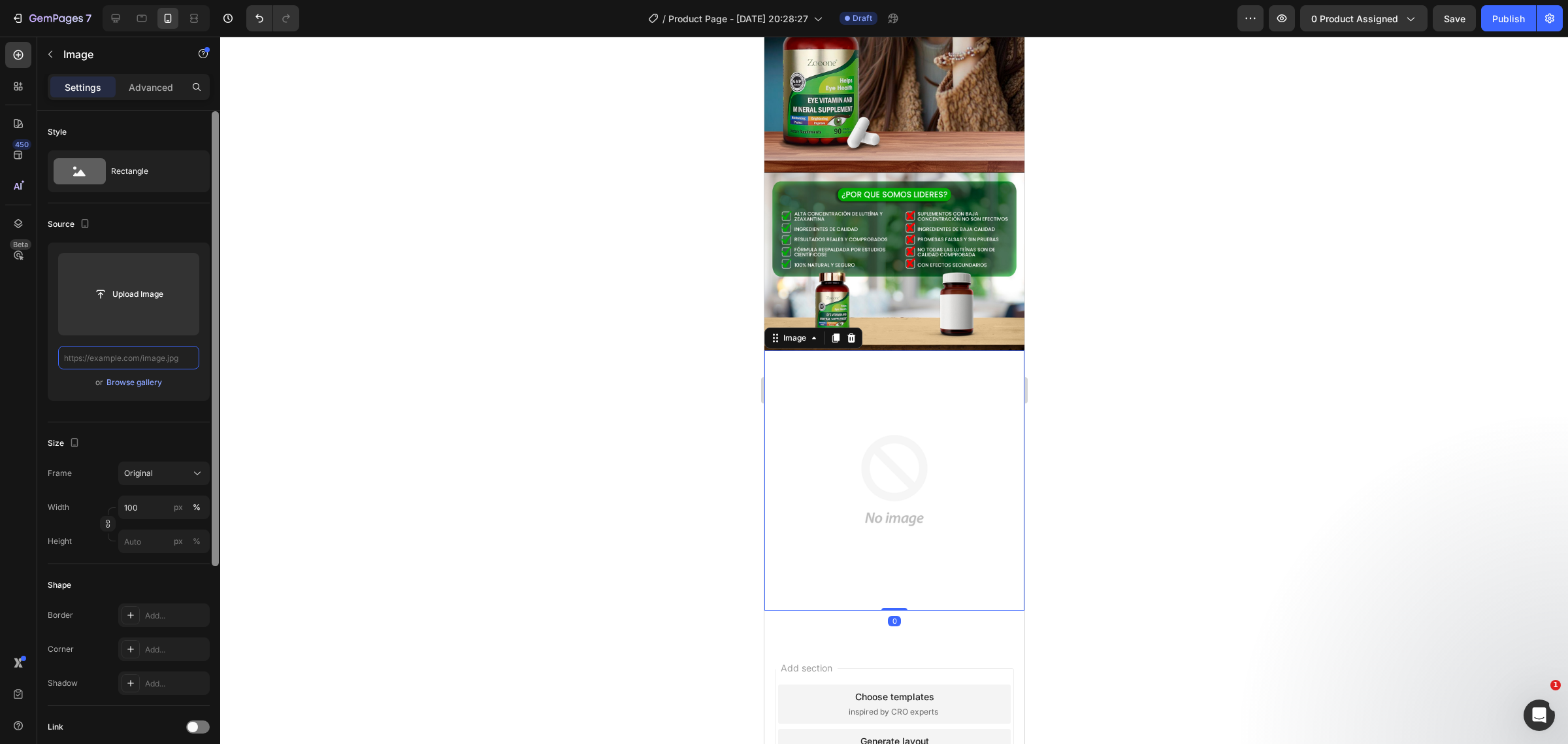
paste input "[URL][DOMAIN_NAME]"
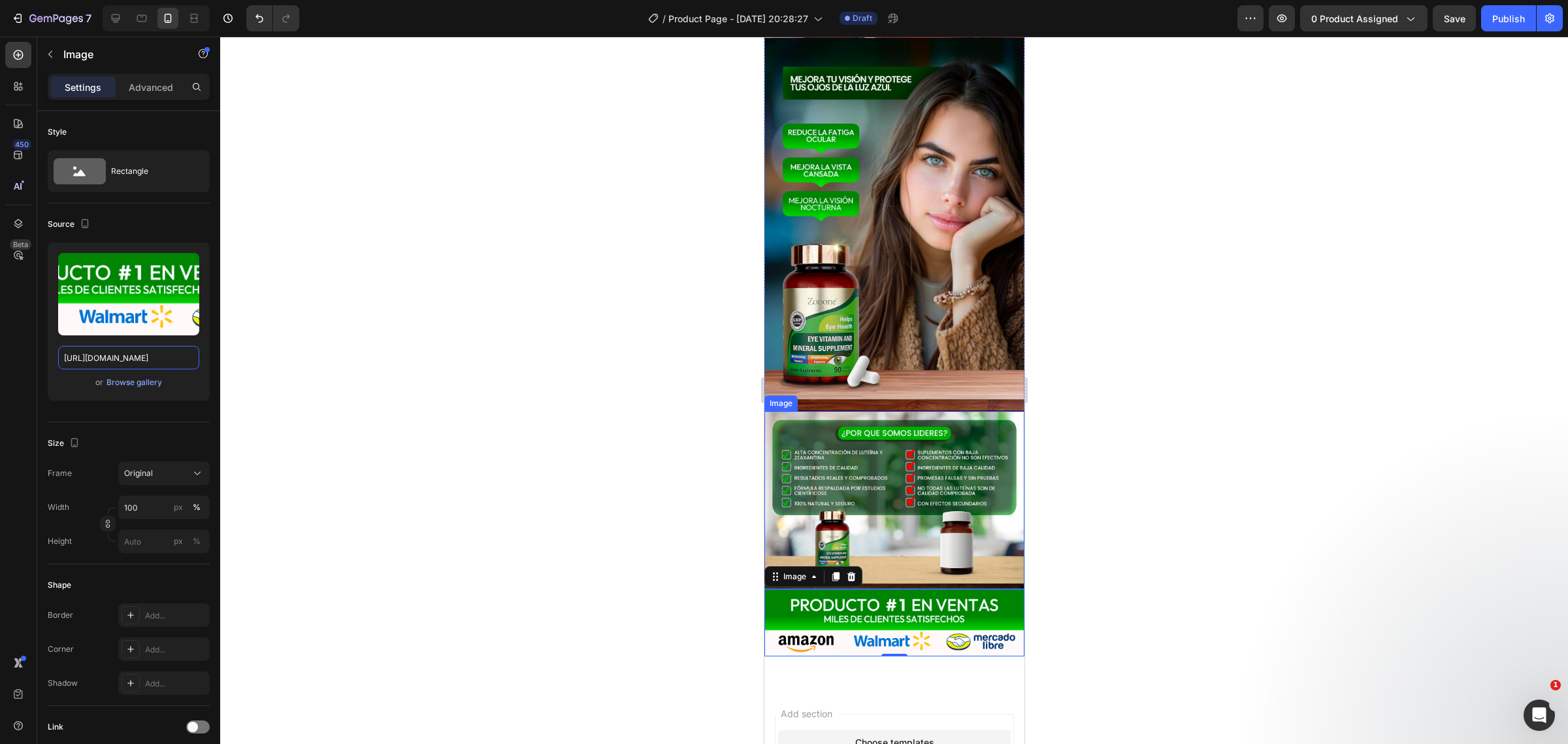
scroll to position [1736, 0]
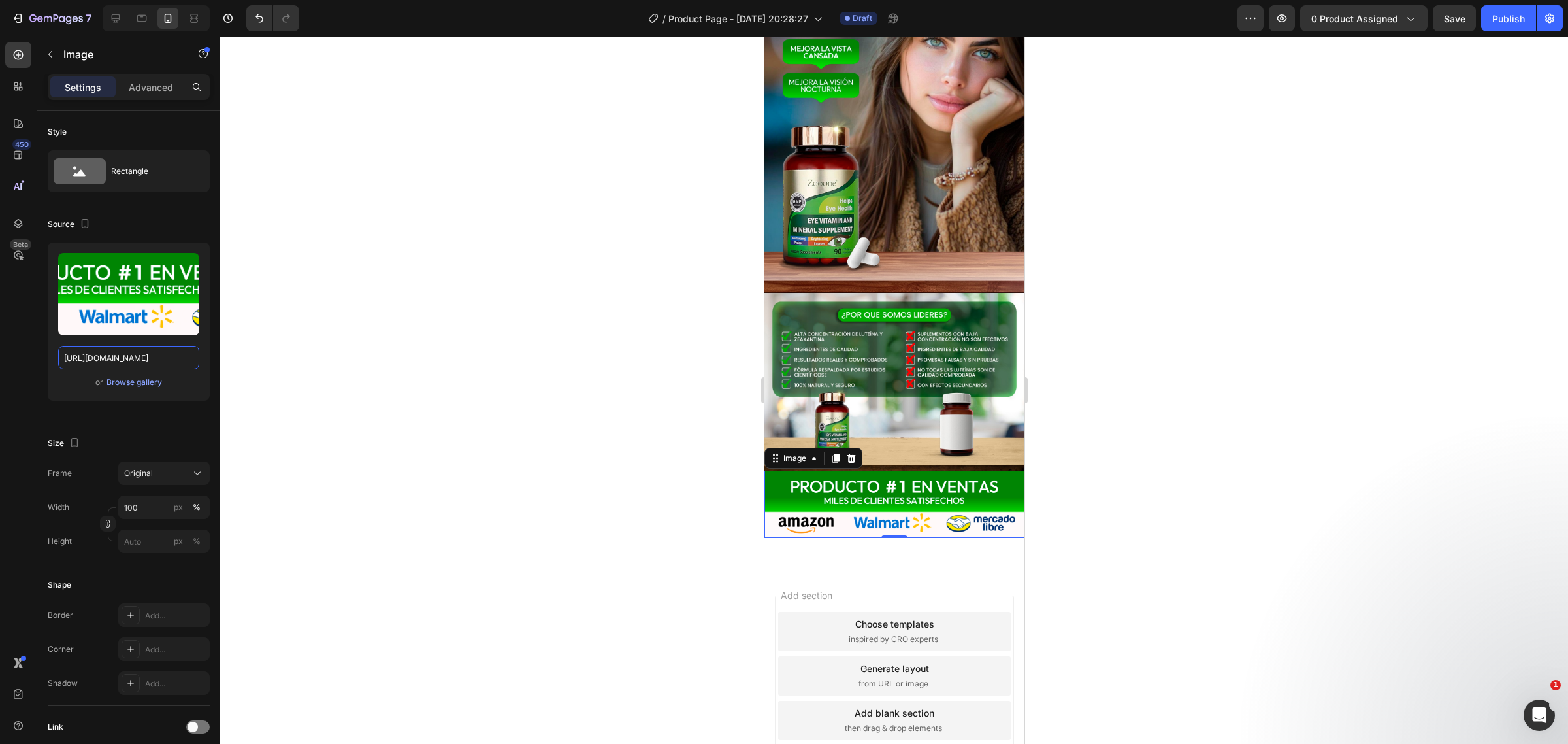
type input "[URL][DOMAIN_NAME]"
click at [833, 454] on icon at bounding box center [835, 458] width 7 height 9
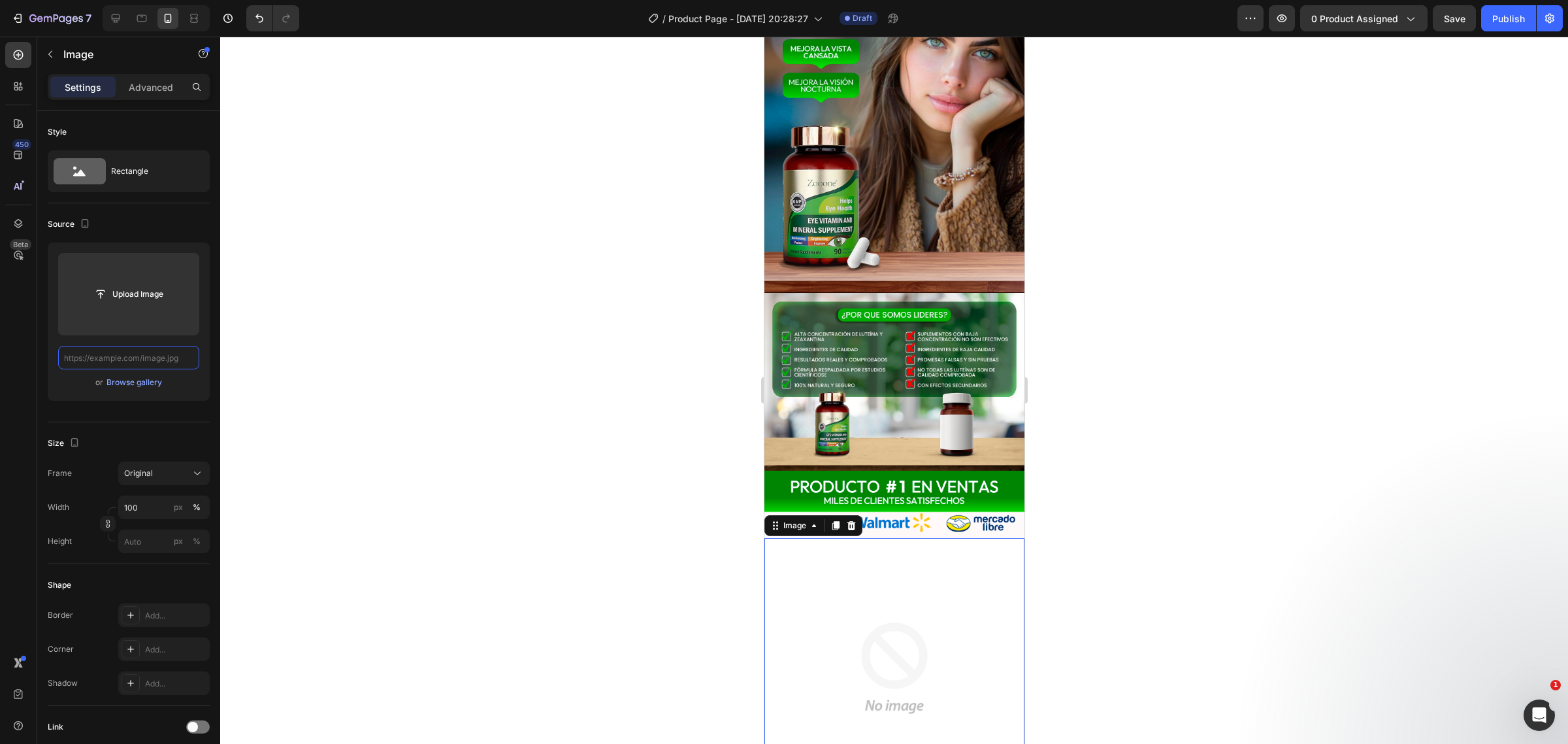
paste input "[URL][DOMAIN_NAME]"
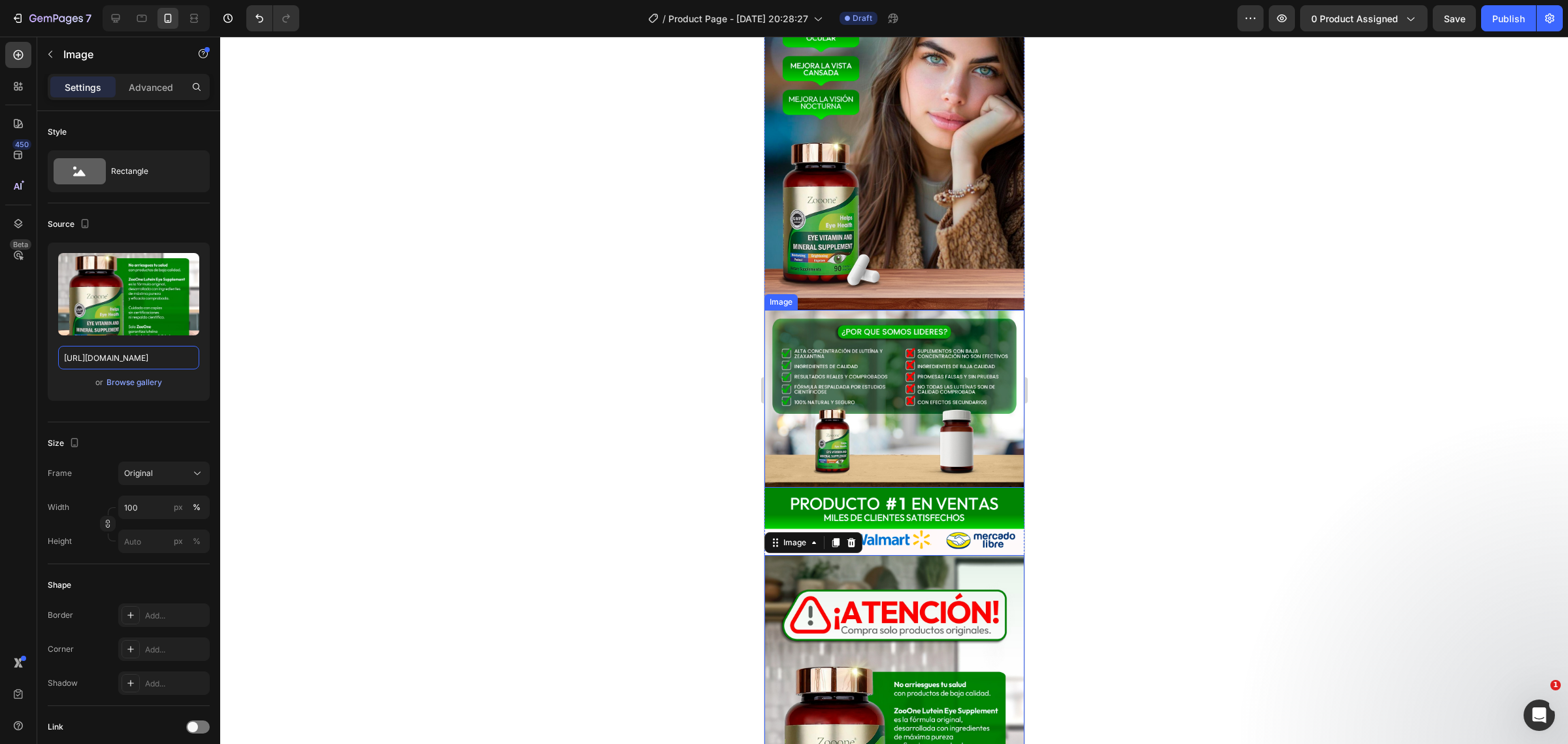
scroll to position [1981, 0]
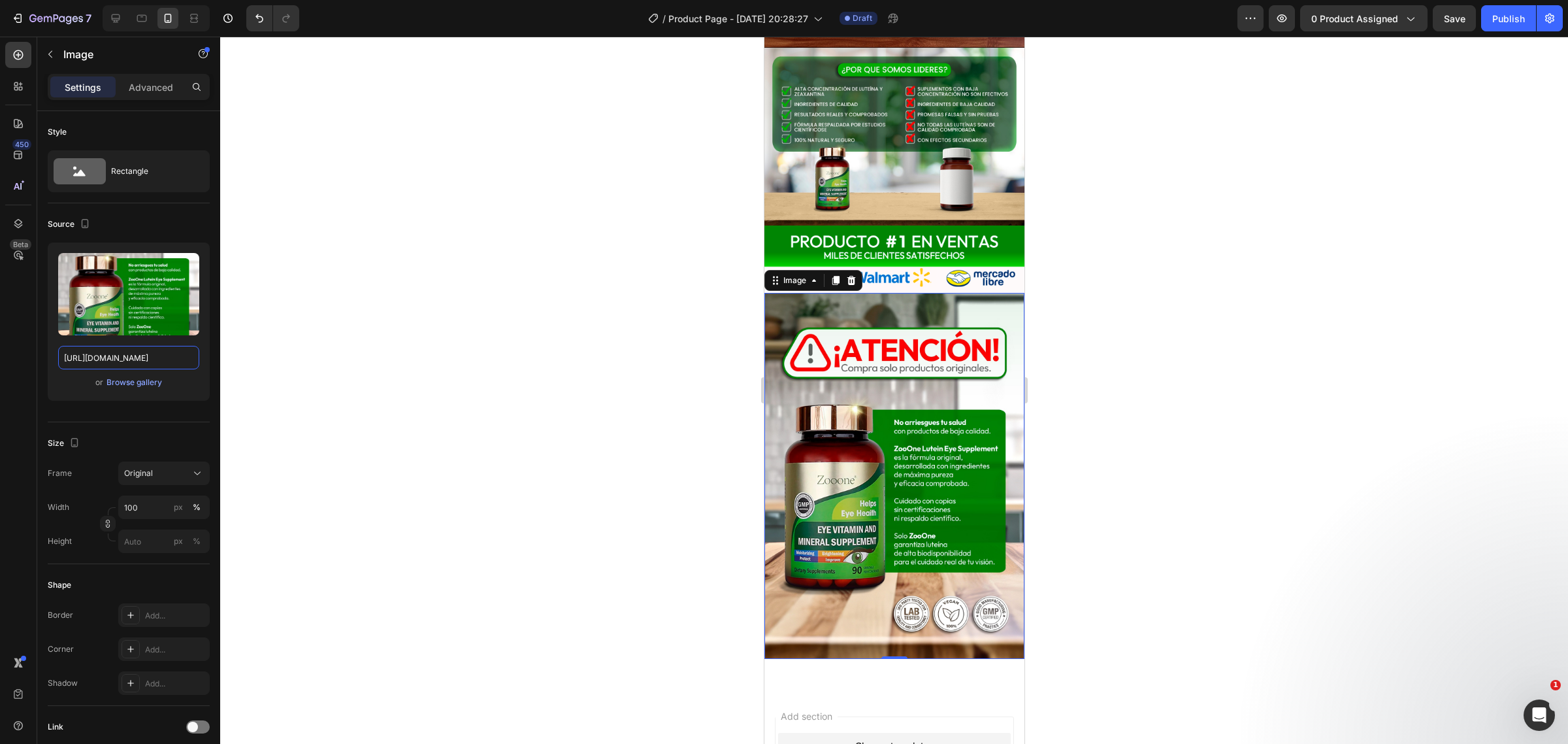
type input "[URL][DOMAIN_NAME]"
click at [833, 276] on icon at bounding box center [835, 280] width 7 height 9
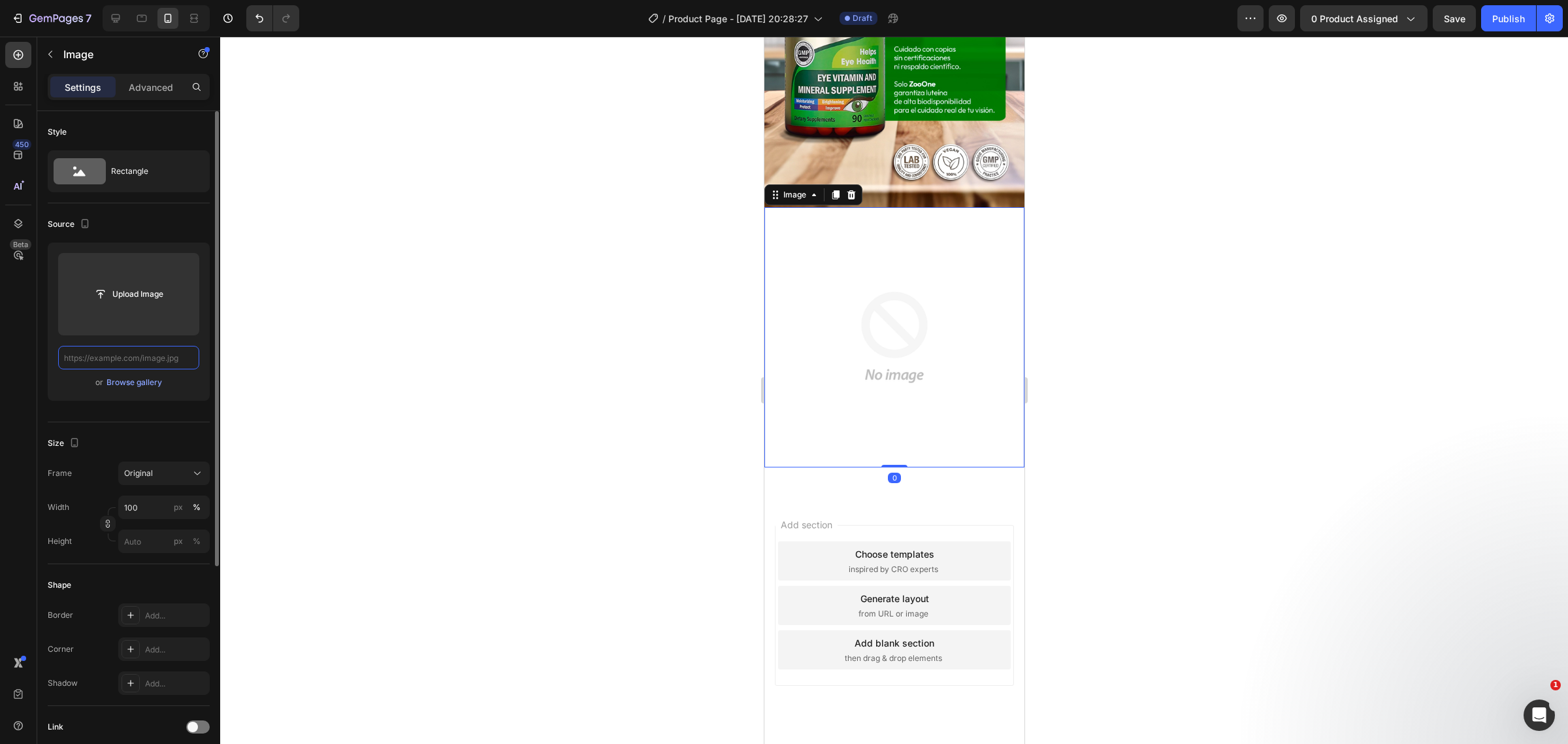
drag, startPoint x: 193, startPoint y: 357, endPoint x: 526, endPoint y: 378, distance: 333.9
paste input "[URL][DOMAIN_NAME]"
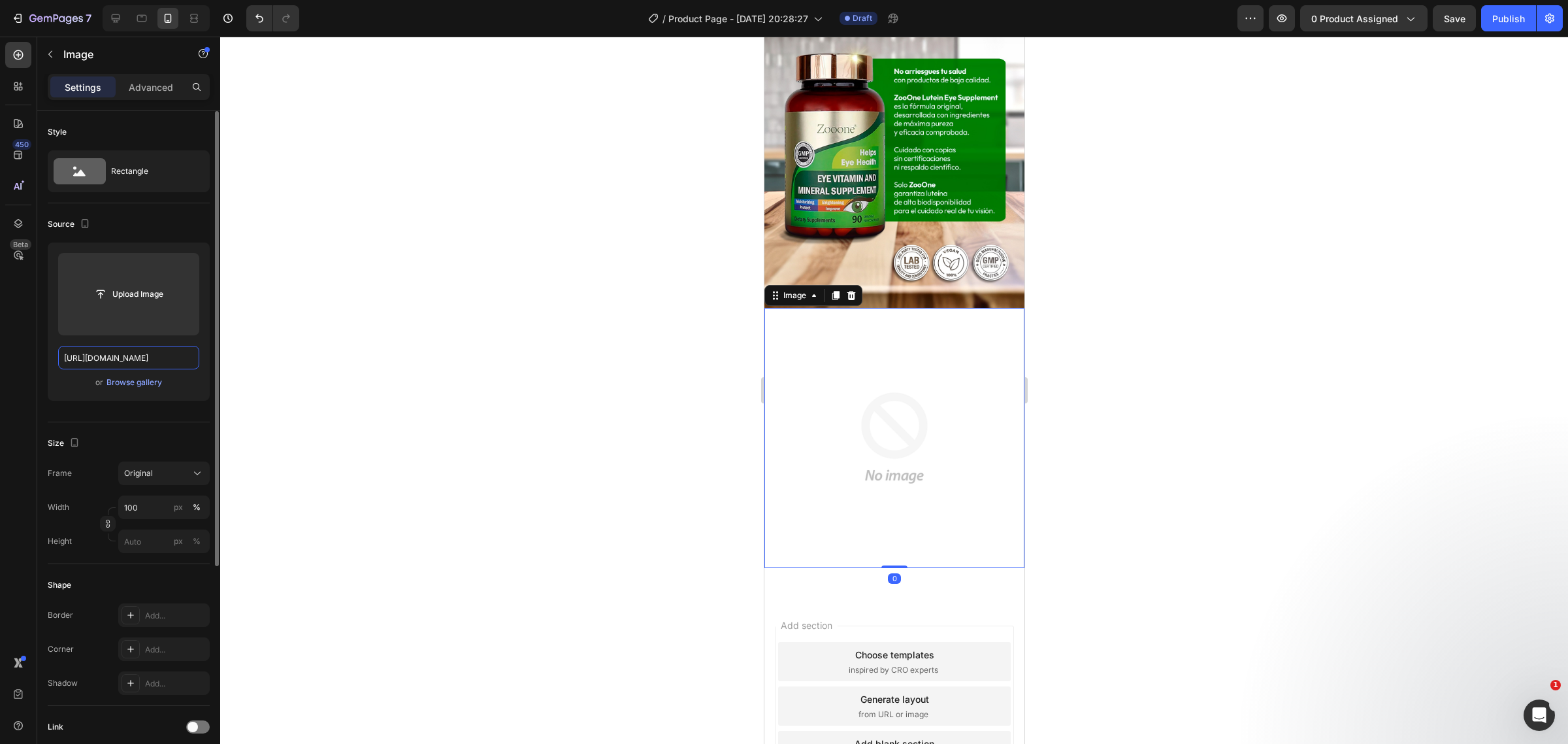
scroll to position [0, 683]
type input "[URL][DOMAIN_NAME]"
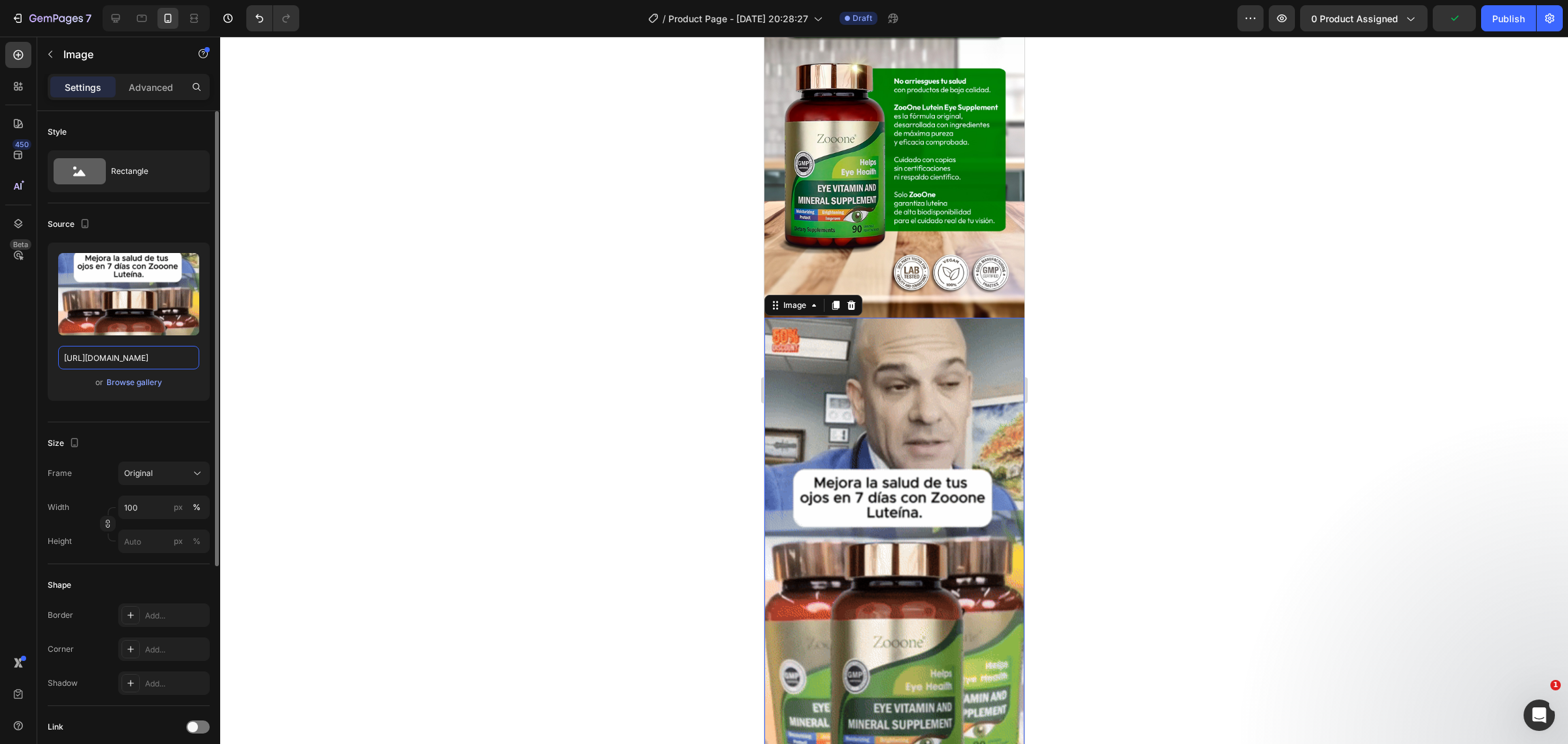
scroll to position [2351, 0]
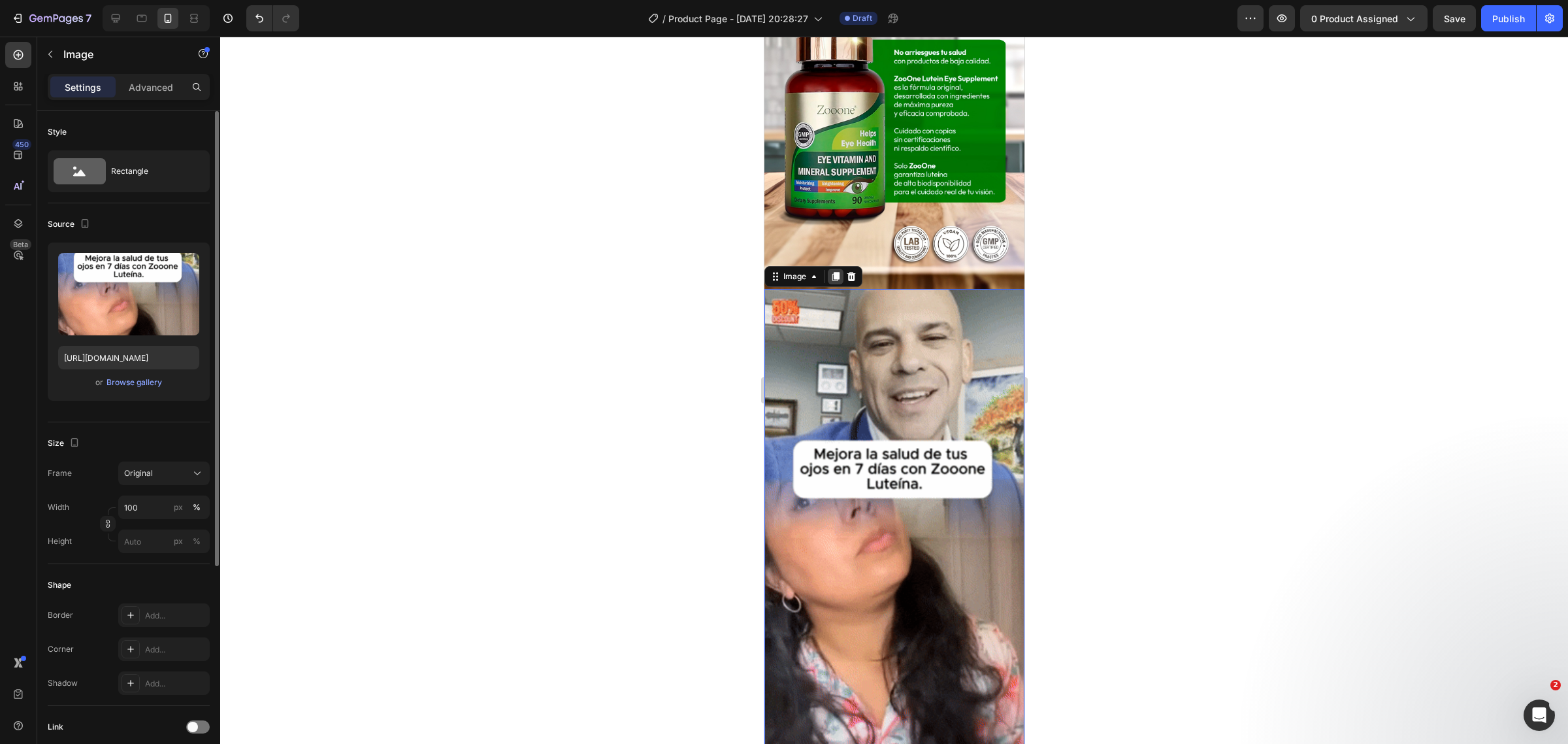
click at [834, 272] on icon at bounding box center [835, 276] width 7 height 9
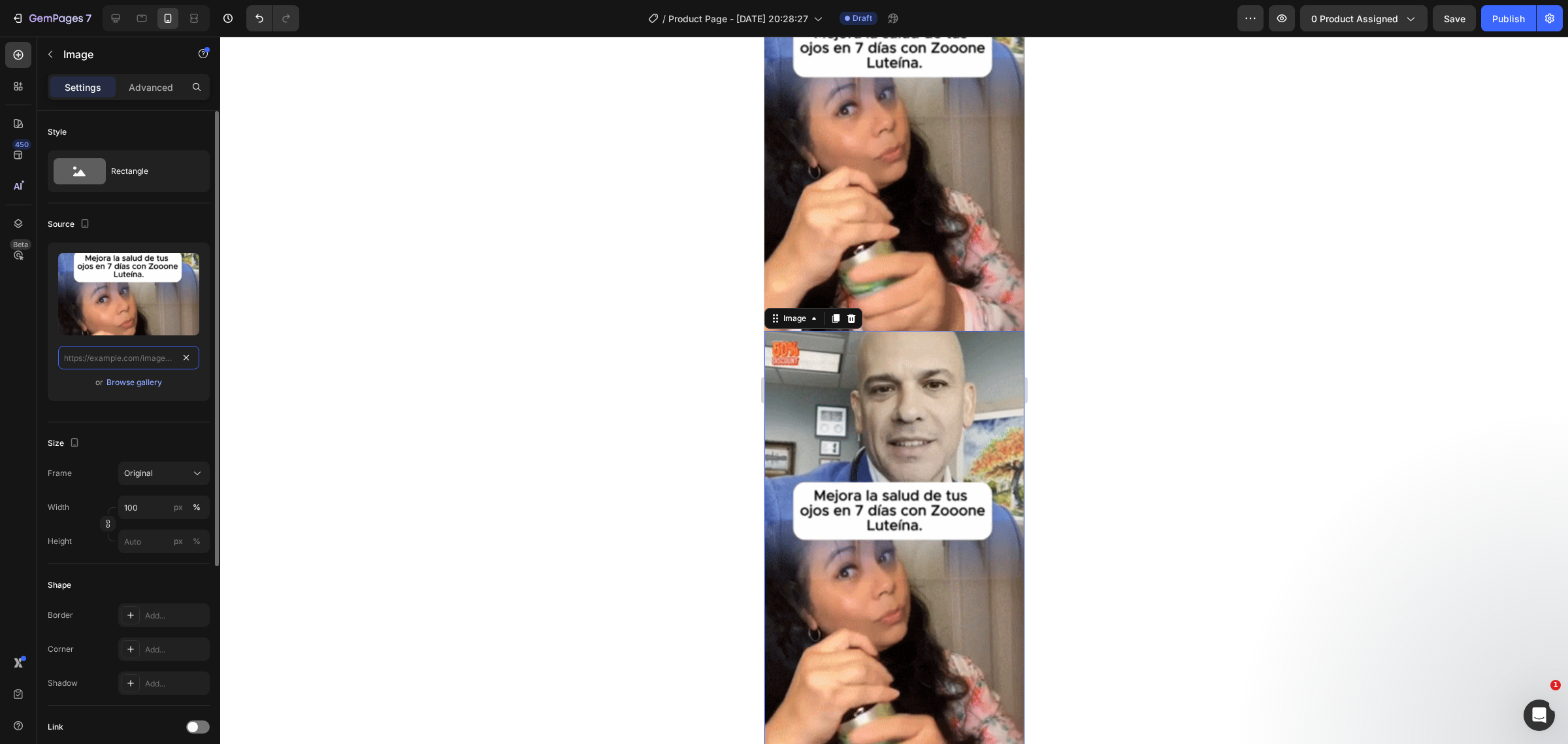
scroll to position [0, 0]
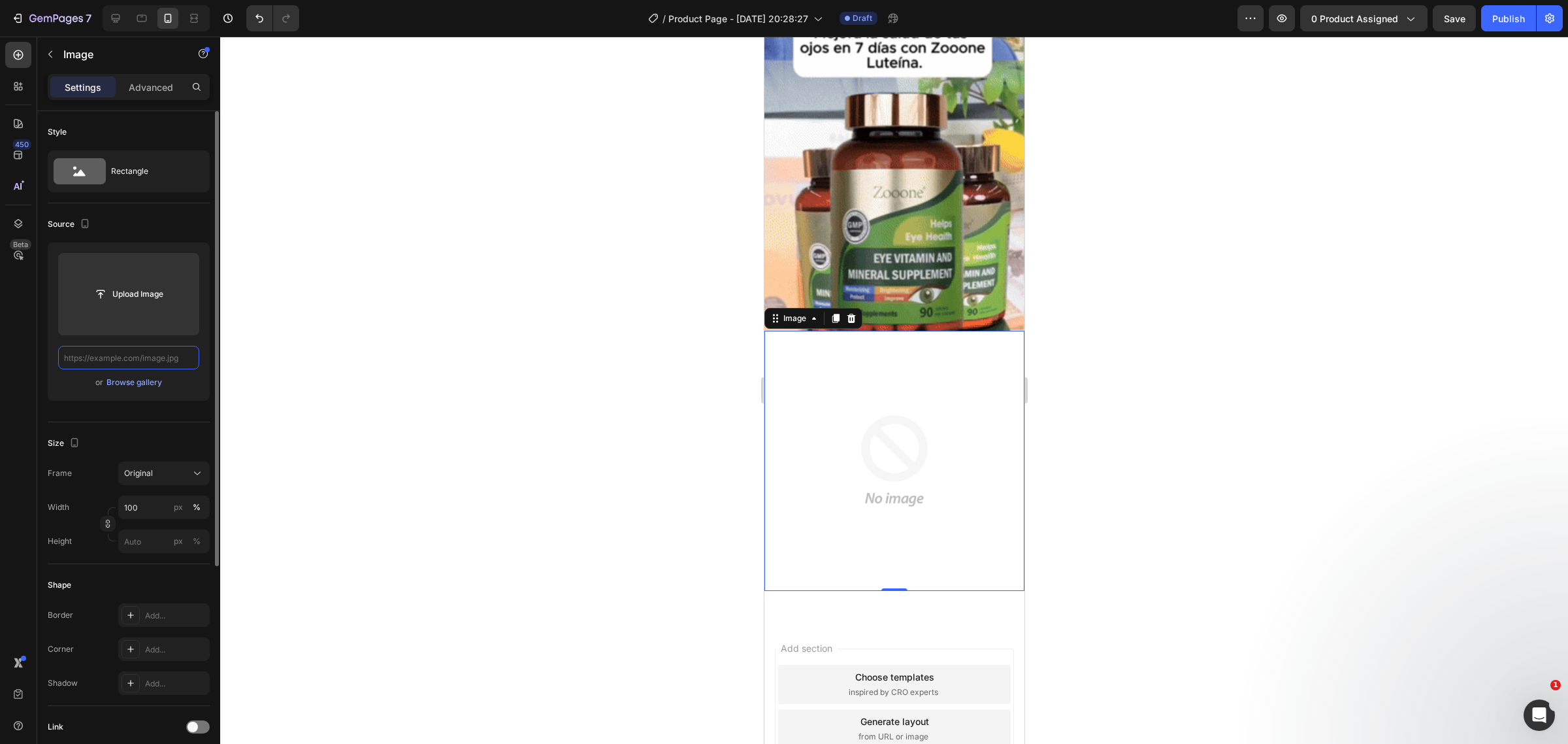
click at [171, 359] on input "text" at bounding box center [128, 358] width 141 height 24
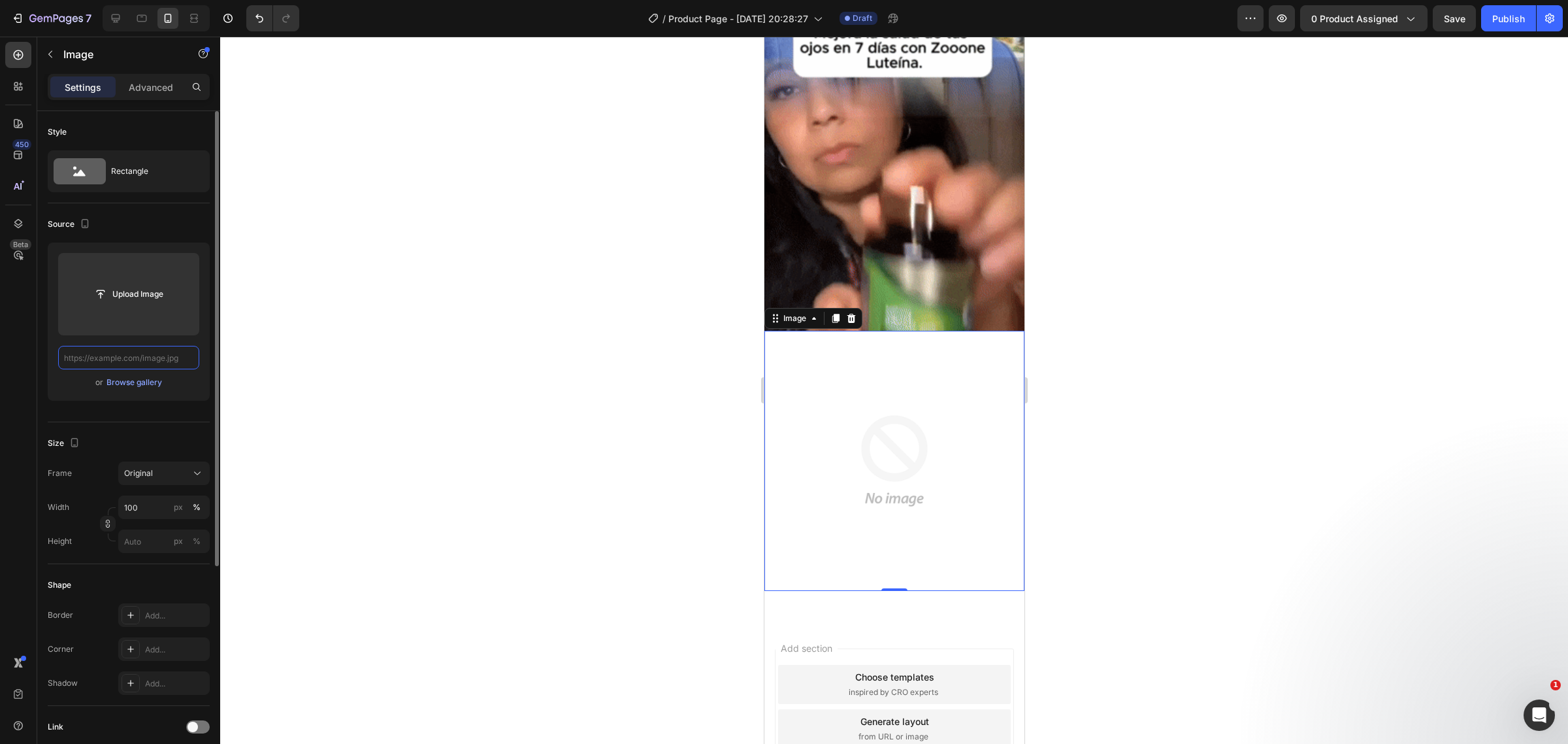
paste input "[URL][DOMAIN_NAME]"
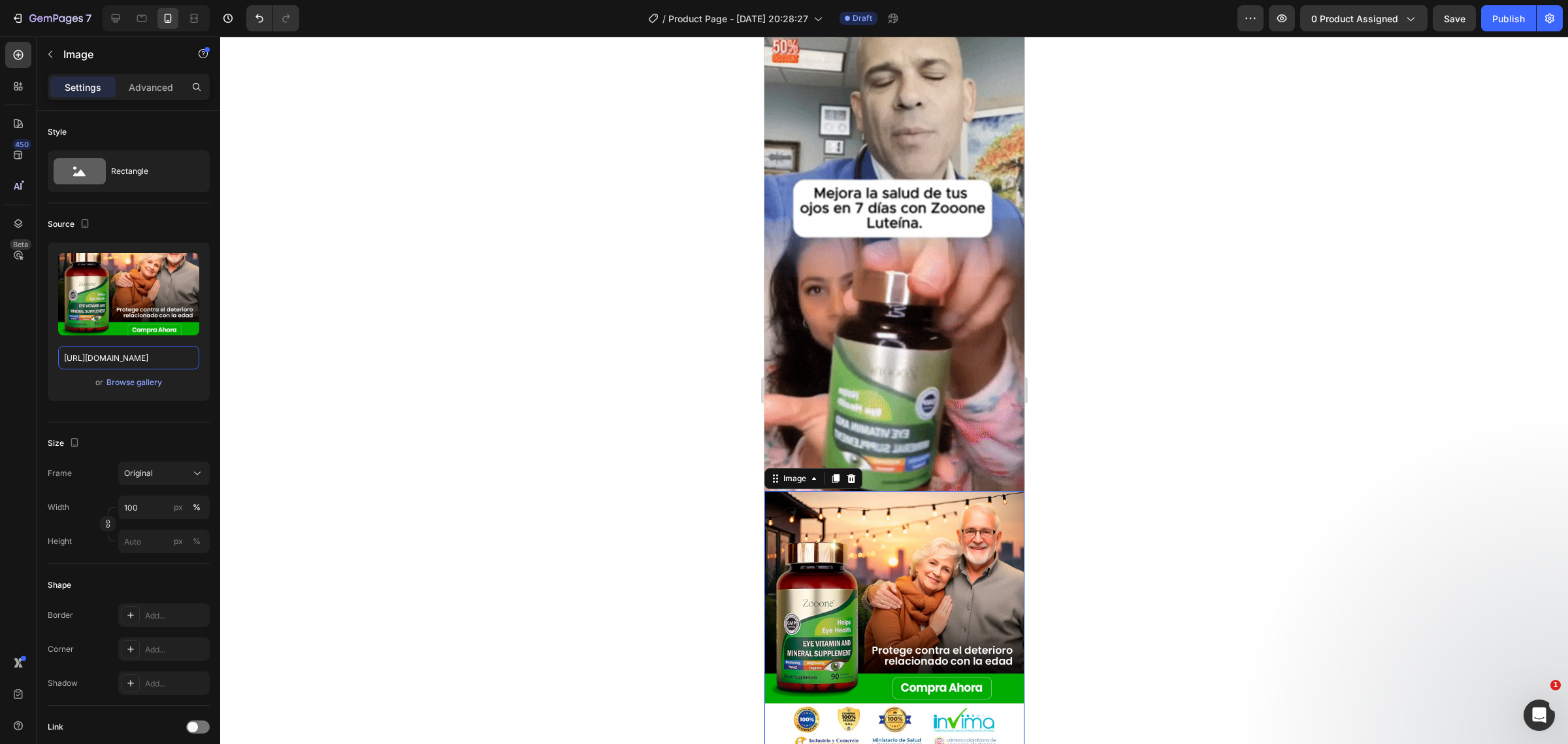
scroll to position [2611, 0]
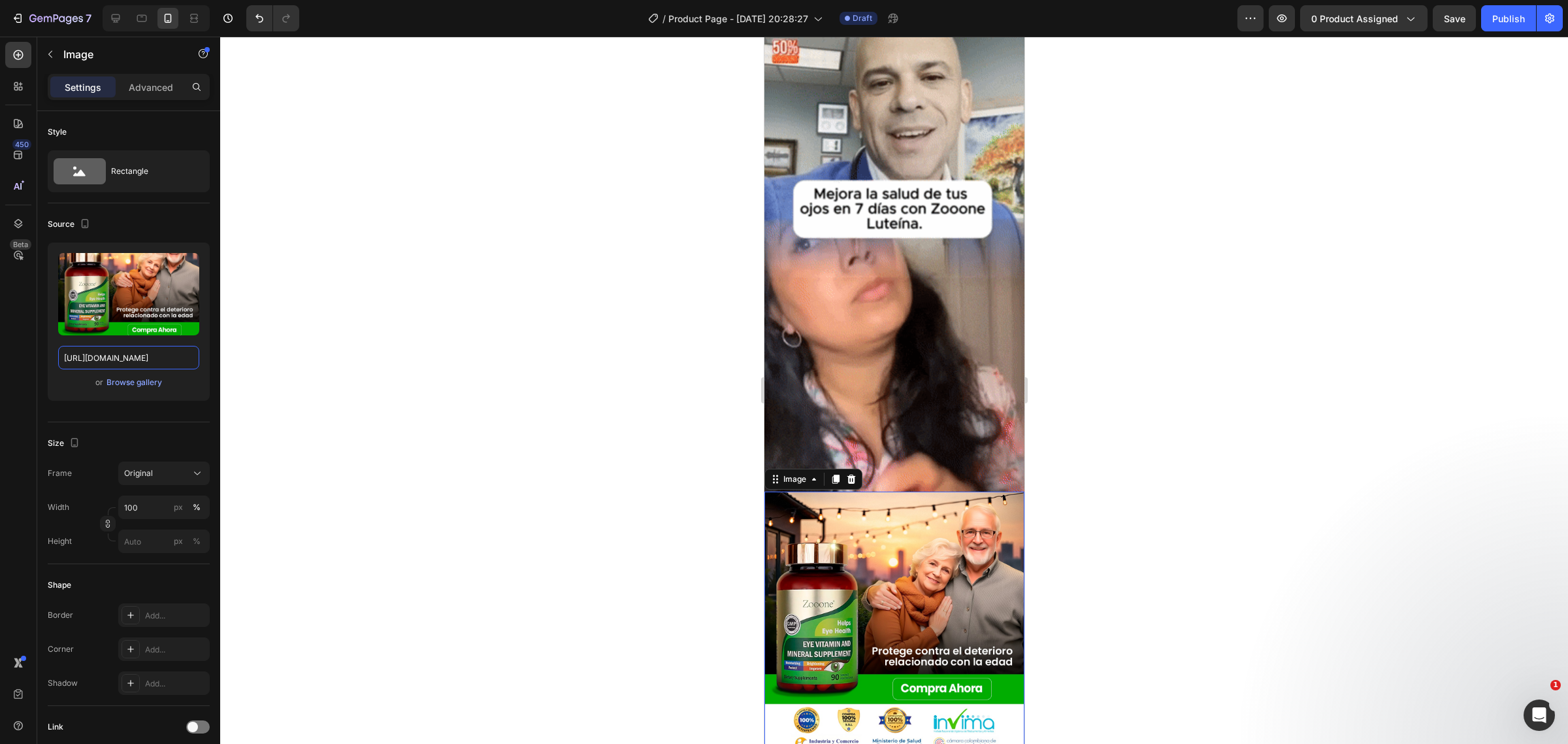
type input "[URL][DOMAIN_NAME]"
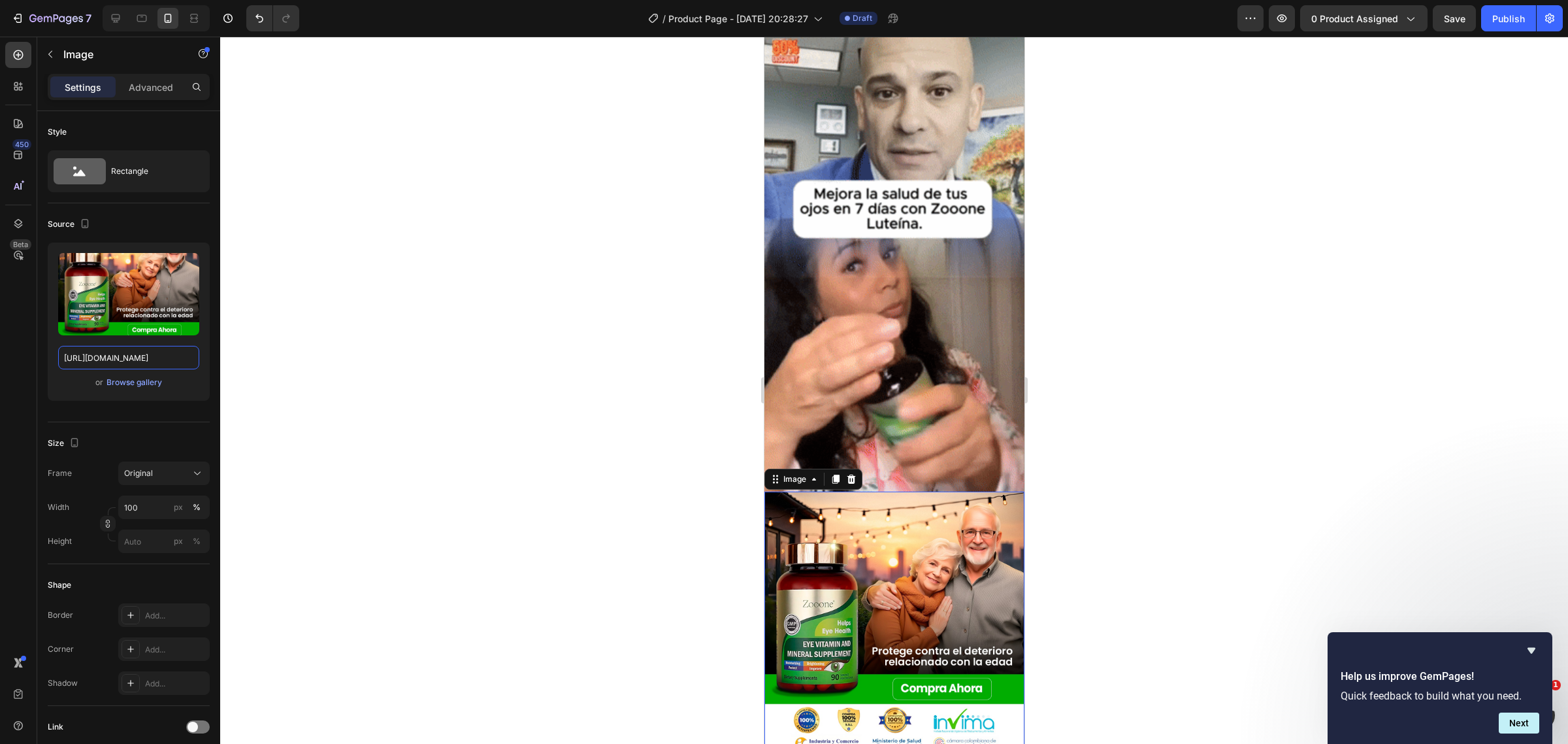
scroll to position [2692, 0]
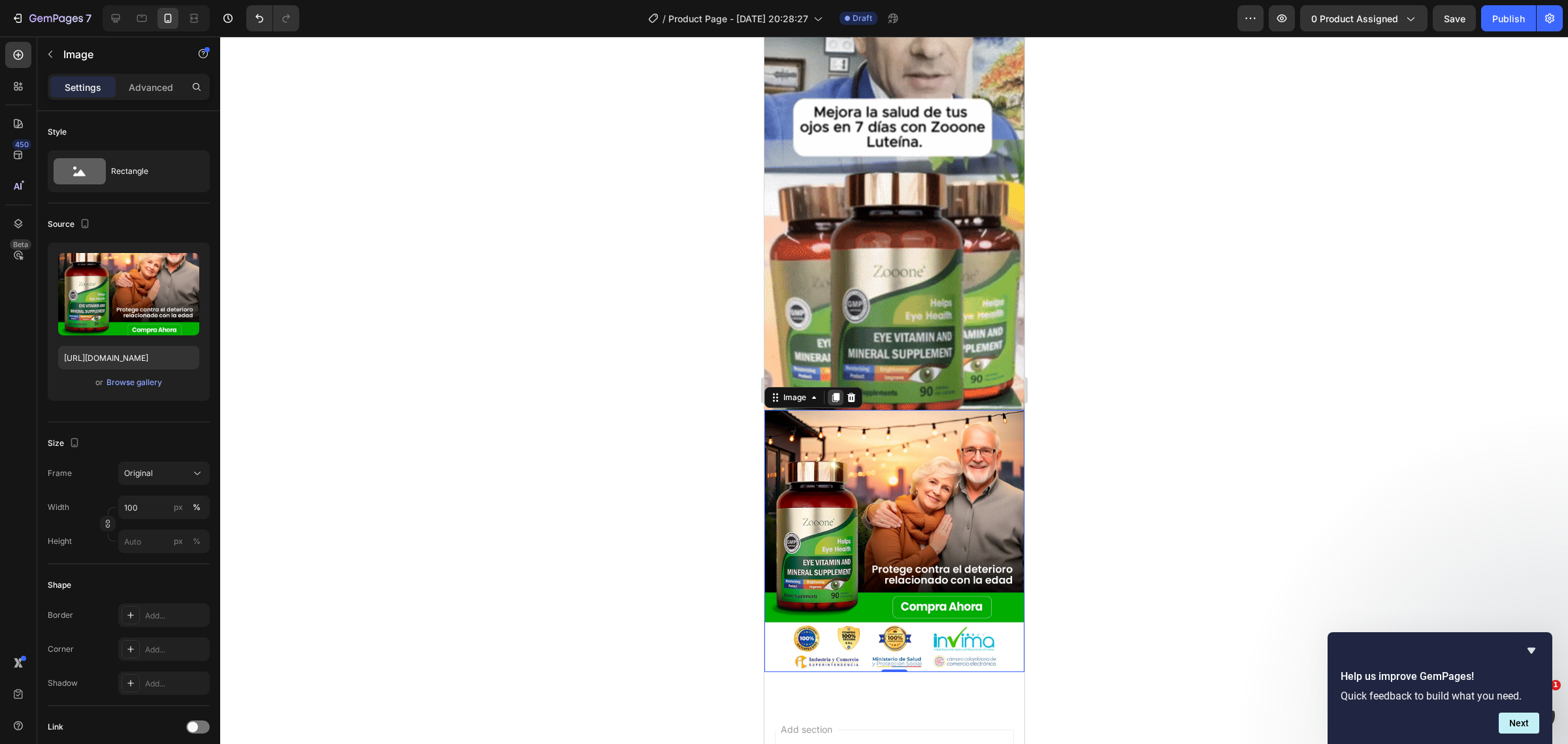
click at [833, 389] on div at bounding box center [835, 397] width 16 height 16
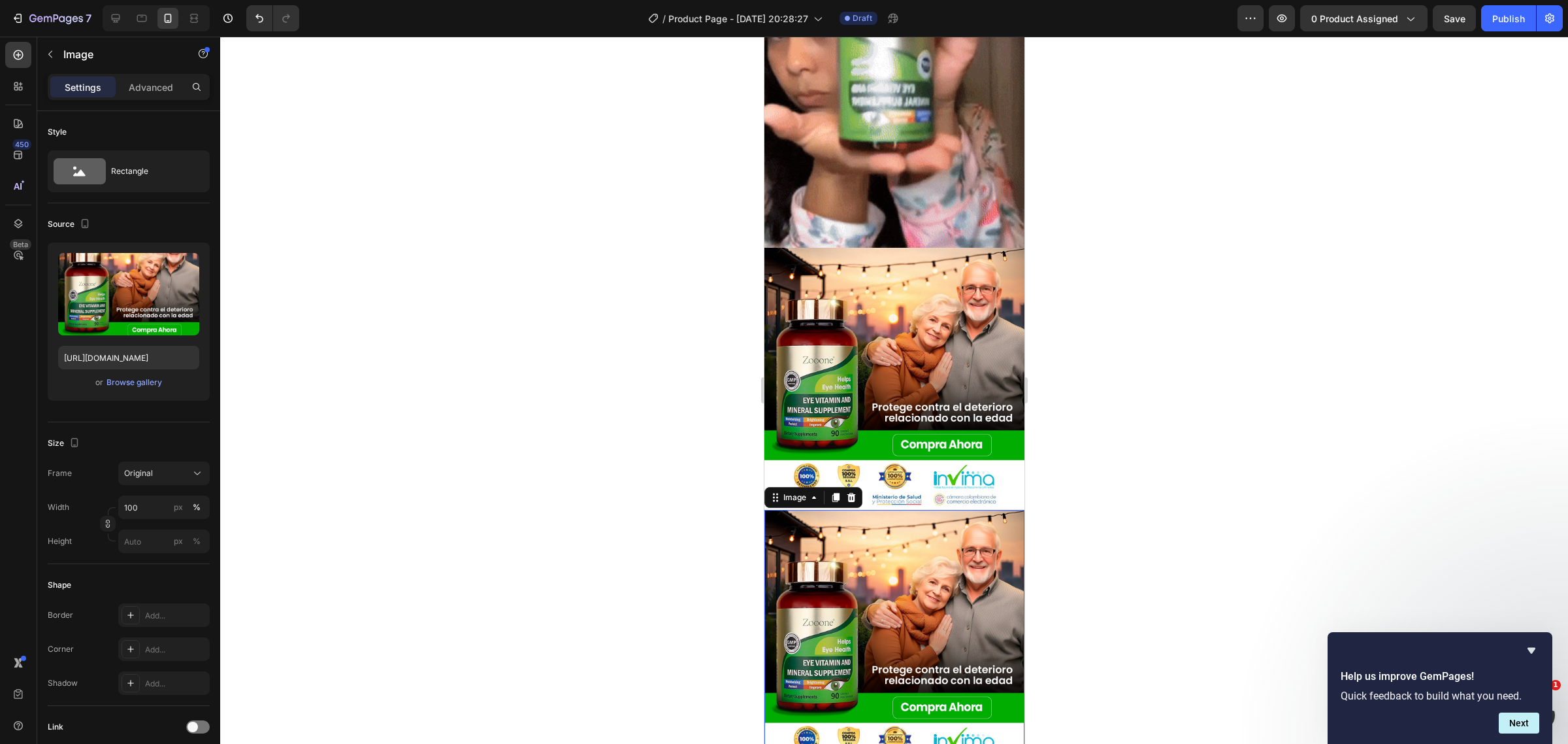
scroll to position [2856, 0]
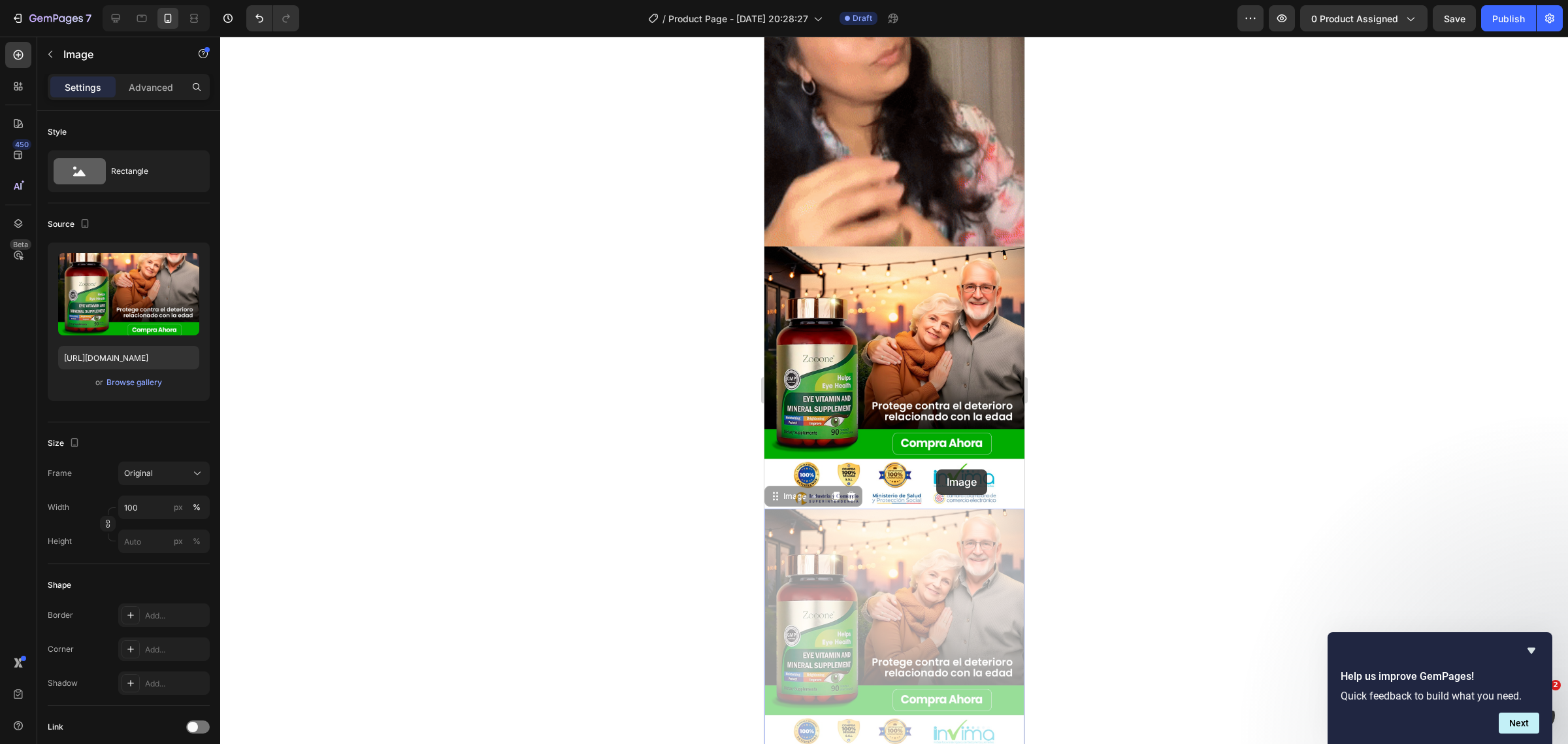
drag, startPoint x: 936, startPoint y: 469, endPoint x: 1924, endPoint y: 448, distance: 988.3
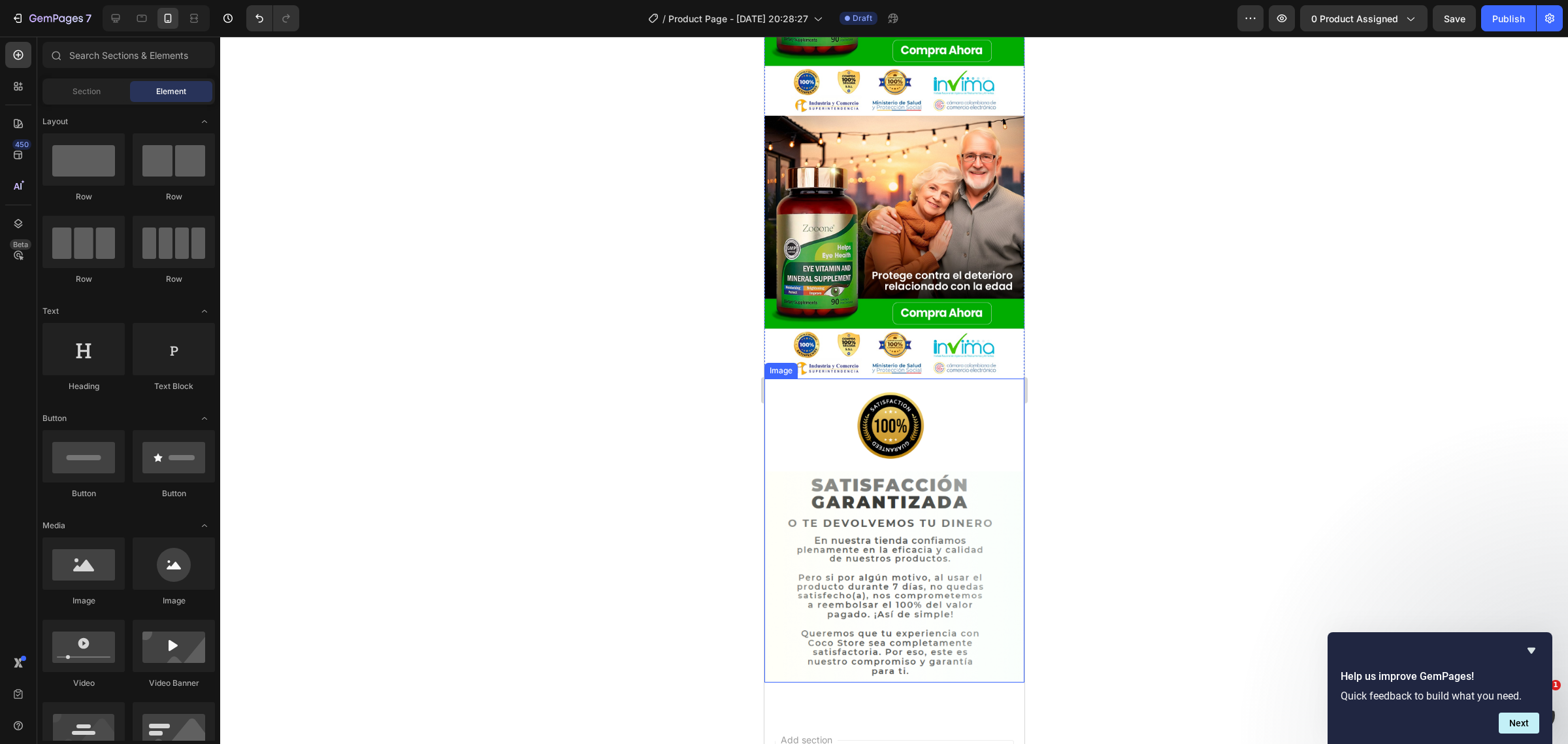
scroll to position [3150, 0]
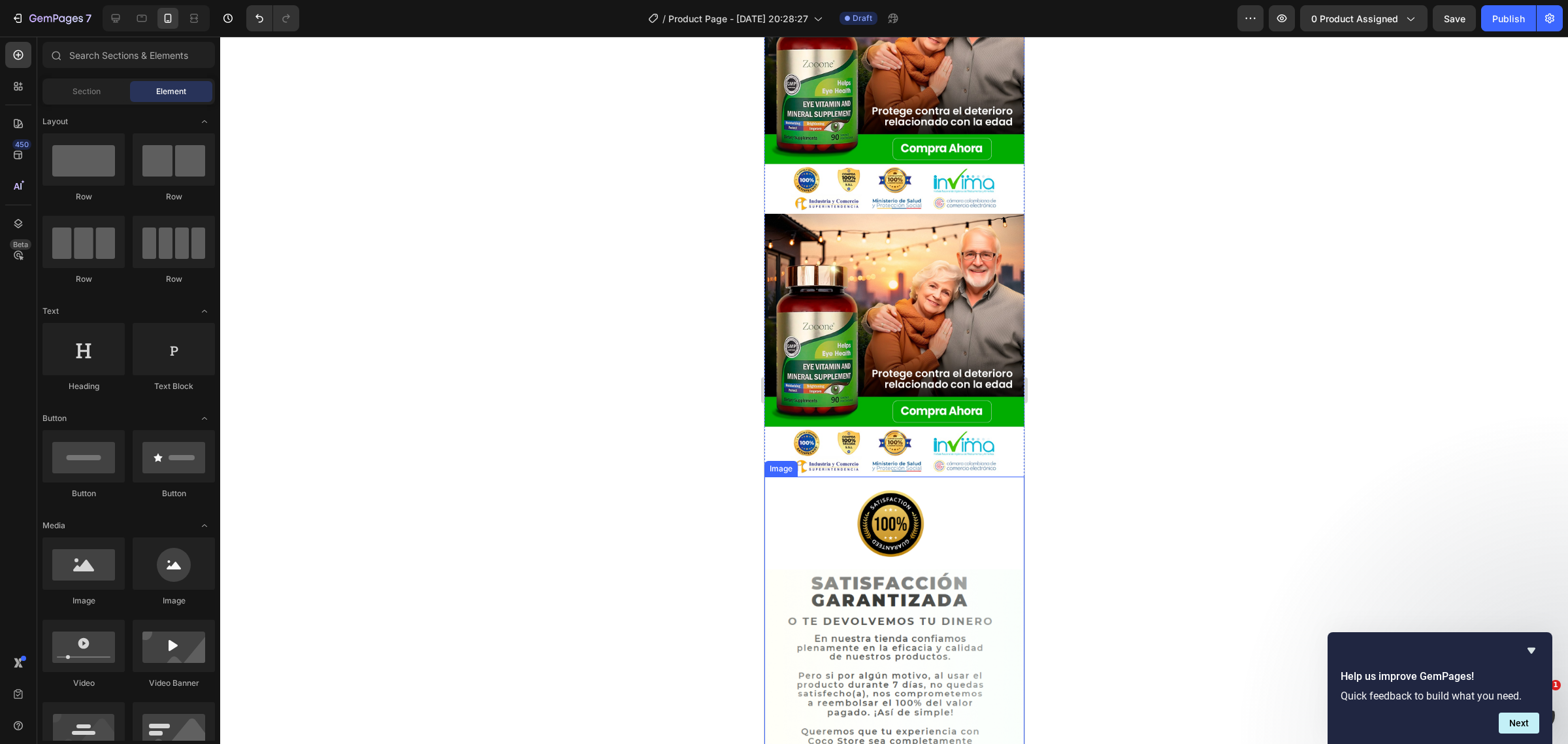
click at [895, 259] on img at bounding box center [894, 345] width 260 height 263
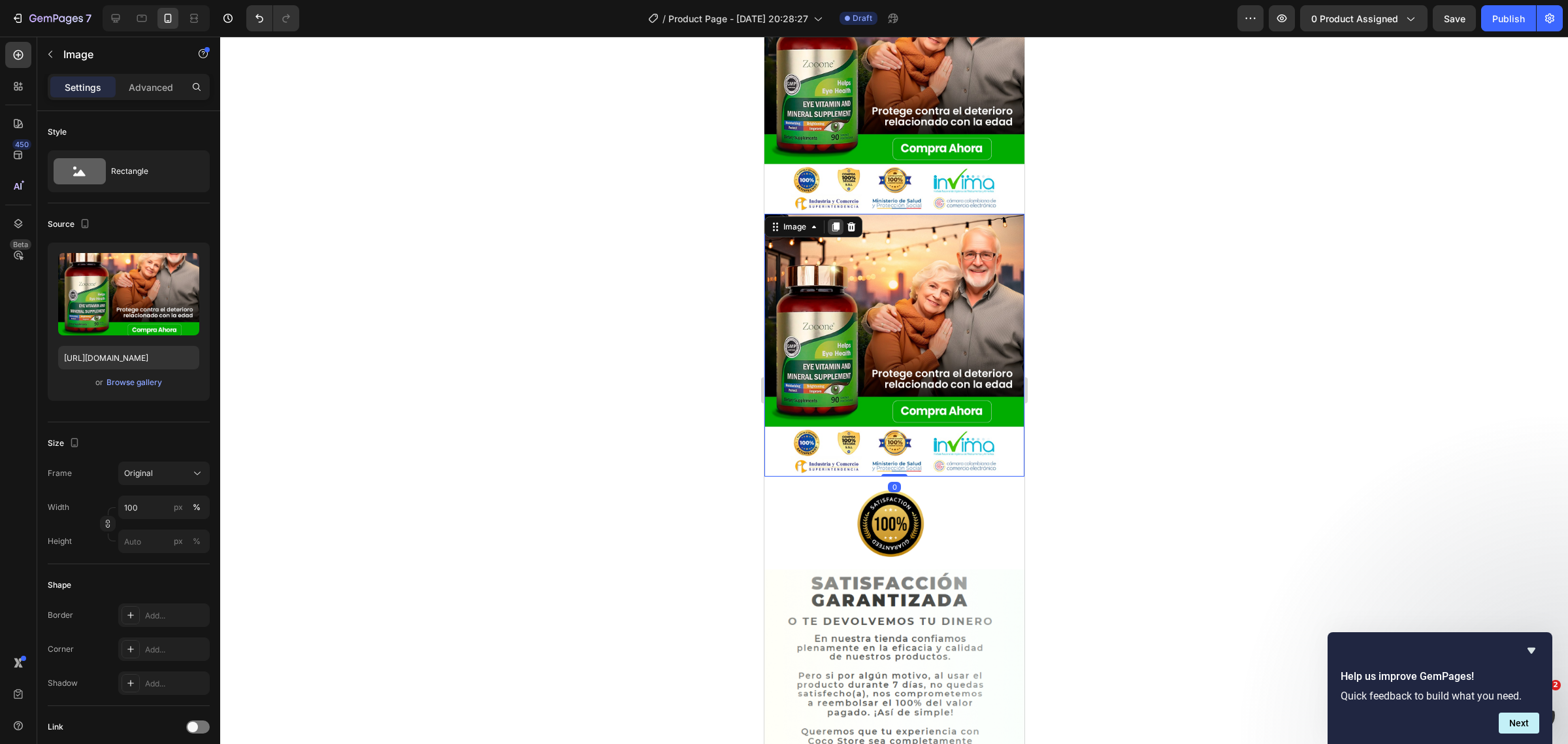
click at [838, 222] on icon at bounding box center [835, 226] width 7 height 9
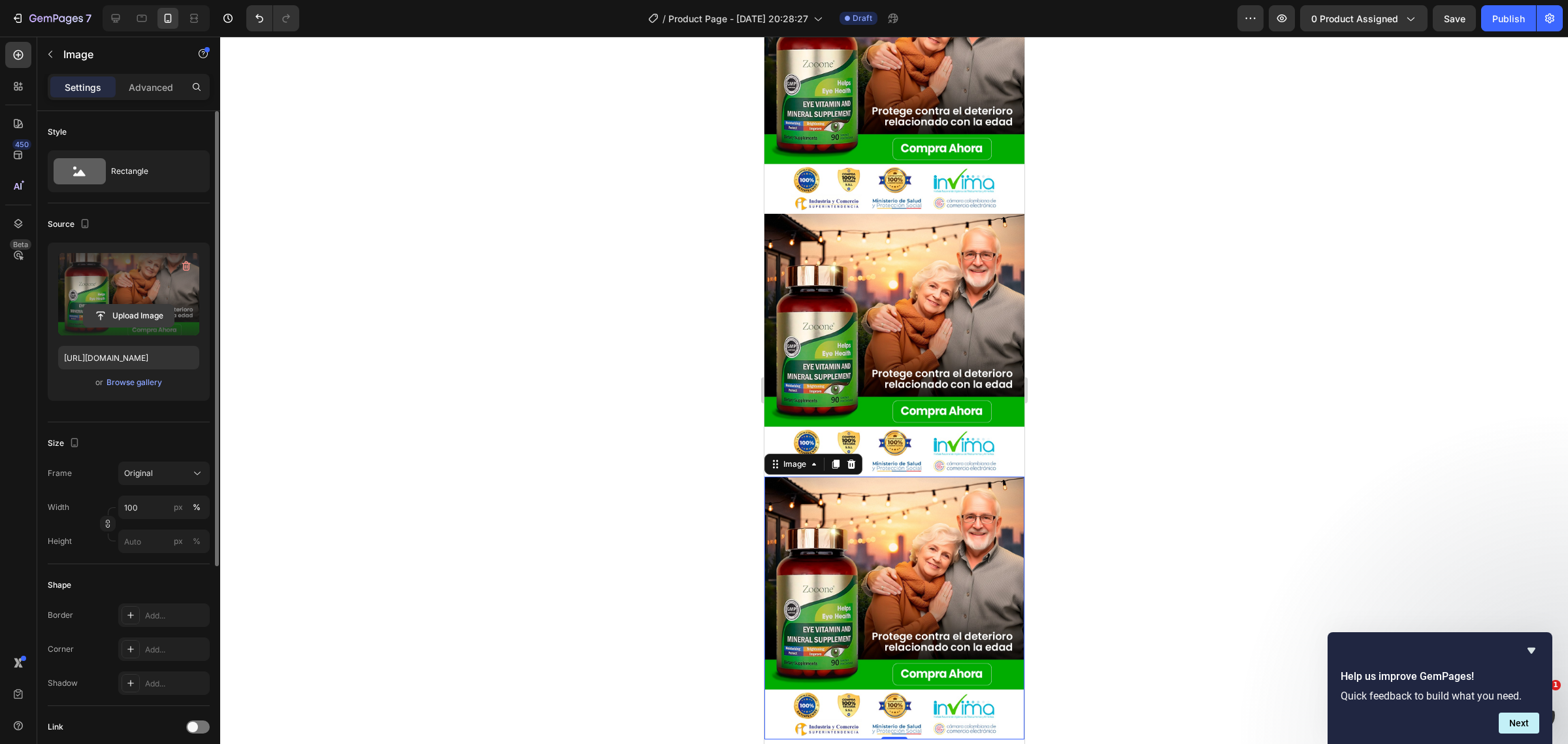
click at [161, 305] on input "file" at bounding box center [129, 316] width 90 height 22
type input "[URL][DOMAIN_NAME]"
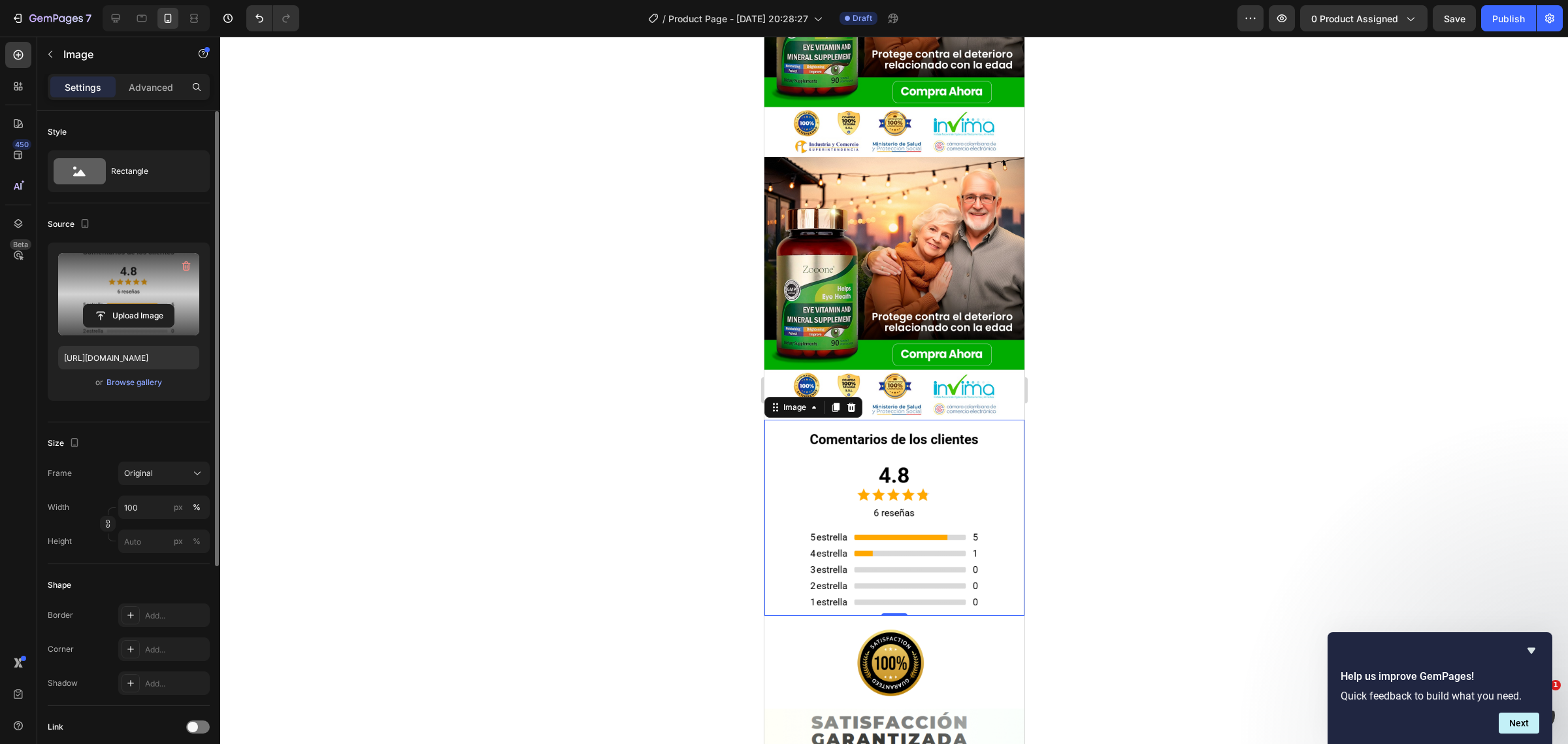
scroll to position [3232, 0]
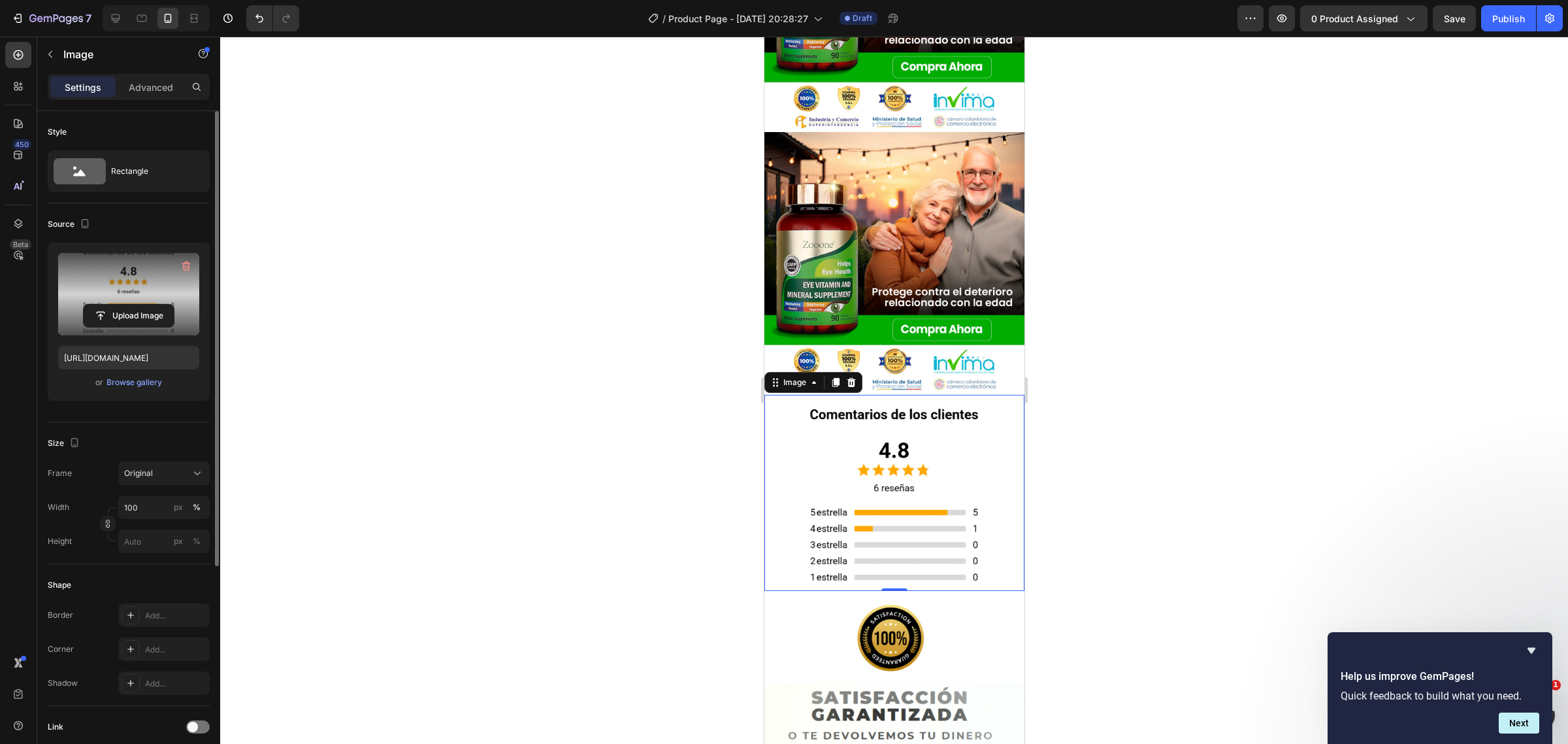
click at [836, 372] on div "Image" at bounding box center [813, 382] width 98 height 21
click at [835, 378] on icon at bounding box center [835, 382] width 7 height 9
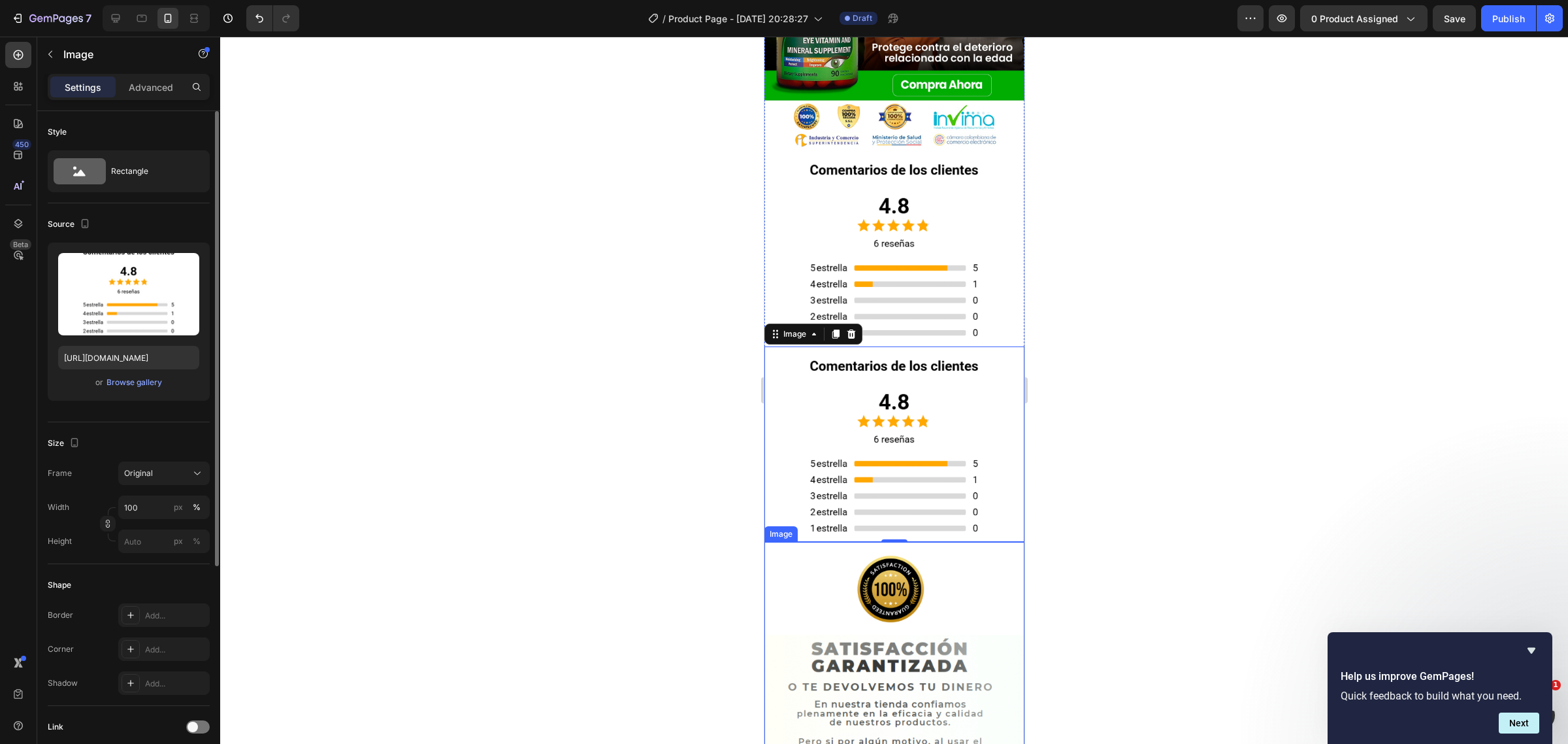
scroll to position [3477, 0]
